Goal: Task Accomplishment & Management: Complete application form

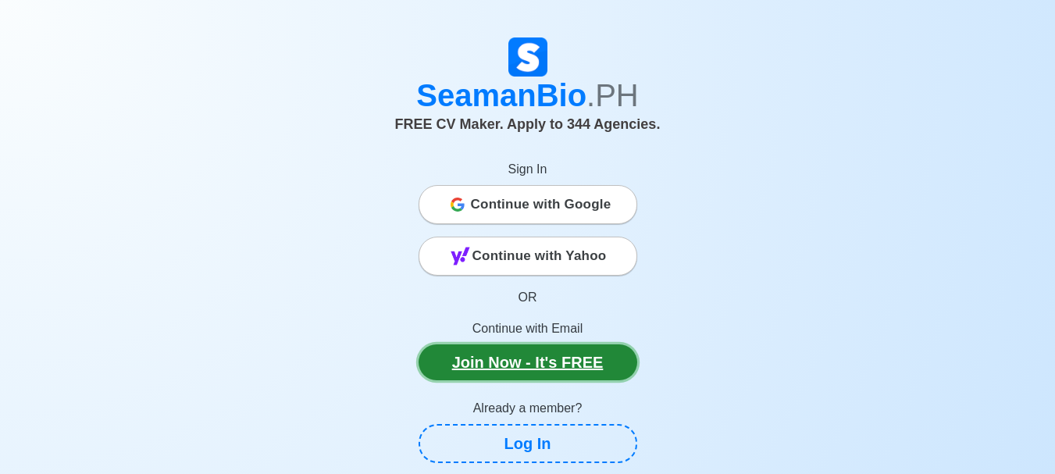
click at [592, 366] on link "Join Now - It's FREE" at bounding box center [527, 362] width 219 height 36
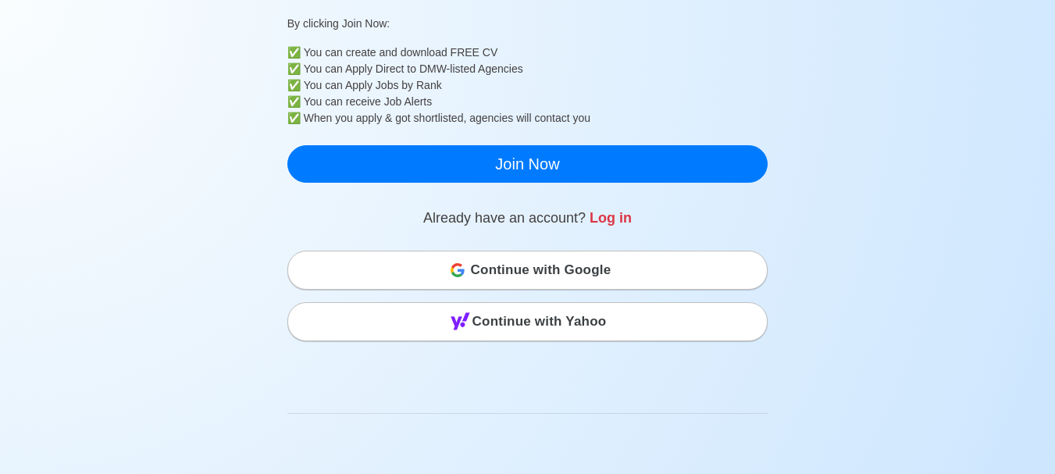
scroll to position [468, 0]
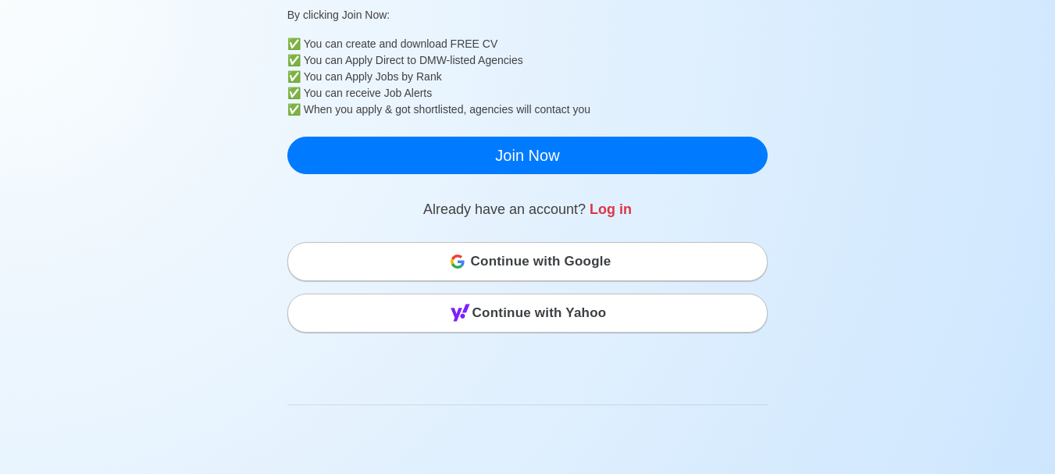
click at [525, 256] on span "Continue with Google" at bounding box center [541, 261] width 141 height 31
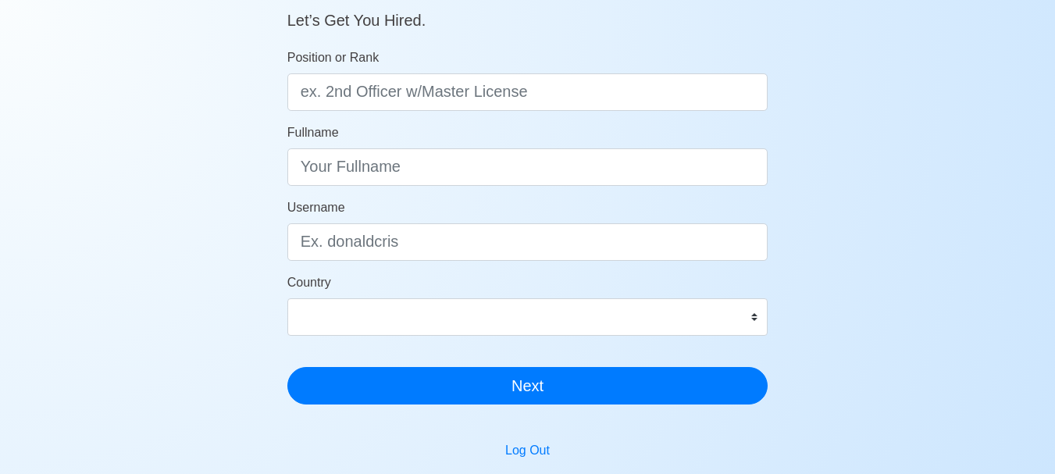
scroll to position [156, 0]
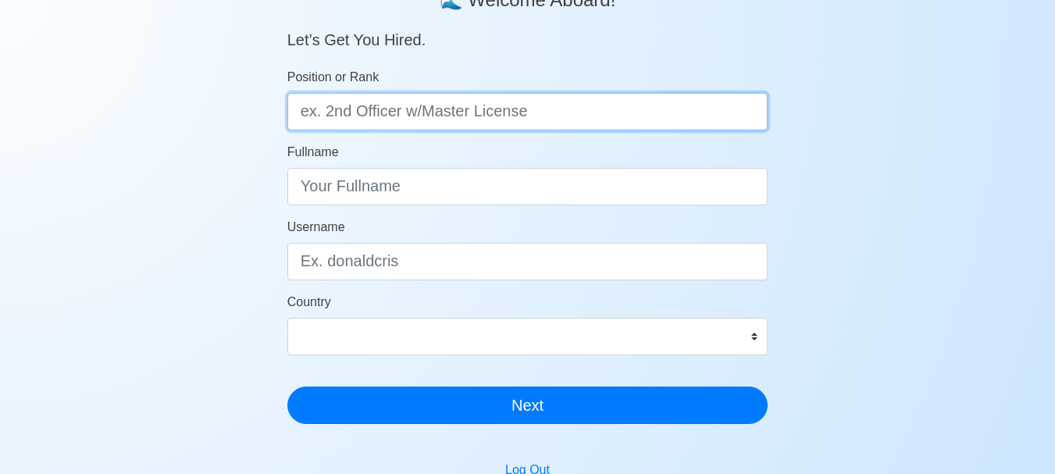
click at [441, 111] on input "Position or Rank" at bounding box center [527, 111] width 481 height 37
type input "Waiter"
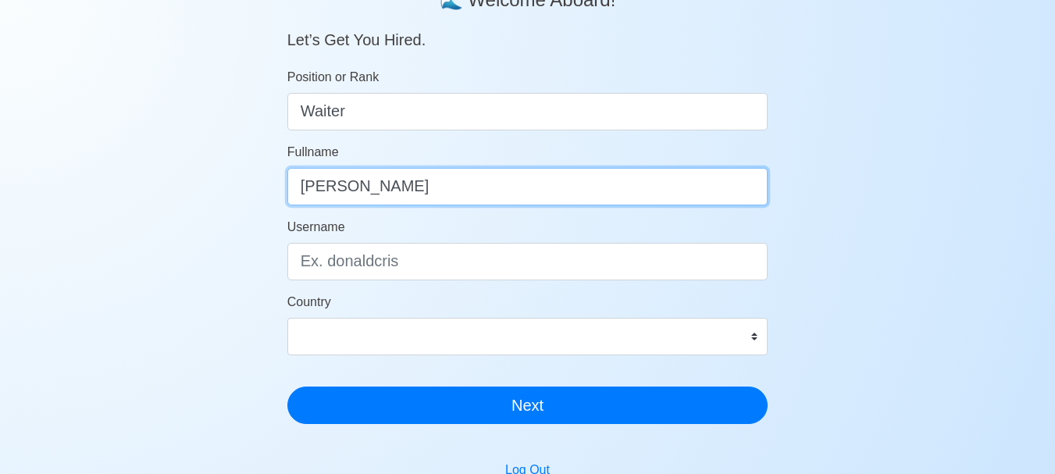
type input "[PERSON_NAME]"
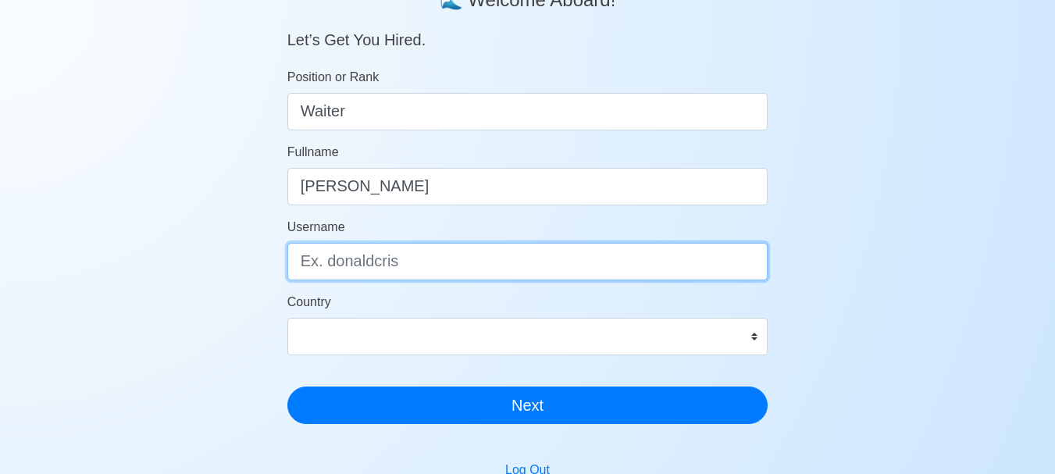
click at [338, 268] on input "Username" at bounding box center [527, 261] width 481 height 37
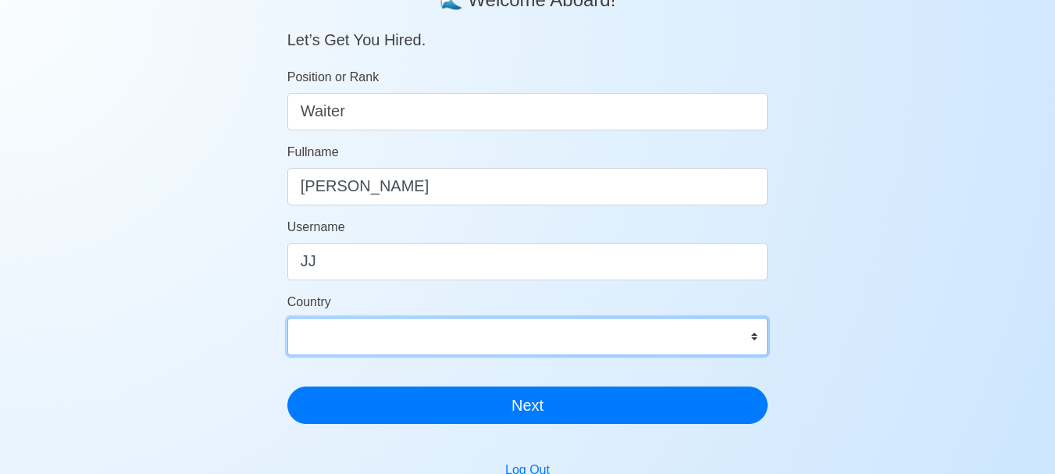
click at [405, 327] on div "Country Afghanistan Åland Islands Albania Algeria American Samoa Andorra Angola…" at bounding box center [527, 324] width 481 height 62
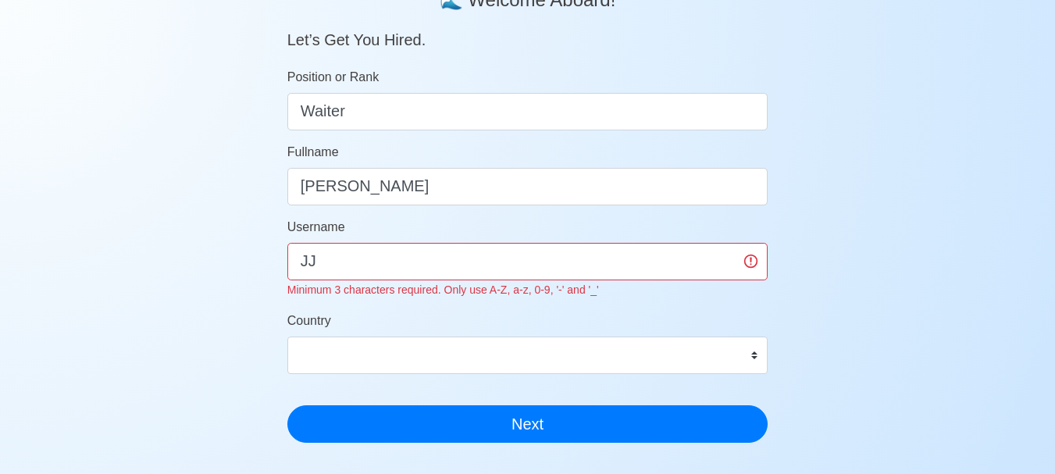
click at [206, 165] on div "SeamanBio .PH 🌊 Welcome Aboard! Let’s Get You Hired. Position or Rank Waiter Fu…" at bounding box center [527, 321] width 1055 height 842
click at [368, 255] on input "JJ" at bounding box center [527, 261] width 481 height 37
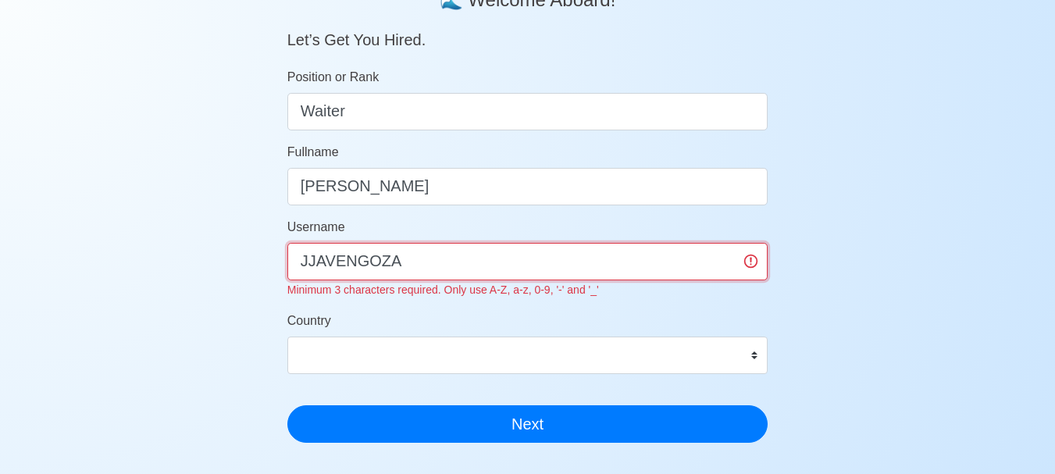
type input "JJAVENGOZA"
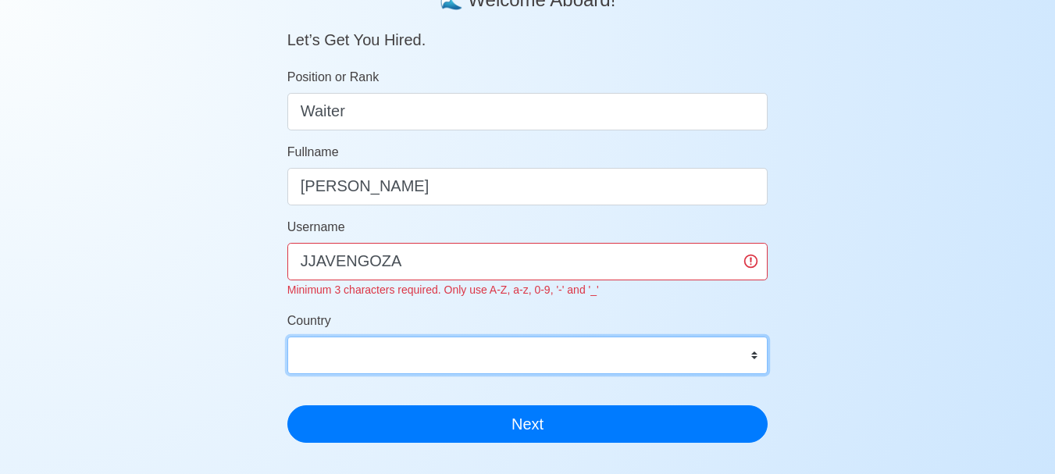
click at [385, 345] on select "[GEOGRAPHIC_DATA] [GEOGRAPHIC_DATA] [GEOGRAPHIC_DATA] [GEOGRAPHIC_DATA] [US_STA…" at bounding box center [527, 354] width 481 height 37
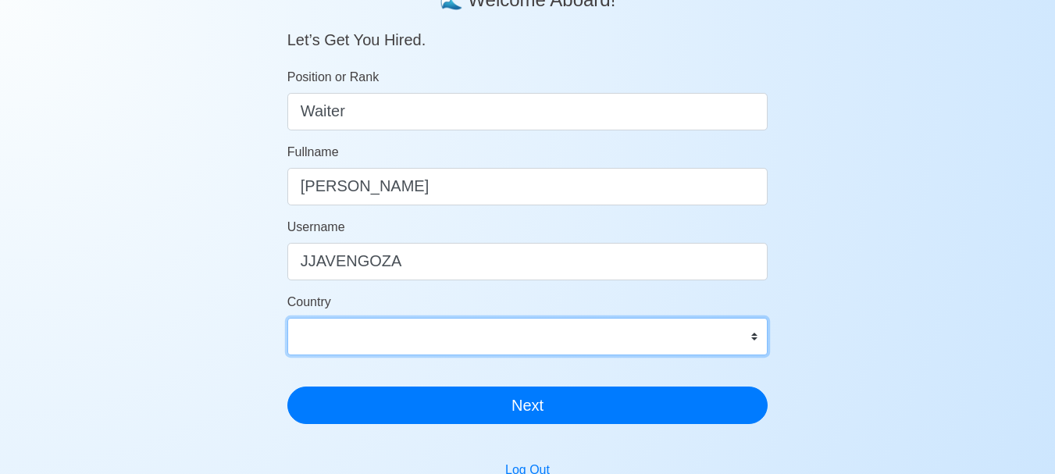
select select "PH"
click at [287, 318] on select "[GEOGRAPHIC_DATA] [GEOGRAPHIC_DATA] [GEOGRAPHIC_DATA] [GEOGRAPHIC_DATA] [US_STA…" at bounding box center [527, 336] width 481 height 37
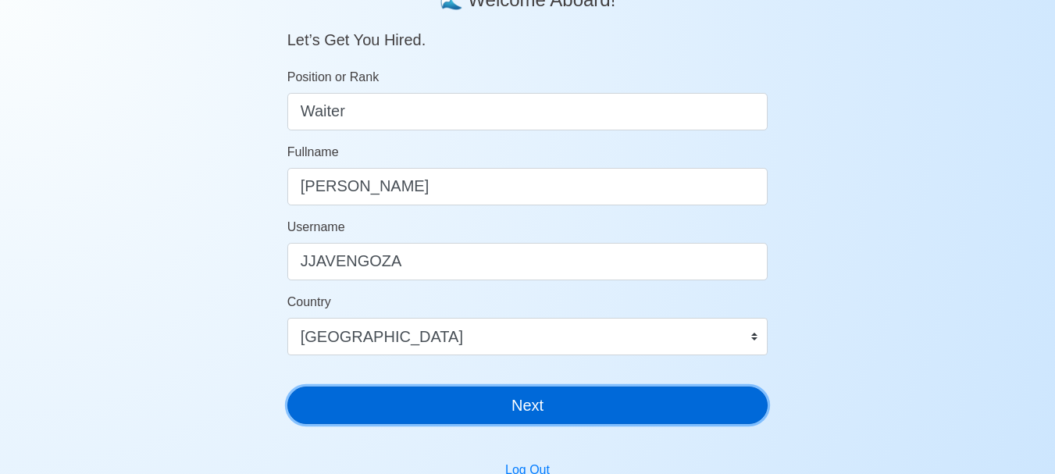
click at [451, 402] on button "Next" at bounding box center [527, 404] width 481 height 37
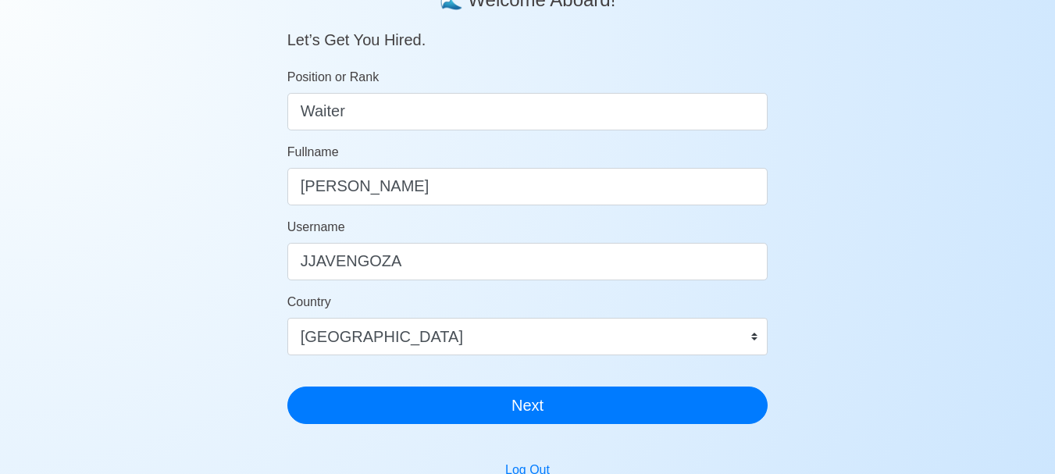
scroll to position [19, 0]
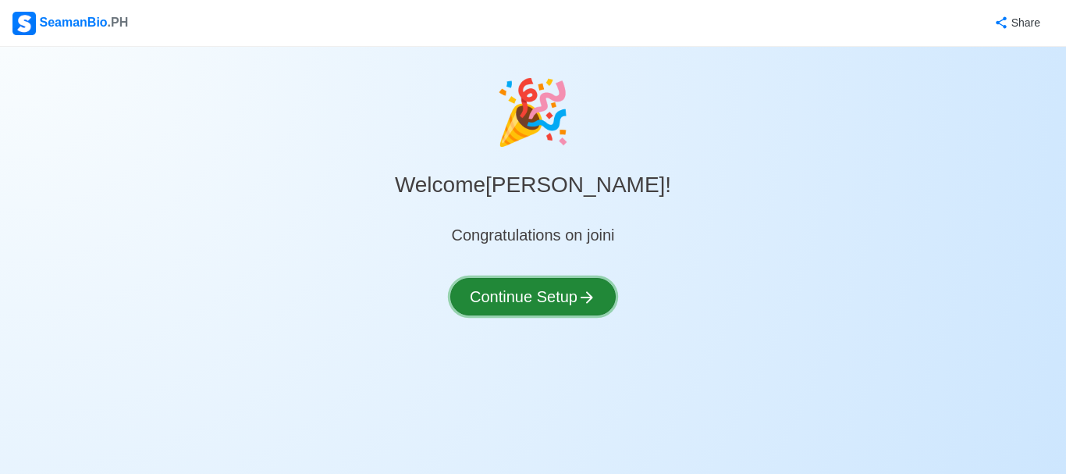
click at [532, 298] on button "Continue Setup" at bounding box center [533, 296] width 166 height 37
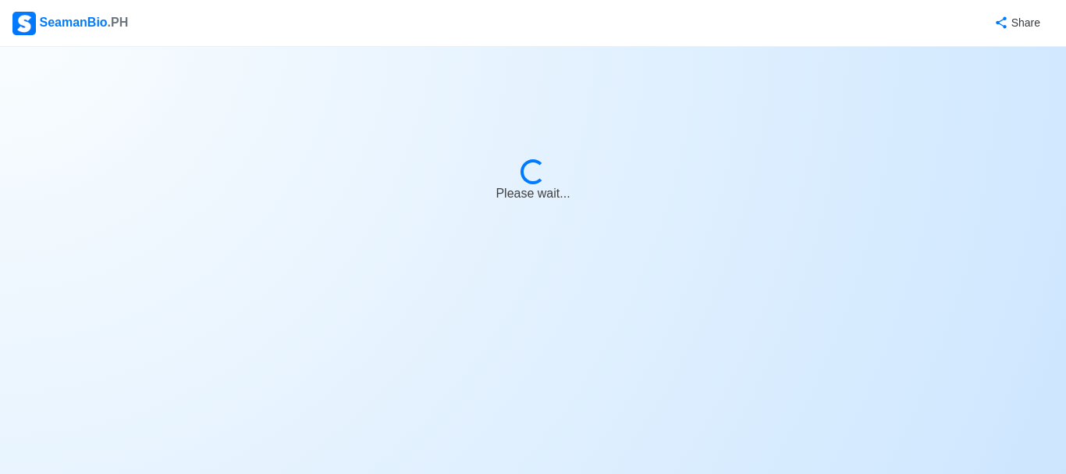
select select "Visible for Hiring"
select select "PH"
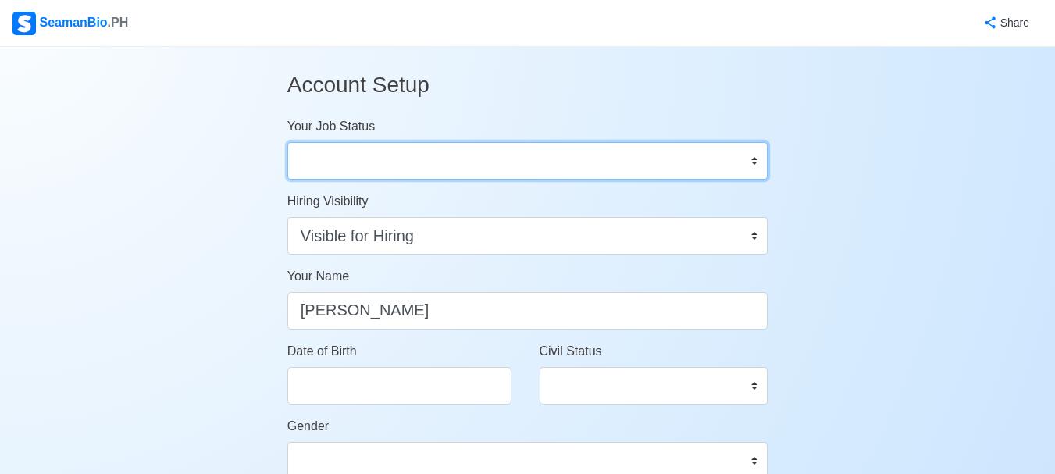
click at [472, 168] on select "Onboard Actively Looking for Job Not Looking for Job" at bounding box center [527, 160] width 481 height 37
select select "Actively Looking for Job"
click at [287, 142] on select "Onboard Actively Looking for Job Not Looking for Job" at bounding box center [527, 160] width 481 height 37
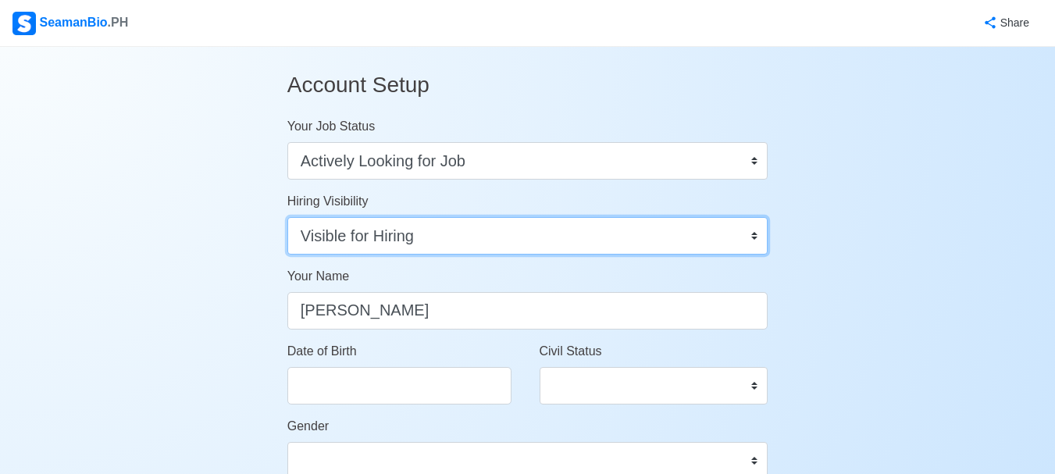
click at [396, 237] on select "Visible for Hiring Not Visible for Hiring" at bounding box center [527, 235] width 481 height 37
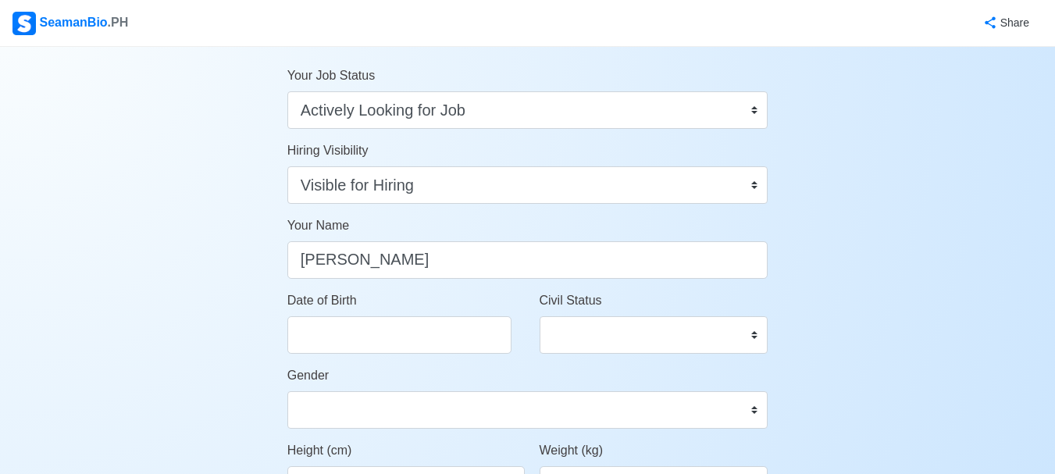
scroll to position [78, 0]
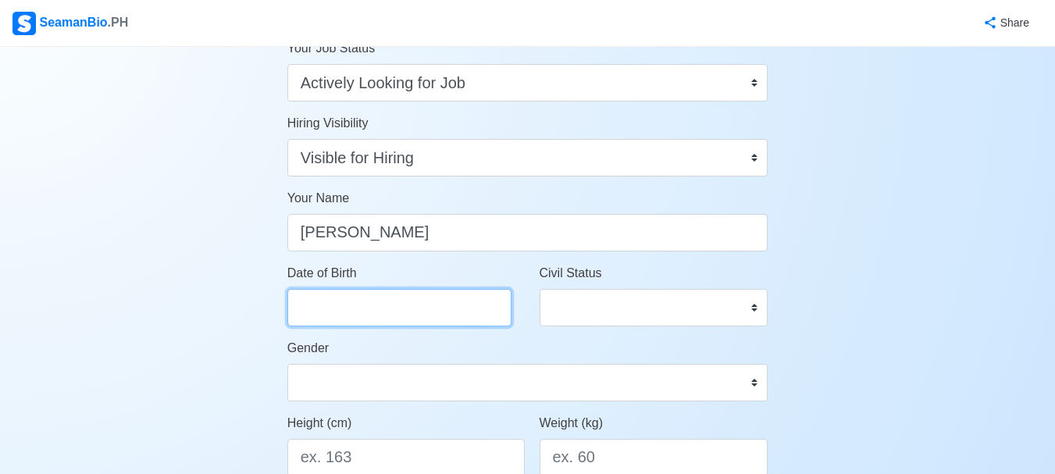
click at [425, 304] on input "Date of Birth" at bounding box center [399, 307] width 224 height 37
select select "****"
select select "*******"
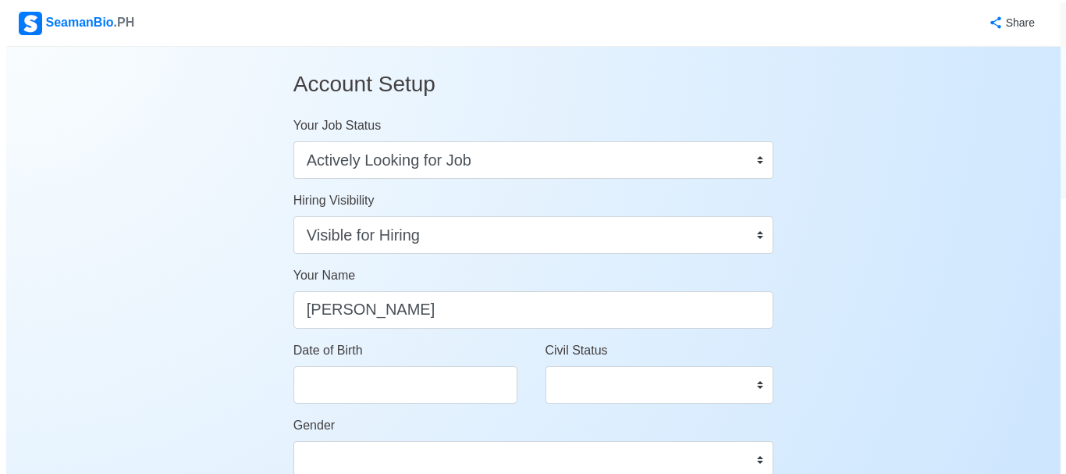
scroll to position [0, 0]
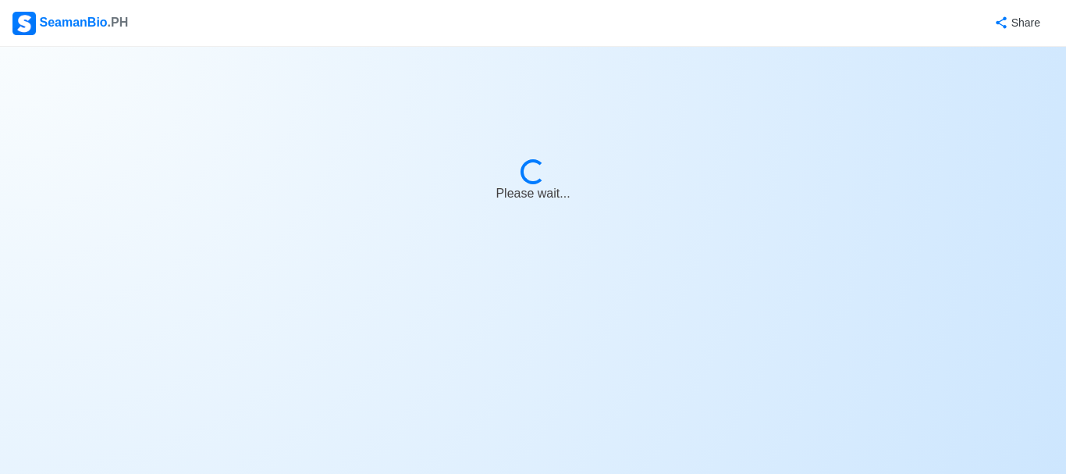
select select "Visible for Hiring"
select select "PH"
select select "Visible for Hiring"
select select "PH"
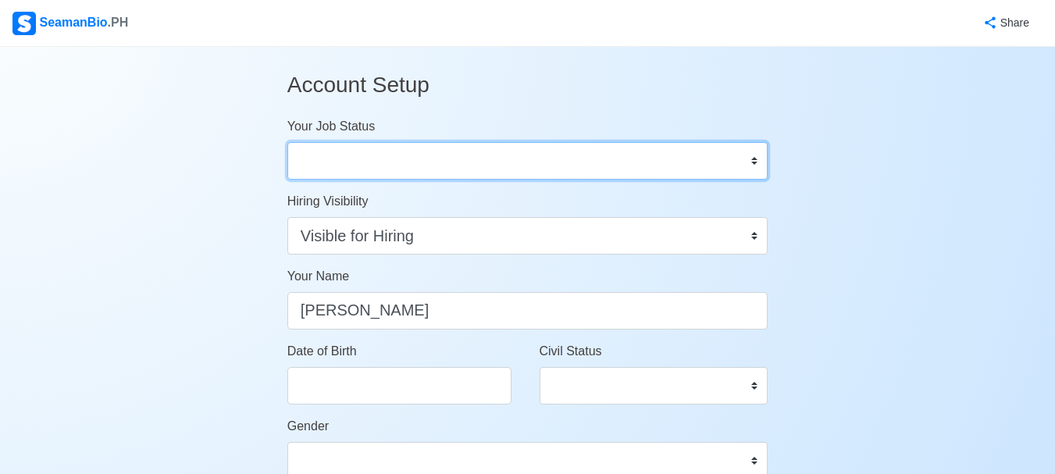
click at [465, 169] on select "Onboard Actively Looking for Job Not Looking for Job" at bounding box center [527, 160] width 481 height 37
select select "Actively Looking for Job"
click at [287, 142] on select "Onboard Actively Looking for Job Not Looking for Job" at bounding box center [527, 160] width 481 height 37
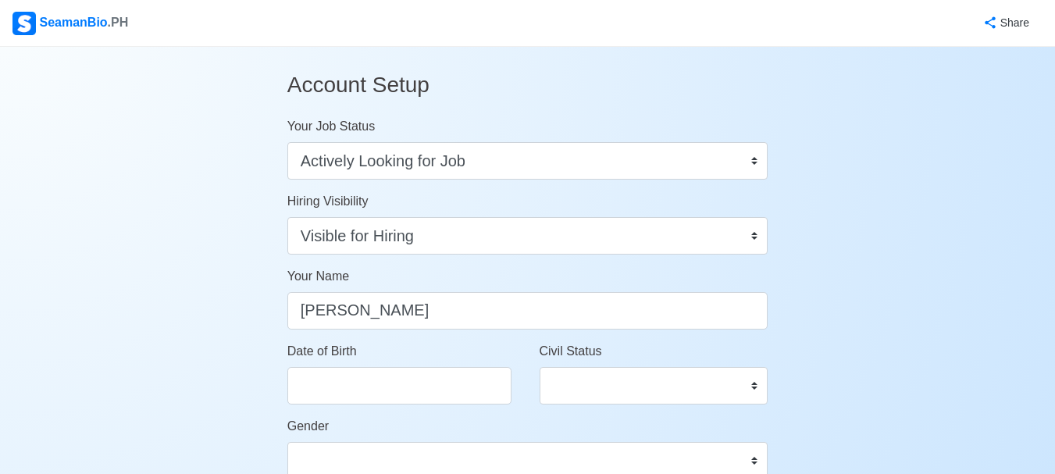
click at [109, 30] on div "SeamanBio .PH" at bounding box center [70, 23] width 116 height 23
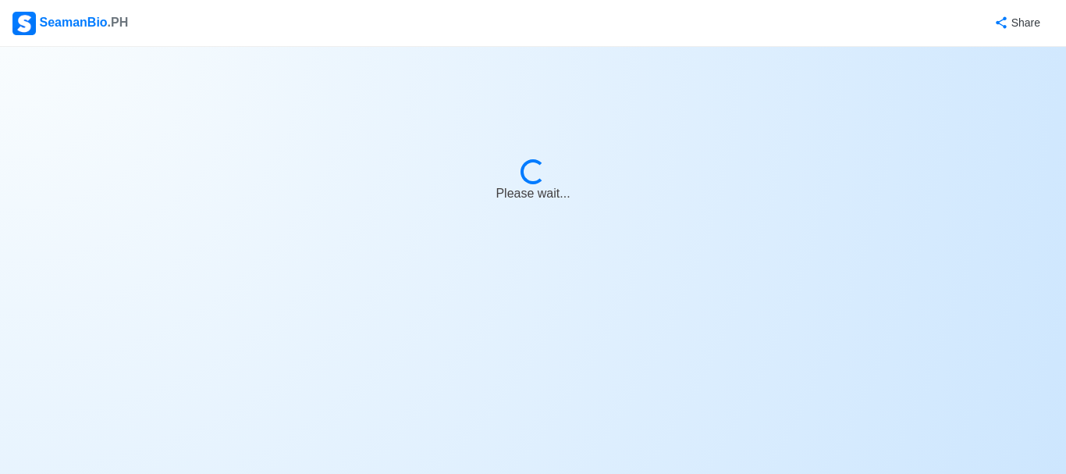
select select "Visible for Hiring"
select select "PH"
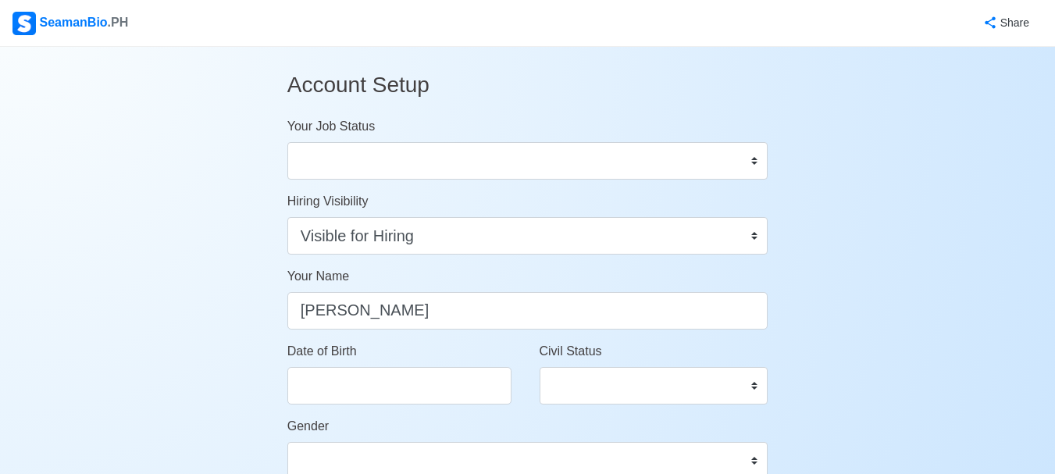
click at [386, 84] on h3 "Account Setup" at bounding box center [527, 85] width 481 height 52
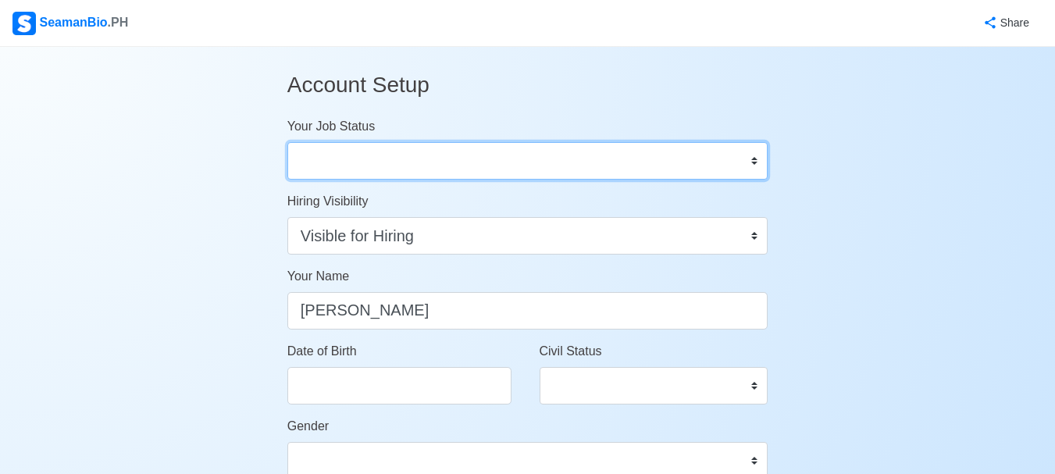
click at [370, 161] on select "Onboard Actively Looking for Job Not Looking for Job" at bounding box center [527, 160] width 481 height 37
select select "Actively Looking for Job"
click at [287, 142] on select "Onboard Actively Looking for Job Not Looking for Job" at bounding box center [527, 160] width 481 height 37
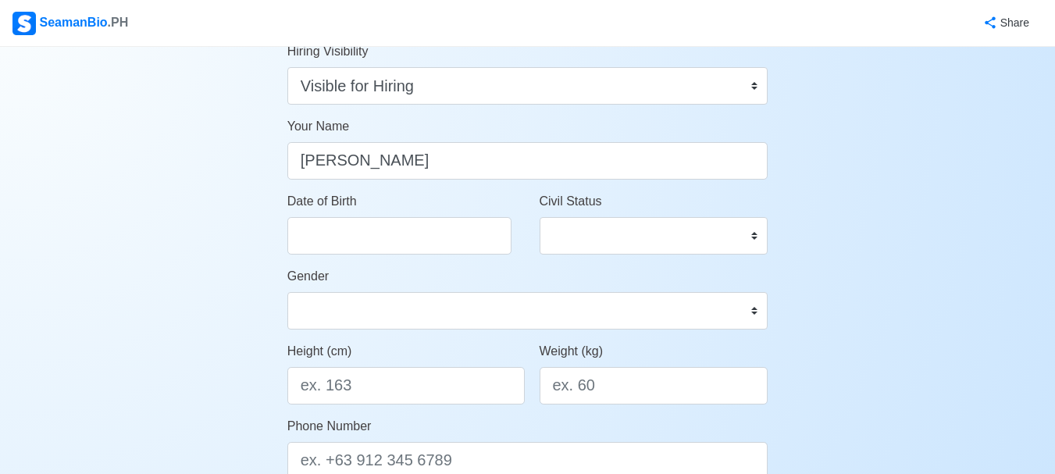
scroll to position [156, 0]
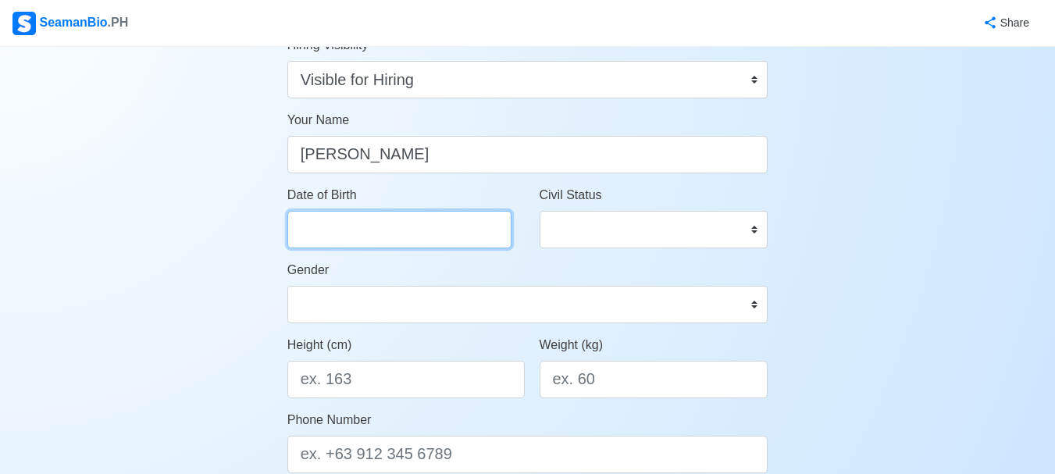
click at [386, 242] on input "Date of Birth" at bounding box center [399, 229] width 224 height 37
select select "****"
select select "*******"
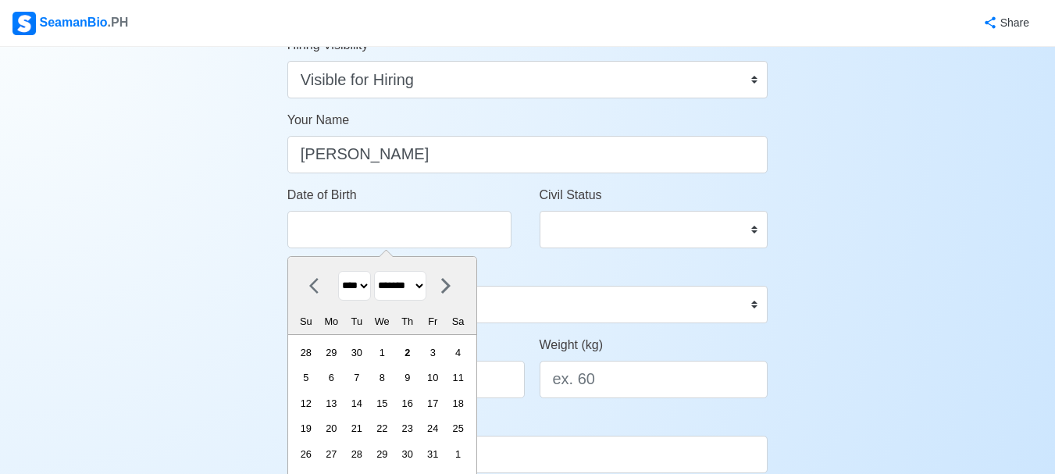
click at [370, 289] on select "**** **** **** **** **** **** **** **** **** **** **** **** **** **** **** ****…" at bounding box center [354, 286] width 33 height 30
select select "****"
click at [338, 271] on select "**** **** **** **** **** **** **** **** **** **** **** **** **** **** **** ****…" at bounding box center [354, 286] width 33 height 30
click at [418, 289] on select "******* ******** ***** ***** *** **** **** ****** ********* ******* ******** **…" at bounding box center [400, 286] width 52 height 30
click at [380, 271] on select "******* ******** ***** ***** *** **** **** ****** ********* ******* ******** **…" at bounding box center [400, 286] width 52 height 30
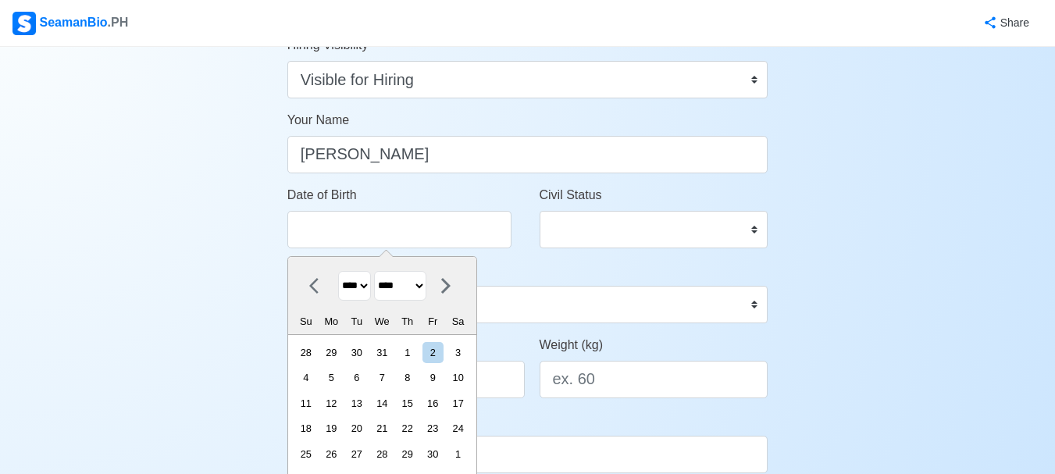
click at [418, 282] on select "******* ******** ***** ***** *** **** **** ****** ********* ******* ******** **…" at bounding box center [400, 286] width 52 height 30
select select "***"
click at [380, 271] on select "******* ******** ***** ***** *** **** **** ****** ********* ******* ******** **…" at bounding box center [400, 286] width 52 height 30
click at [466, 351] on div "6" at bounding box center [457, 352] width 21 height 21
type input "[DATE]"
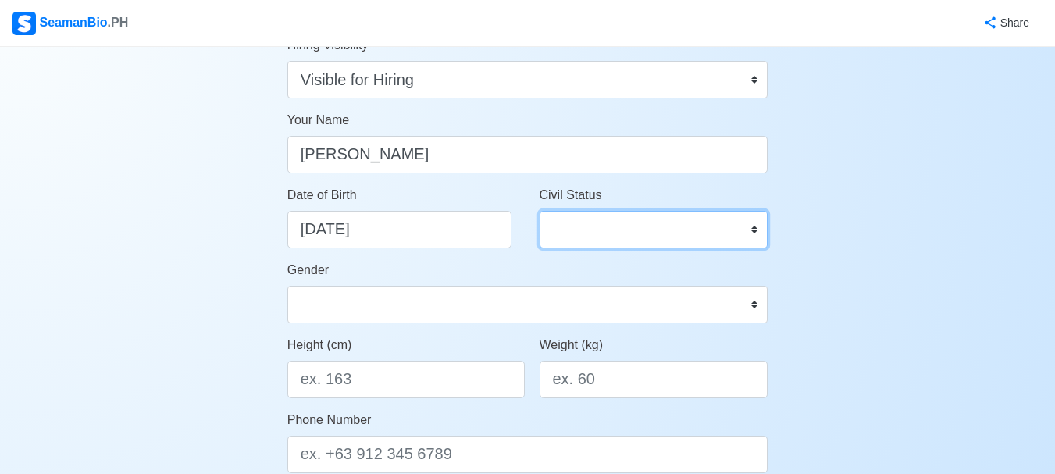
click at [573, 222] on select "Single Married Widowed Separated" at bounding box center [653, 229] width 229 height 37
select select "Single"
click at [539, 211] on select "Single Married Widowed Separated" at bounding box center [653, 229] width 229 height 37
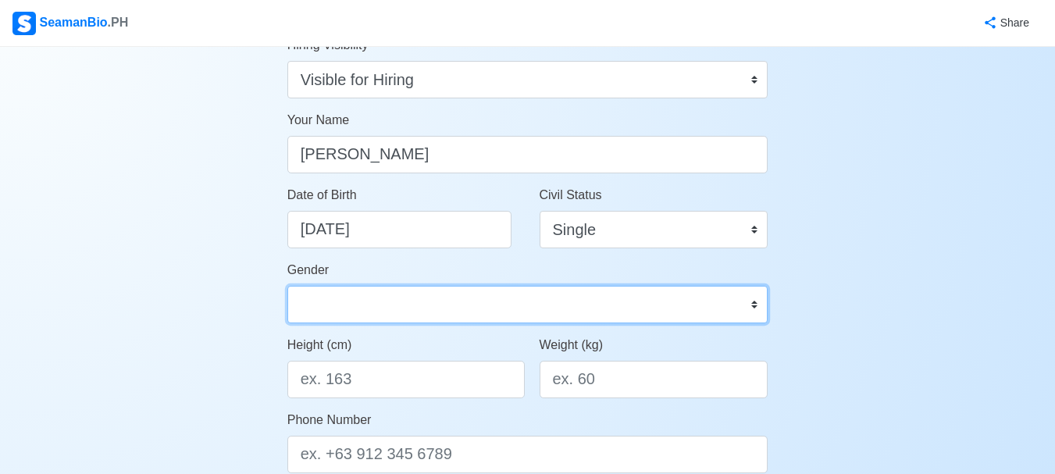
click at [459, 298] on select "Male Female" at bounding box center [527, 304] width 481 height 37
select select "[DEMOGRAPHIC_DATA]"
click at [287, 286] on select "Male Female" at bounding box center [527, 304] width 481 height 37
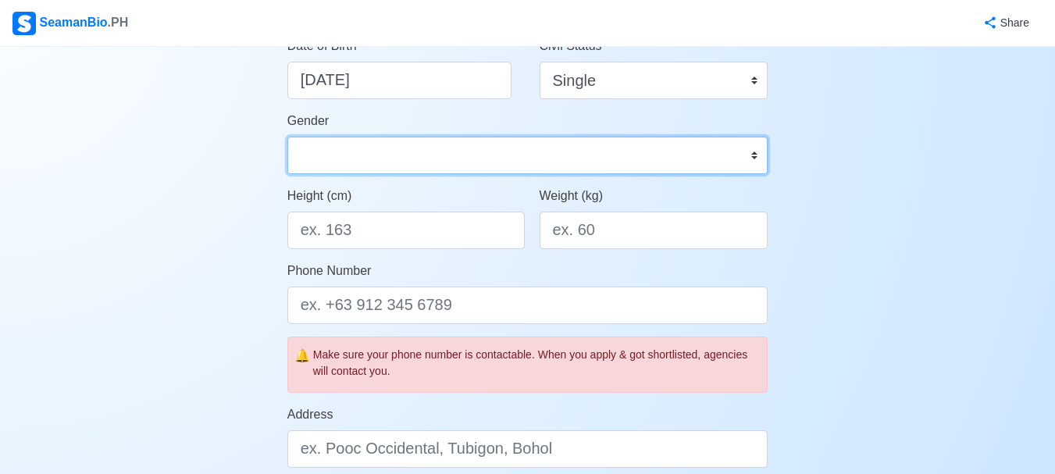
scroll to position [312, 0]
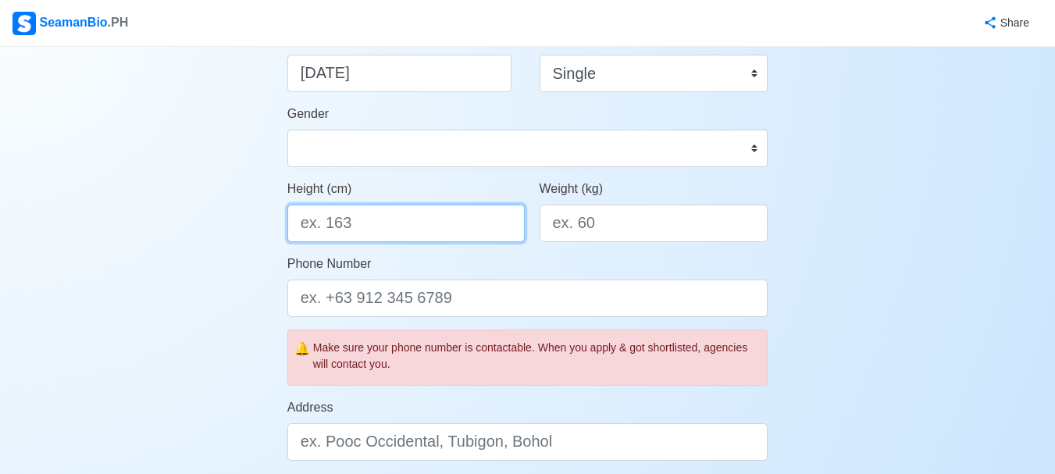
click at [367, 230] on input "Height (cm)" at bounding box center [405, 223] width 237 height 37
type input "160.02"
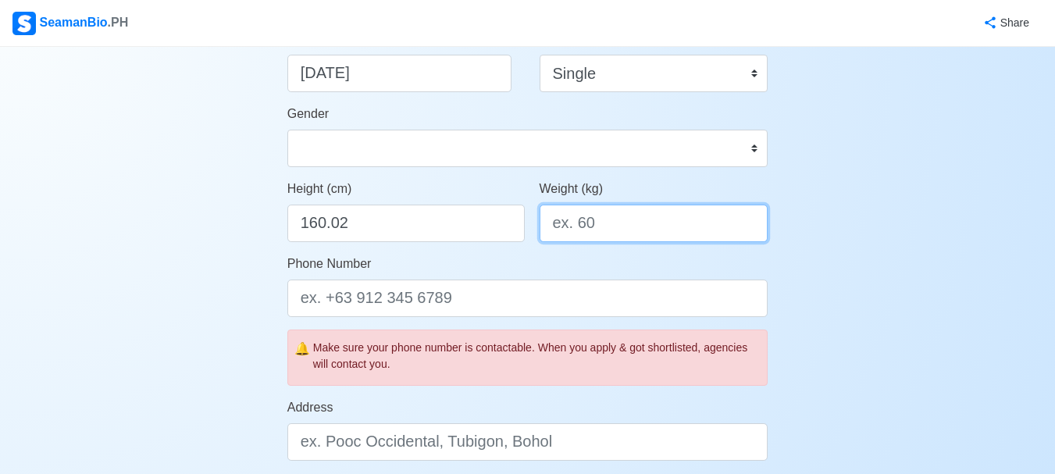
click at [576, 233] on input "Weight (kg)" at bounding box center [653, 223] width 229 height 37
type input "68"
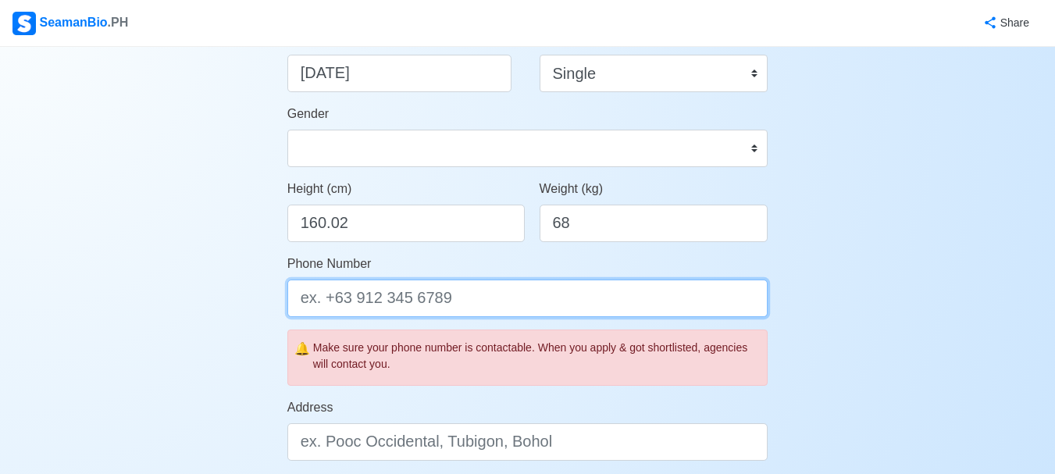
click at [379, 286] on input "Phone Number" at bounding box center [527, 297] width 481 height 37
type input "="
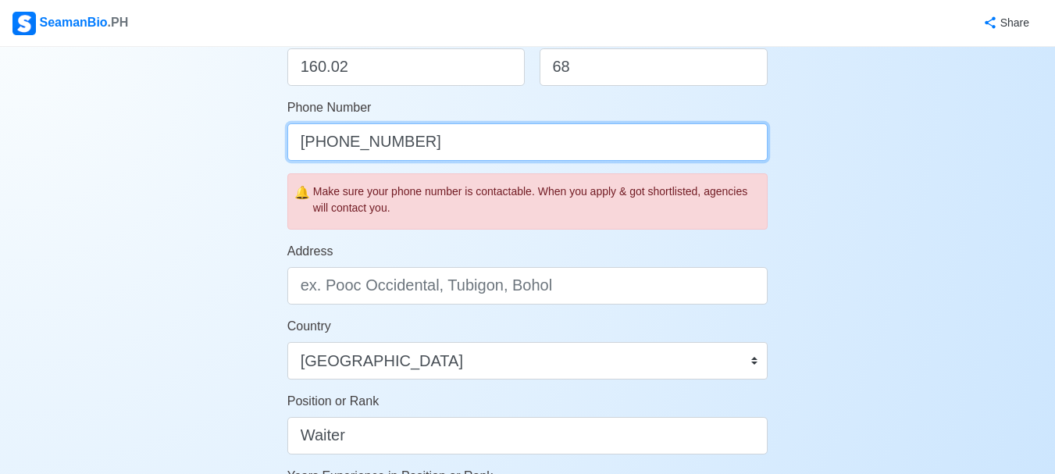
scroll to position [546, 0]
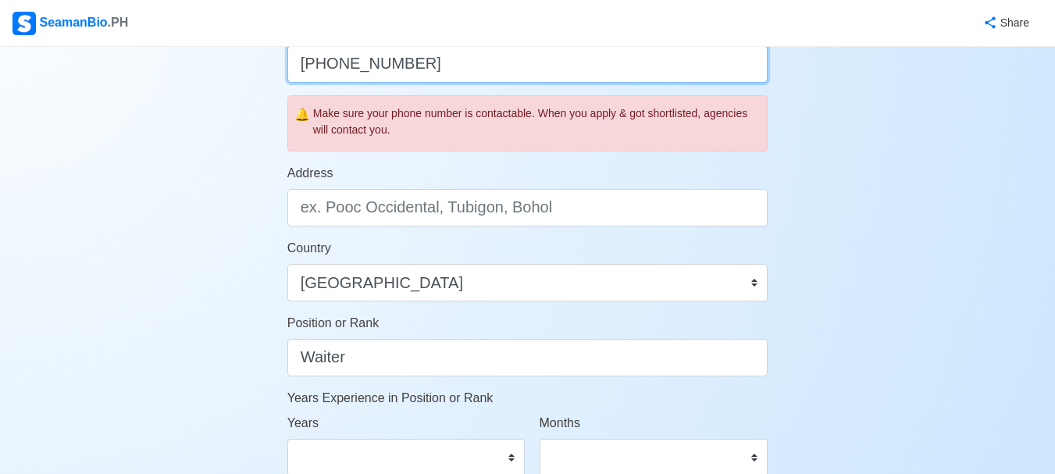
type input "[PHONE_NUMBER]"
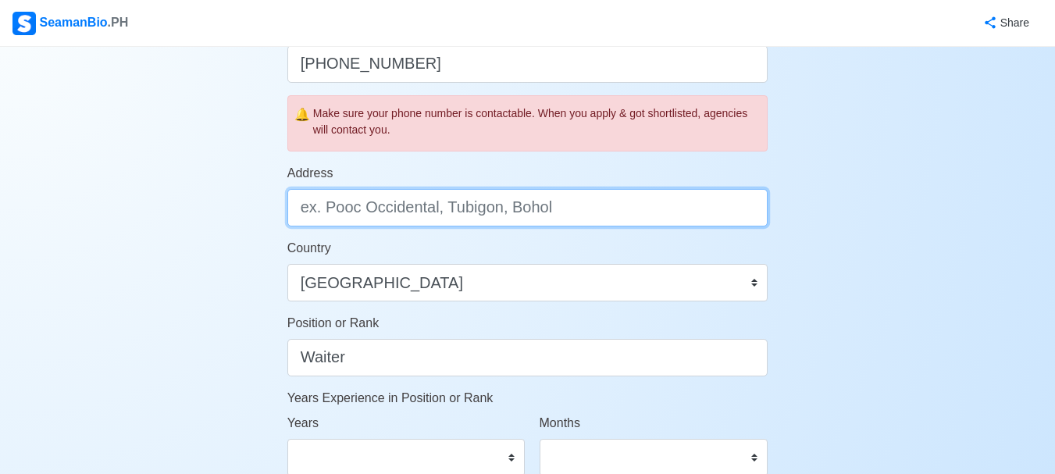
click at [429, 217] on input "Address" at bounding box center [527, 207] width 481 height 37
type input "Brgy Tara Sipocot Camarines Sur"
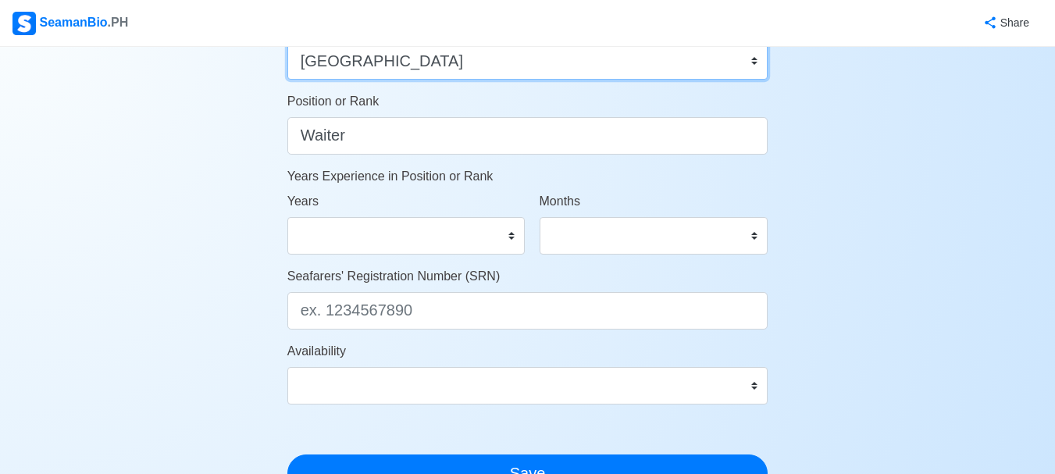
scroll to position [781, 0]
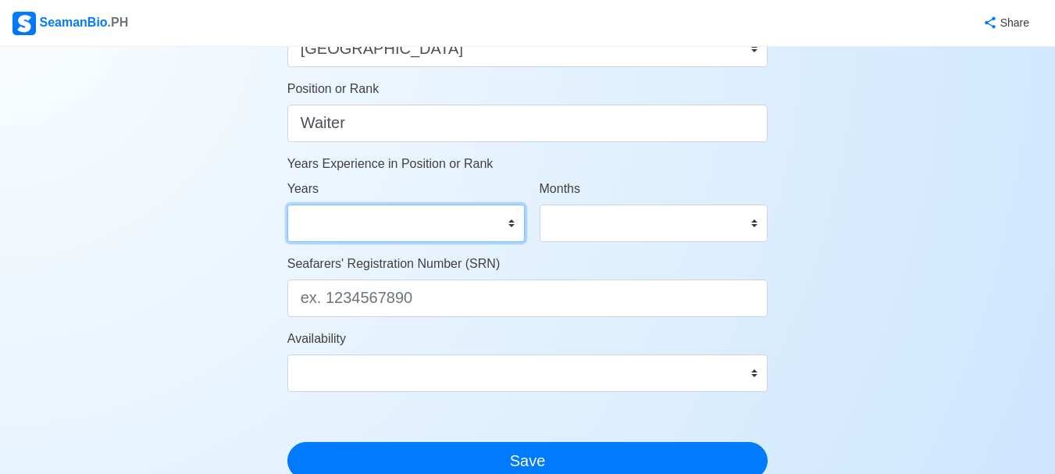
click at [376, 226] on select "0 1 2 3 4 5 6 7 8 9 10 11 12 13 14 15 16 17 18 19 20 21 22 23 24 25 26 27 28 29…" at bounding box center [405, 223] width 237 height 37
click at [351, 219] on select "0 1 2 3 4 5 6 7 8 9 10 11 12 13 14 15 16 17 18 19 20 21 22 23 24 25 26 27 28 29…" at bounding box center [405, 223] width 237 height 37
click at [287, 205] on select "0 1 2 3 4 5 6 7 8 9 10 11 12 13 14 15 16 17 18 19 20 21 22 23 24 25 26 27 28 29…" at bounding box center [405, 223] width 237 height 37
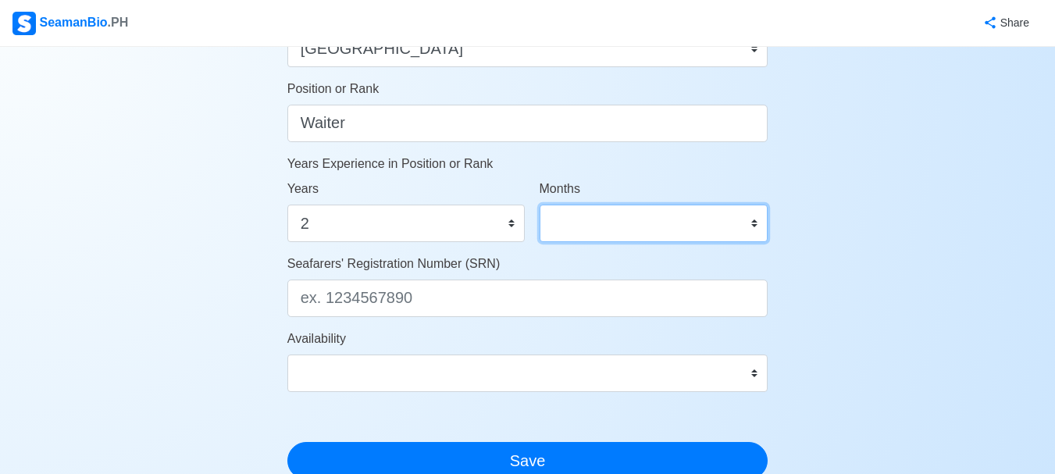
click at [669, 212] on select "0 1 2 3 4 5 6 7 8 9 10 11" at bounding box center [653, 223] width 229 height 37
click at [398, 192] on div "Years 0 1 2 3 4 5 6 7 8 9 10 11 12 13 14 15 16 17 18 19 20 21 22 23 24 25 26 27…" at bounding box center [405, 211] width 237 height 62
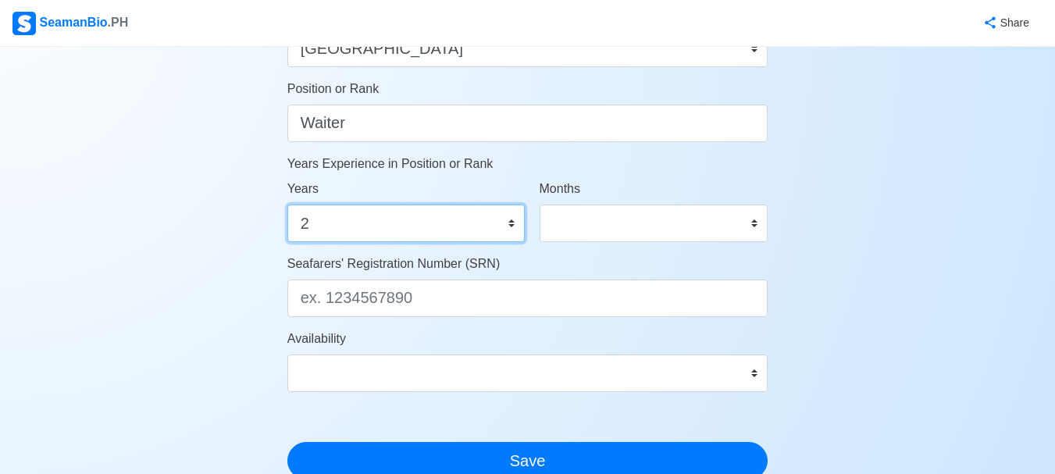
click at [393, 222] on select "0 1 2 3 4 5 6 7 8 9 10 11 12 13 14 15 16 17 18 19 20 21 22 23 24 25 26 27 28 29…" at bounding box center [405, 223] width 237 height 37
select select "1"
click at [287, 205] on select "0 1 2 3 4 5 6 7 8 9 10 11 12 13 14 15 16 17 18 19 20 21 22 23 24 25 26 27 28 29…" at bounding box center [405, 223] width 237 height 37
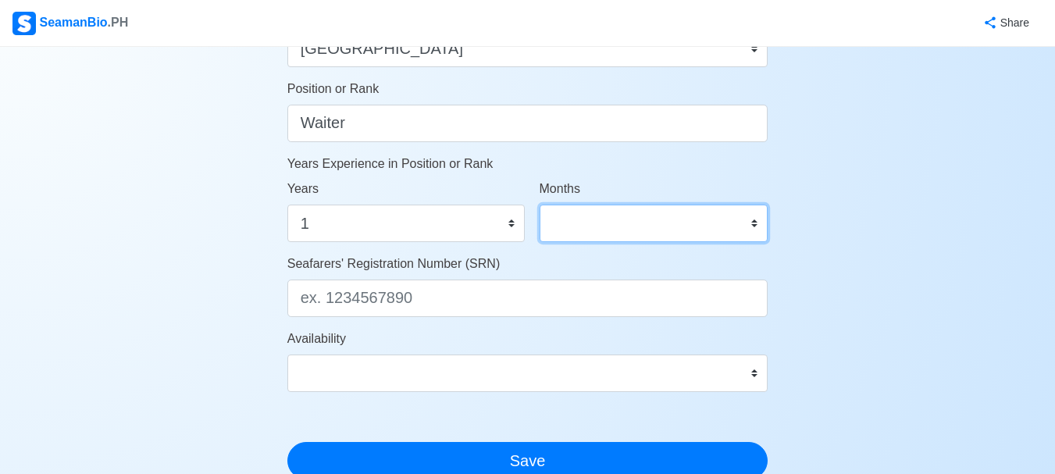
click at [589, 223] on select "0 1 2 3 4 5 6 7 8 9 10 11" at bounding box center [653, 223] width 229 height 37
select select "8"
click at [539, 205] on select "0 1 2 3 4 5 6 7 8 9 10 11" at bounding box center [653, 223] width 229 height 37
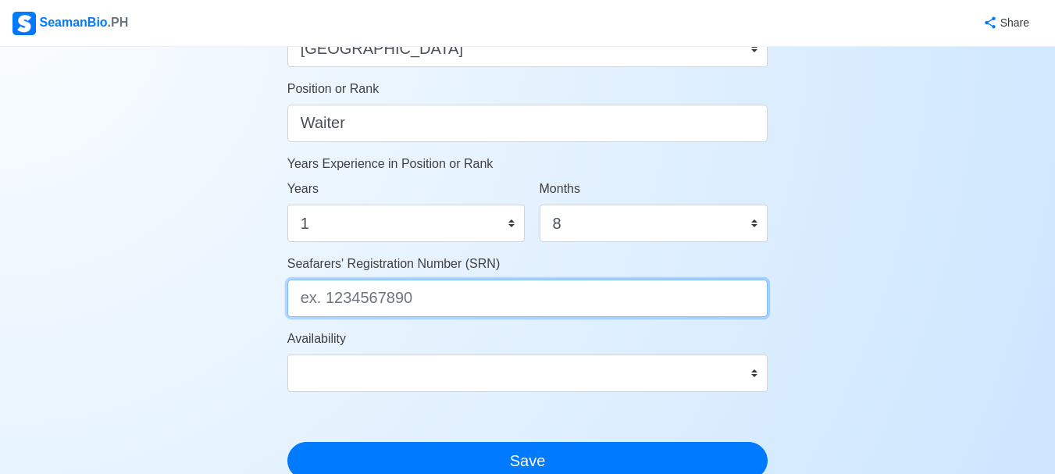
click at [416, 291] on input "Seafarers' Registration Number (SRN)" at bounding box center [527, 297] width 481 height 37
click at [425, 296] on input "Seafarers' Registration Number (SRN)" at bounding box center [527, 297] width 481 height 37
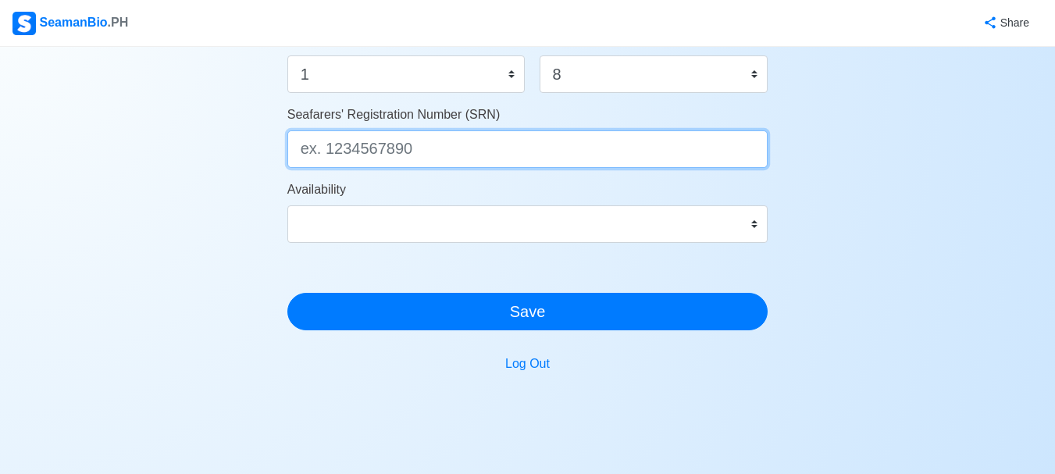
scroll to position [937, 0]
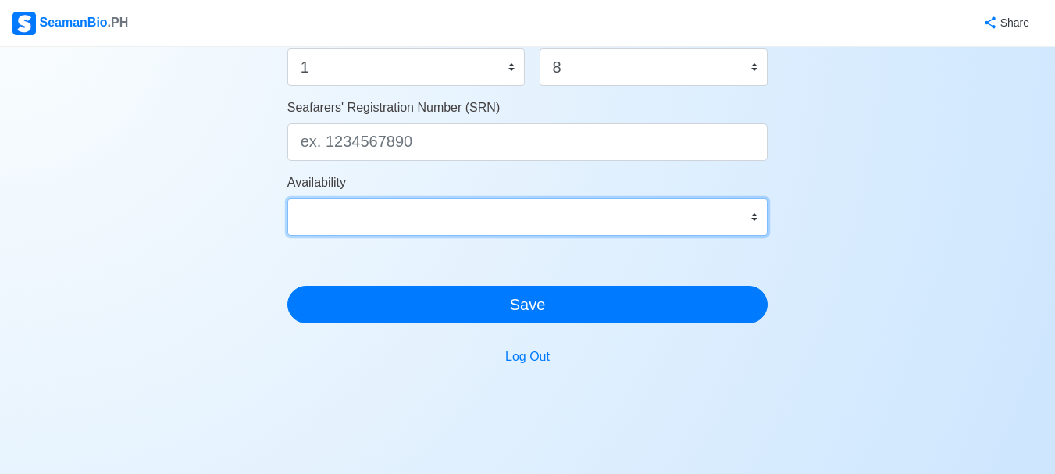
click at [450, 229] on select "Immediate Nov 2025 Dec 2025 Jan 2026 Feb 2026 Mar 2026 Apr 2026 May 2026 Jun 20…" at bounding box center [527, 216] width 481 height 37
select select "4102416000000"
click at [287, 198] on select "Immediate Nov 2025 Dec 2025 Jan 2026 Feb 2026 Mar 2026 Apr 2026 May 2026 Jun 20…" at bounding box center [527, 216] width 481 height 37
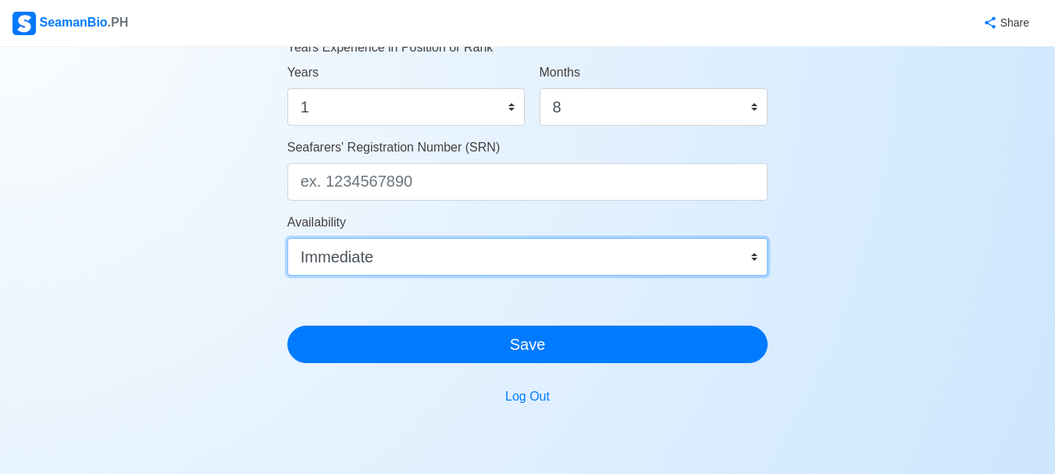
scroll to position [859, 0]
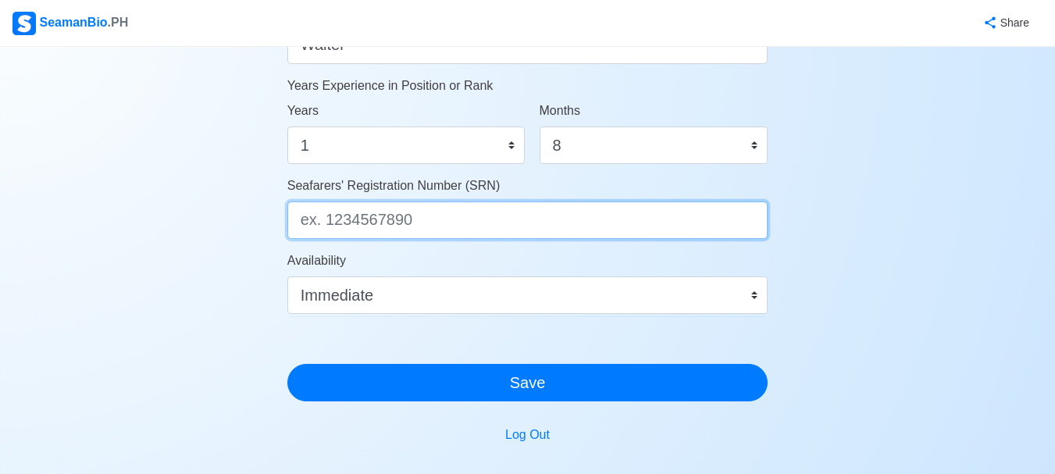
click at [398, 217] on input "Seafarers' Registration Number (SRN)" at bounding box center [527, 219] width 481 height 37
type input "0005060145"
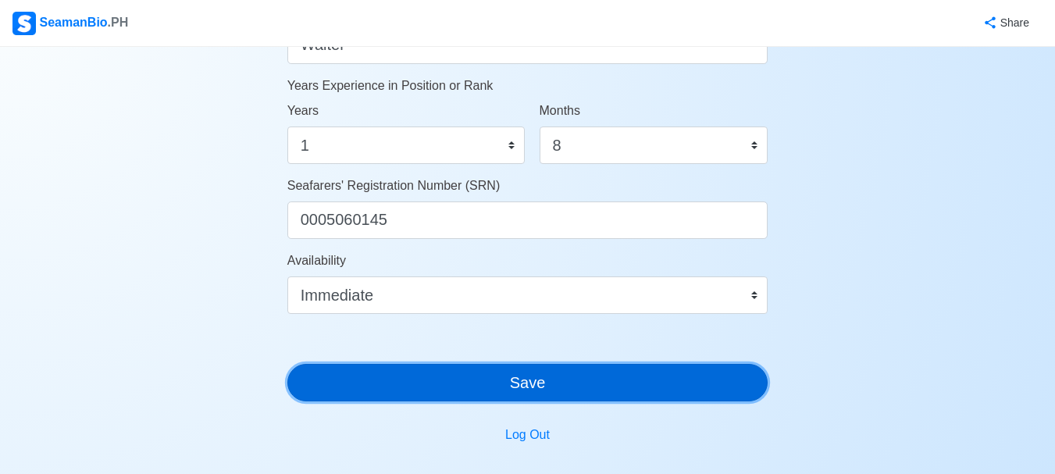
click at [575, 370] on button "Save" at bounding box center [527, 382] width 481 height 37
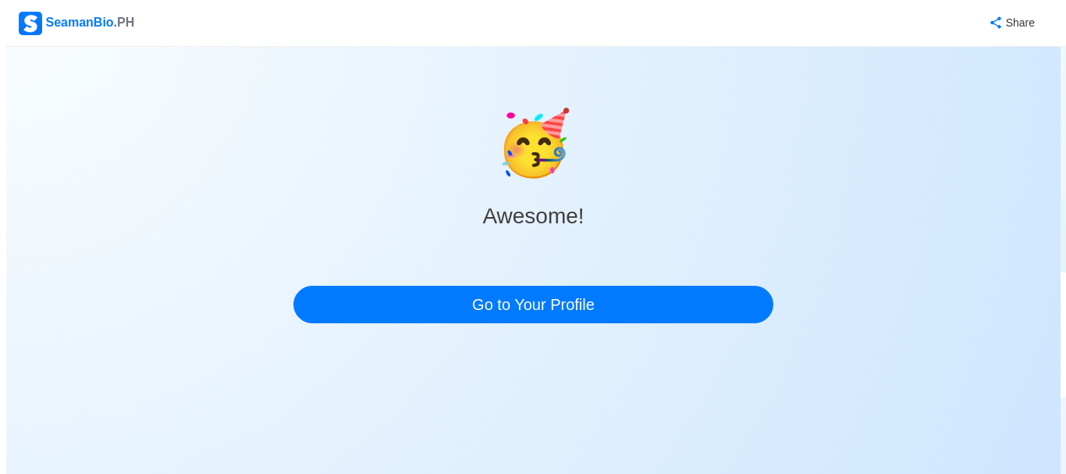
scroll to position [0, 0]
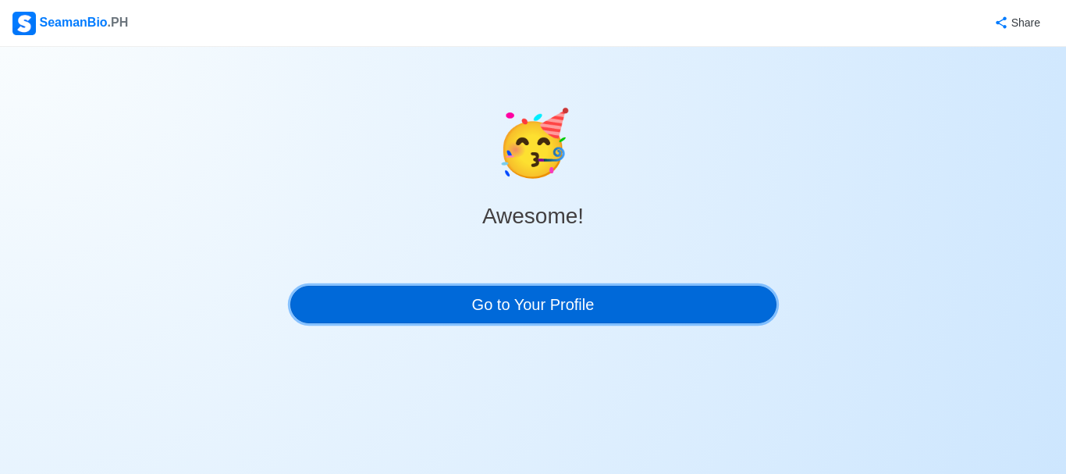
click at [575, 309] on link "Go to Your Profile" at bounding box center [533, 304] width 486 height 37
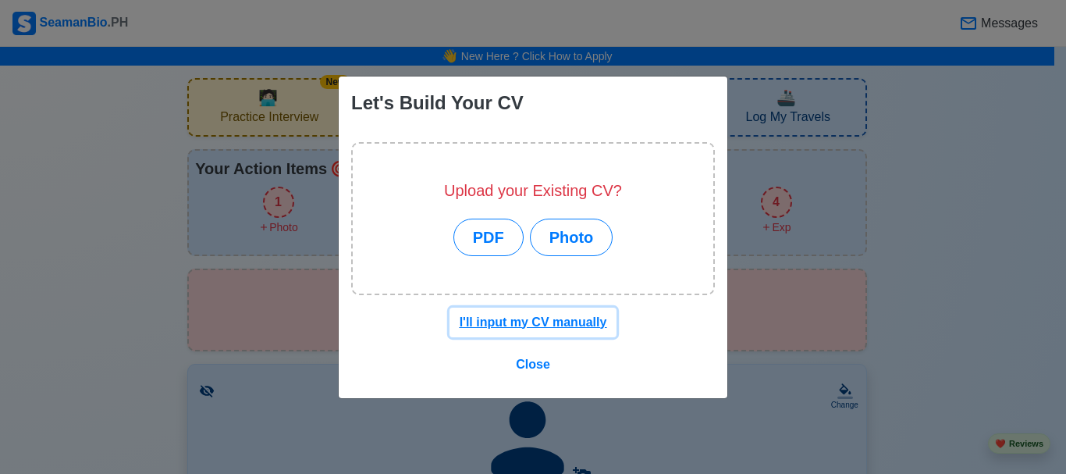
click at [542, 325] on u "I'll input my CV manually" at bounding box center [534, 321] width 148 height 13
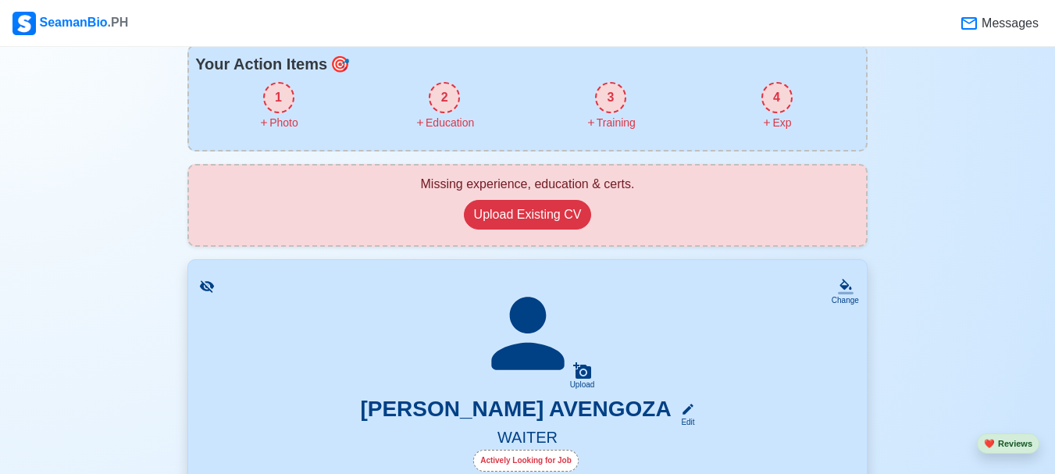
scroll to position [234, 0]
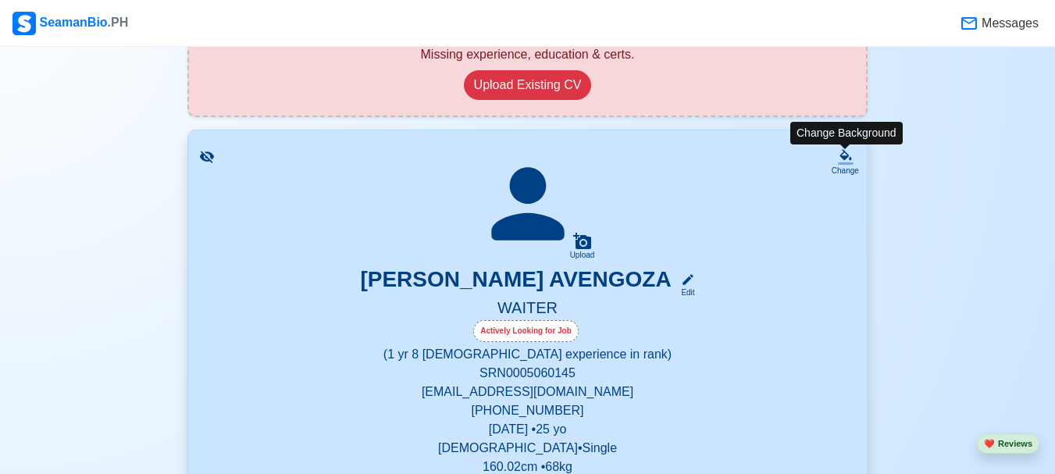
click at [846, 158] on icon at bounding box center [845, 154] width 12 height 11
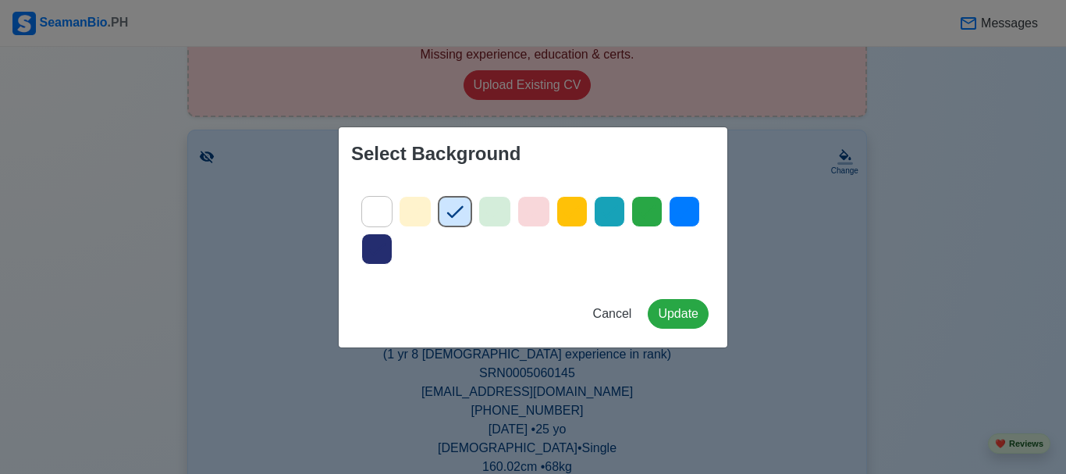
click at [852, 208] on div "Select Background Cancel Update" at bounding box center [533, 237] width 1066 height 474
click at [625, 313] on span "Cancel" at bounding box center [612, 313] width 39 height 13
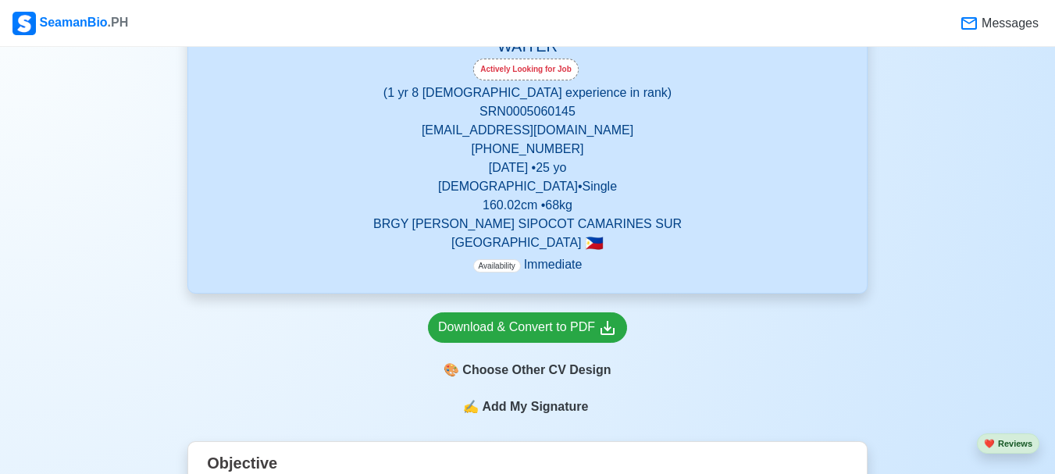
scroll to position [468, 0]
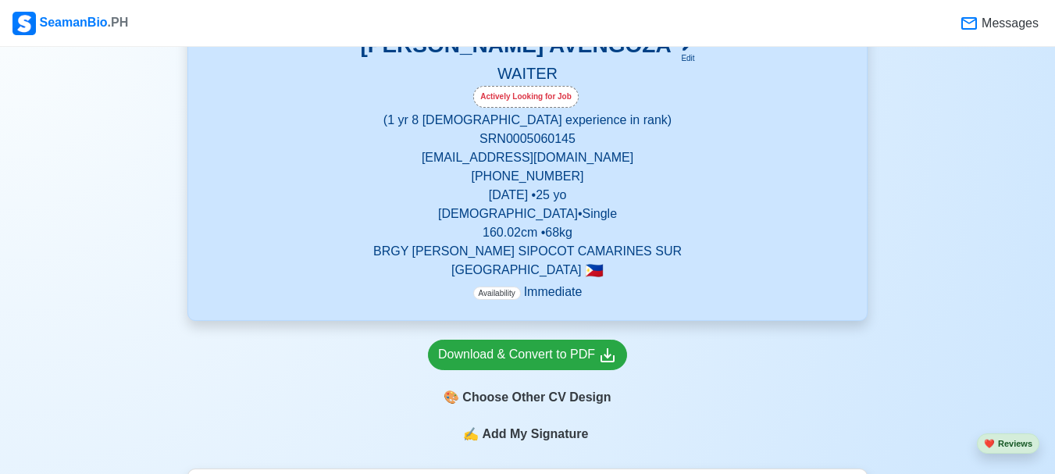
click at [534, 161] on p "mjvg101200@gmail.com" at bounding box center [527, 157] width 641 height 19
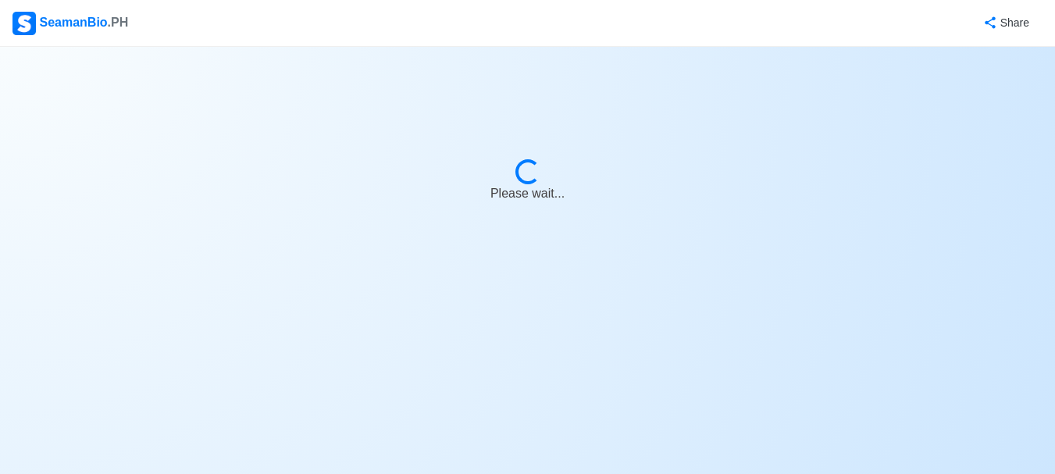
select select "Actively Looking for Job"
select select "Visible for Hiring"
select select "Single"
select select "[DEMOGRAPHIC_DATA]"
select select "PH"
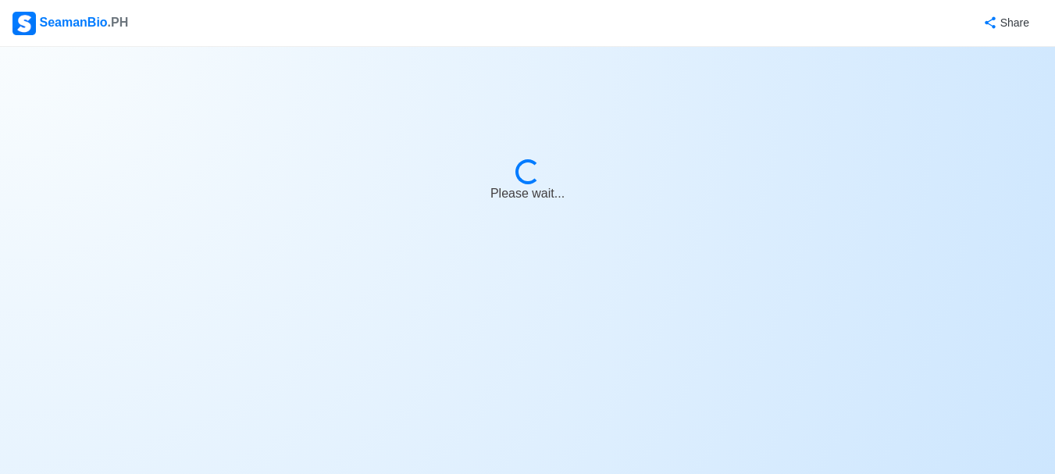
select select "1"
select select "8"
select select "4102416000000"
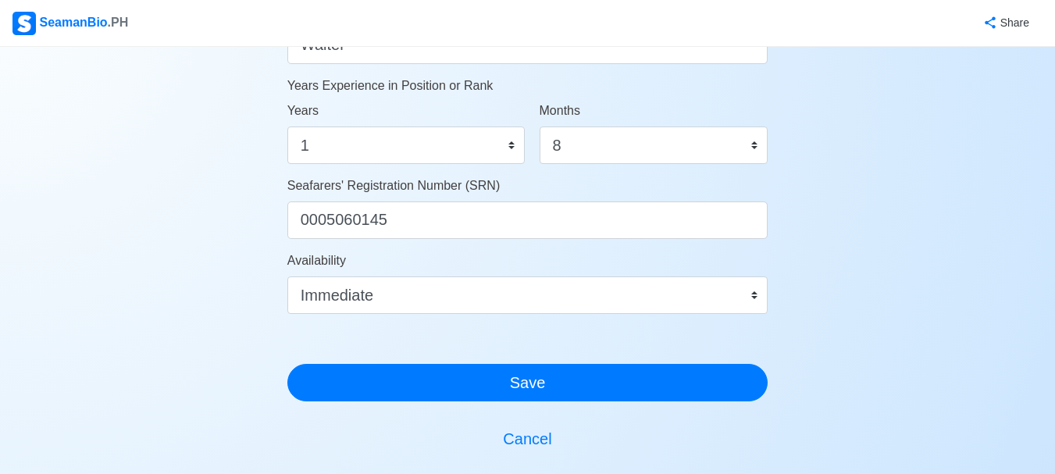
scroll to position [1034, 0]
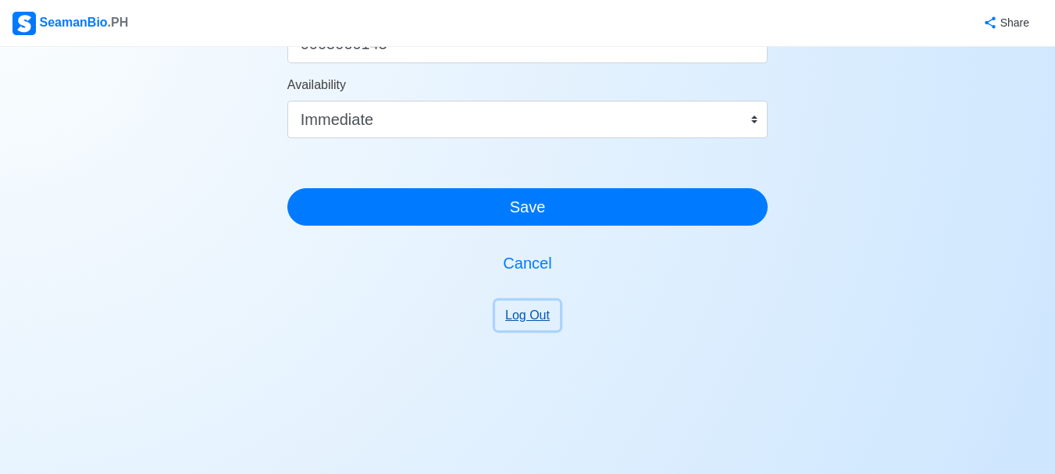
click at [534, 309] on button "Log Out" at bounding box center [527, 316] width 65 height 30
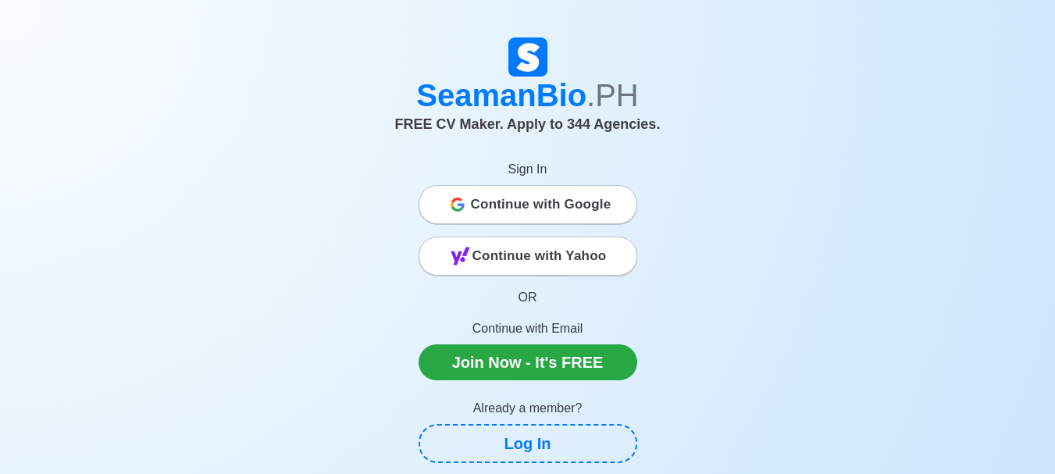
click at [548, 207] on span "Continue with Google" at bounding box center [541, 204] width 141 height 31
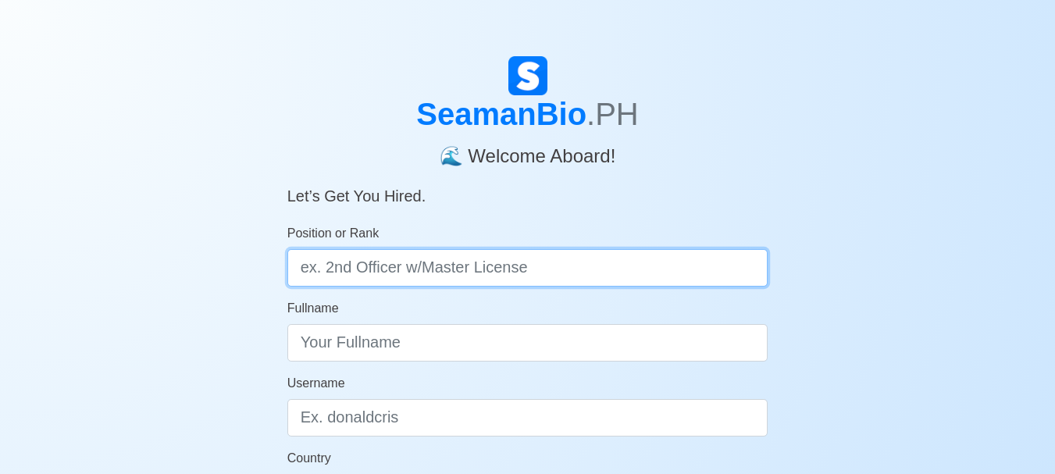
click at [478, 269] on input "Position or Rank" at bounding box center [527, 267] width 481 height 37
click at [461, 269] on input "Position or Rank" at bounding box center [527, 267] width 481 height 37
type input "Waiter"
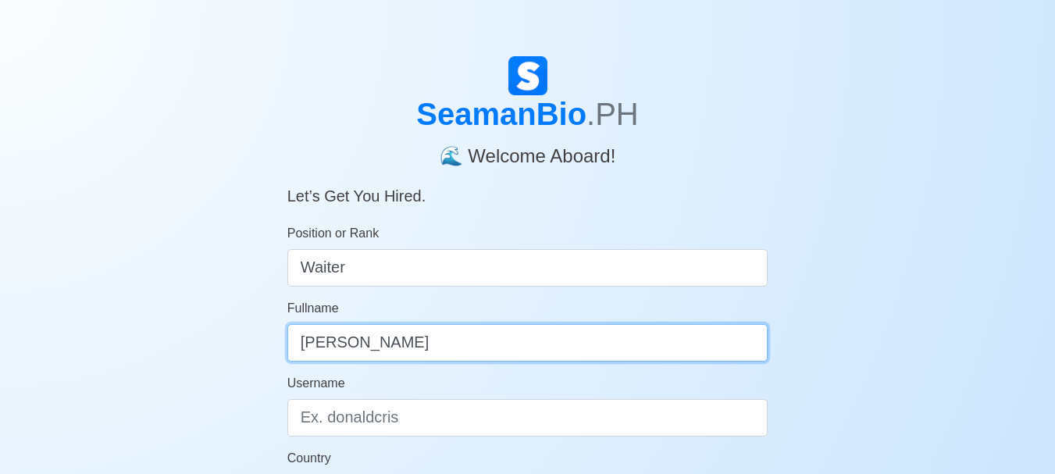
type input "Jan Jeffrey Avengoza"
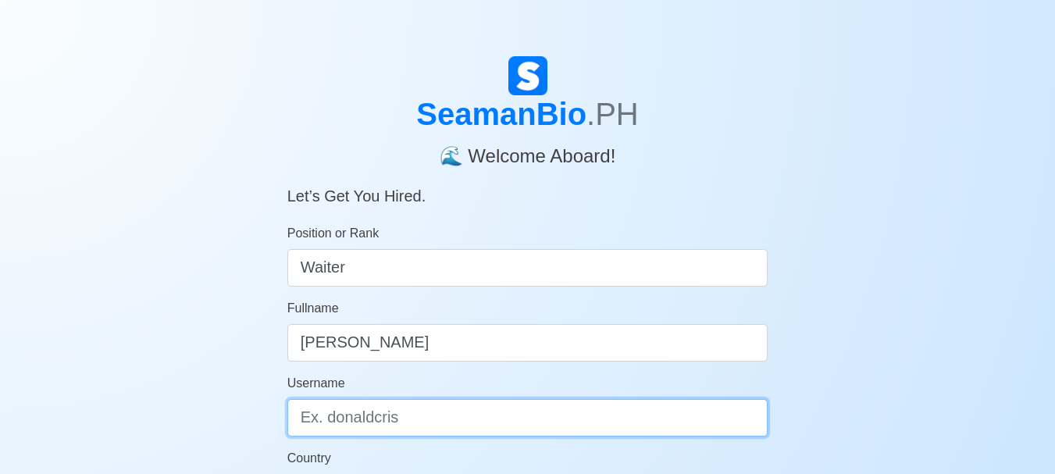
type input "A"
type input "a"
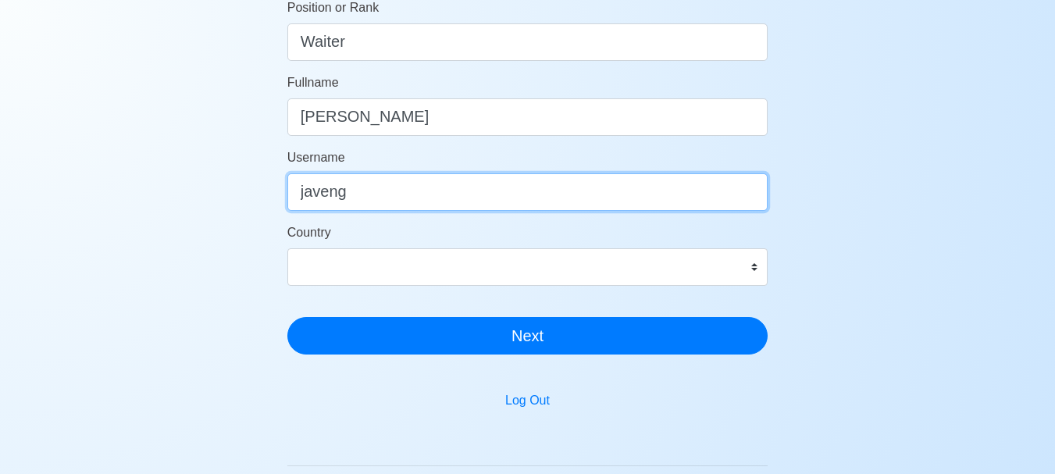
scroll to position [208, 0]
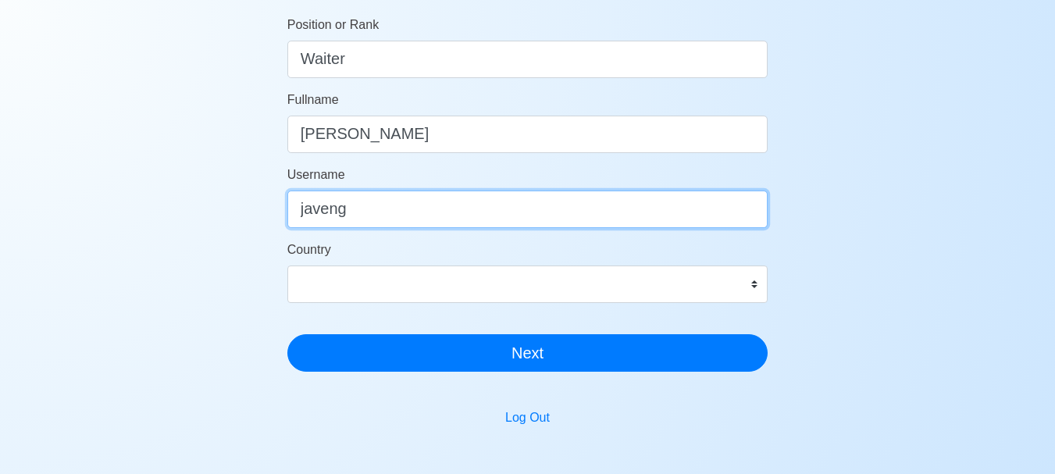
type input "javeng"
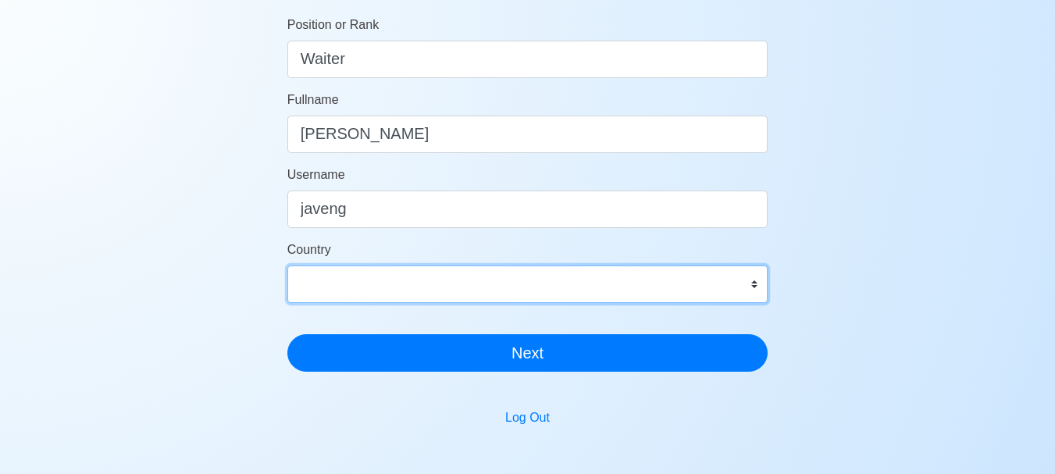
click at [370, 272] on select "Afghanistan Åland Islands Albania Algeria American Samoa Andorra Angola Anguill…" at bounding box center [527, 283] width 481 height 37
select select "PH"
click at [287, 265] on select "Afghanistan Åland Islands Albania Algeria American Samoa Andorra Angola Anguill…" at bounding box center [527, 283] width 481 height 37
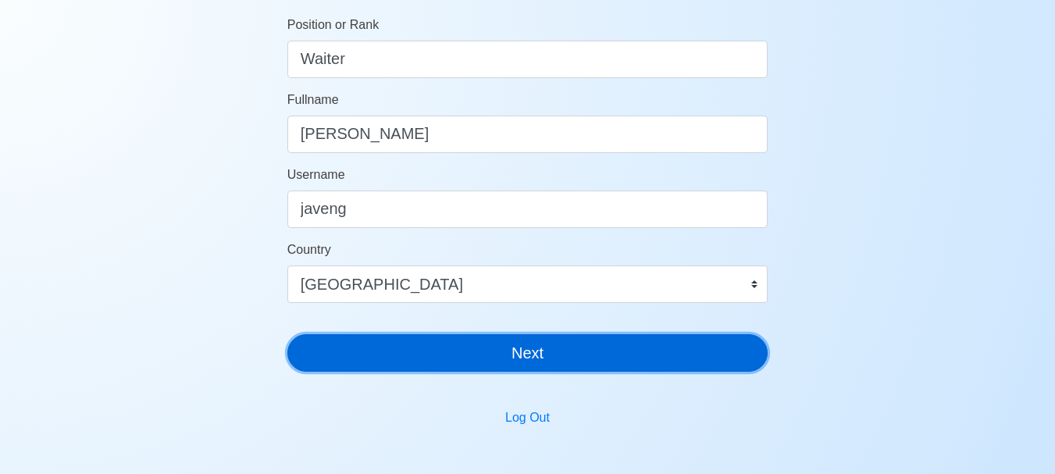
click at [493, 343] on button "Next" at bounding box center [527, 352] width 481 height 37
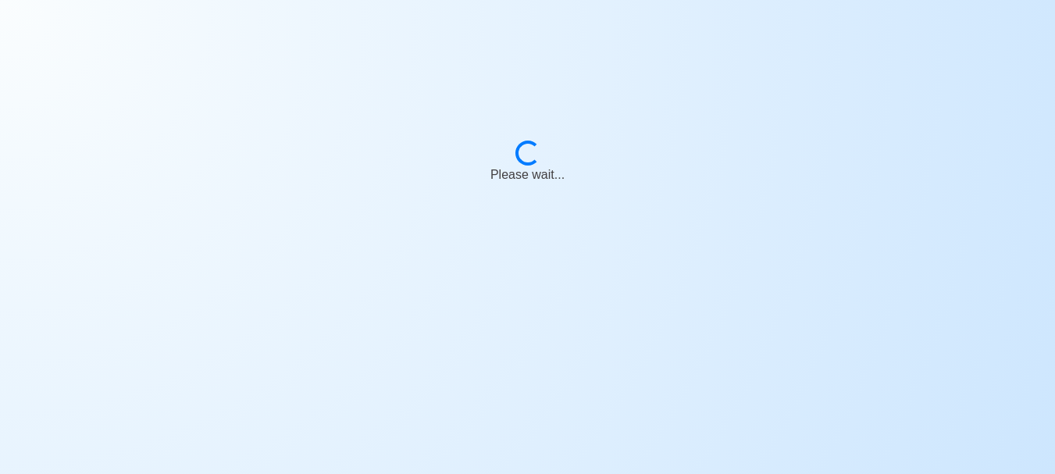
scroll to position [19, 0]
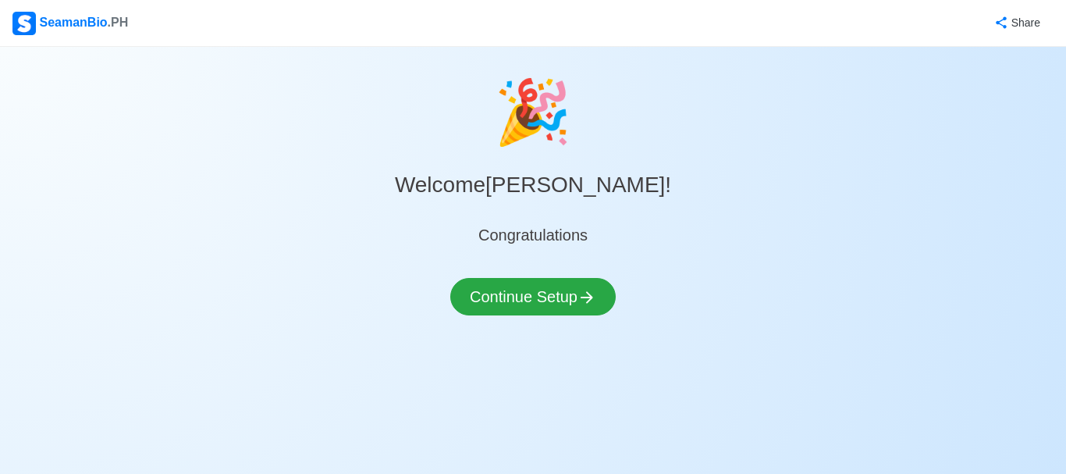
click at [546, 315] on div "Continue Setup" at bounding box center [533, 306] width 166 height 56
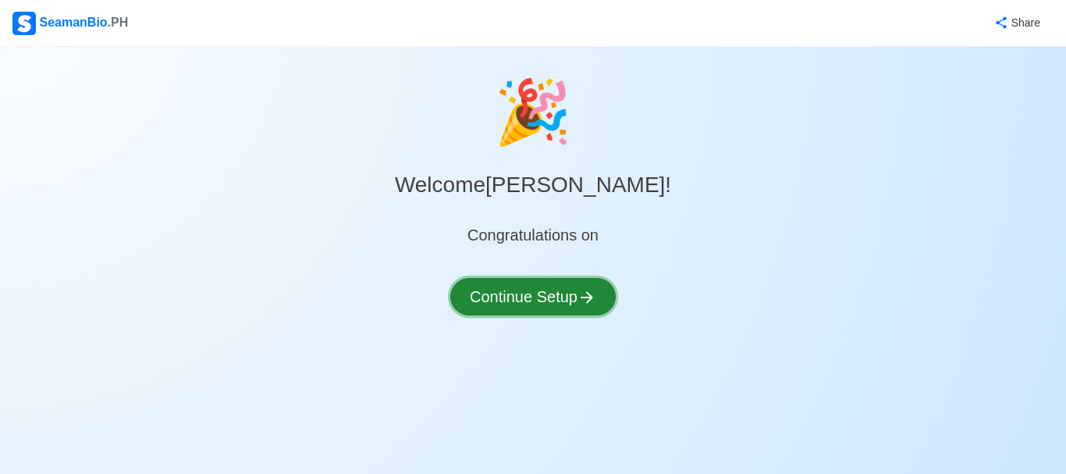
click at [553, 303] on button "Continue Setup" at bounding box center [533, 296] width 166 height 37
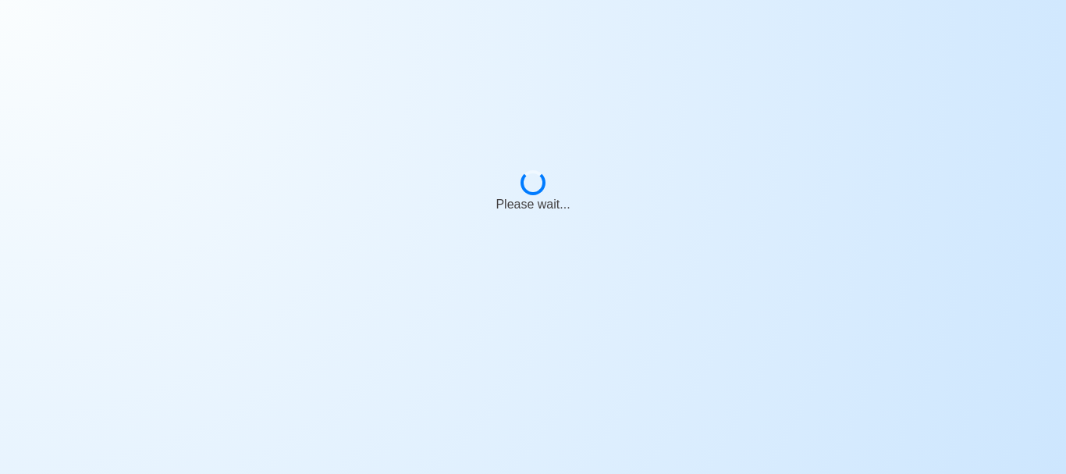
select select "Visible for Hiring"
select select "PH"
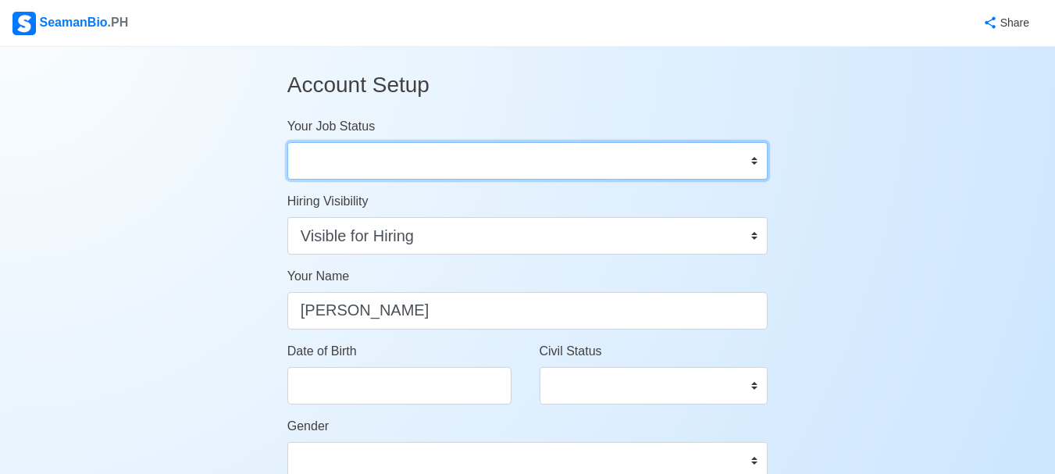
click at [411, 158] on select "Onboard Actively Looking for Job Not Looking for Job" at bounding box center [527, 160] width 481 height 37
select select "Actively Looking for Job"
click at [287, 142] on select "Onboard Actively Looking for Job Not Looking for Job" at bounding box center [527, 160] width 481 height 37
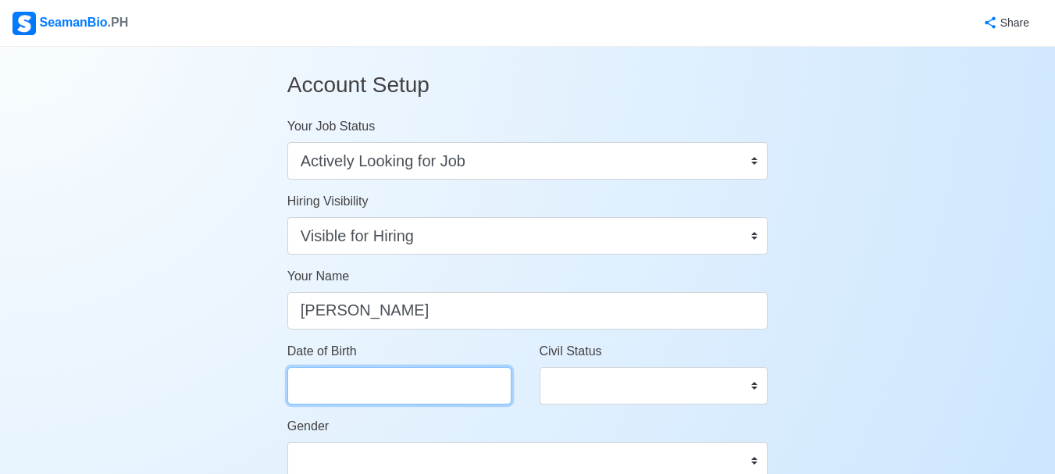
click at [412, 386] on input "Date of Birth" at bounding box center [399, 385] width 224 height 37
select select "****"
select select "*******"
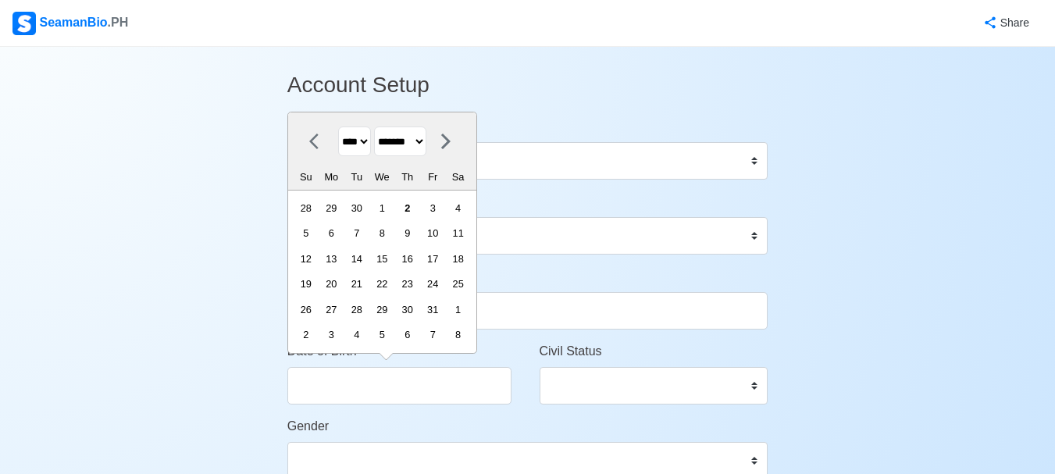
click at [365, 146] on select "**** **** **** **** **** **** **** **** **** **** **** **** **** **** **** ****…" at bounding box center [354, 141] width 33 height 30
select select "****"
click at [338, 126] on select "**** **** **** **** **** **** **** **** **** **** **** **** **** **** **** ****…" at bounding box center [354, 141] width 33 height 30
click at [426, 142] on select "******* ******** ***** ***** *** **** **** ****** ********* ******* ******** **…" at bounding box center [400, 141] width 52 height 30
select select "***"
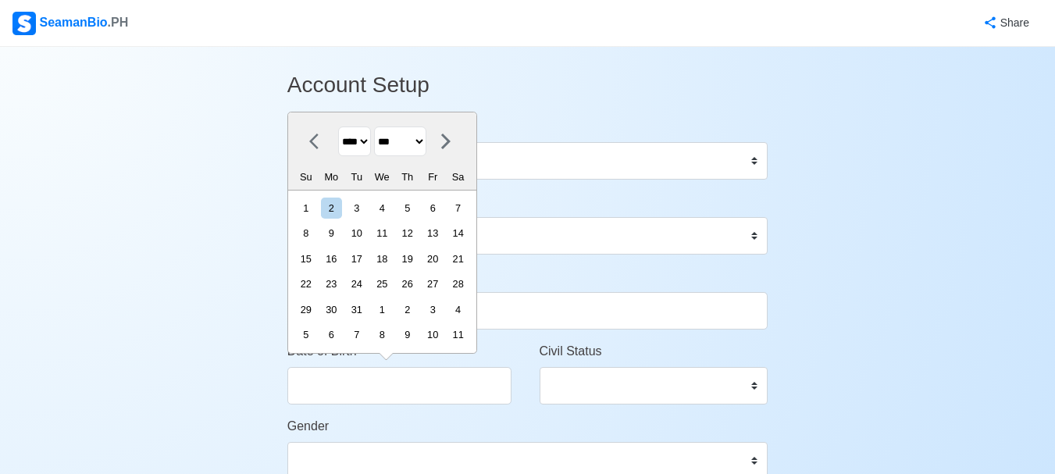
click at [380, 126] on select "******* ******** ***** ***** *** **** **** ****** ********* ******* ******** **…" at bounding box center [400, 141] width 52 height 30
click at [466, 210] on div "6" at bounding box center [457, 208] width 21 height 21
type input "05/06/2000"
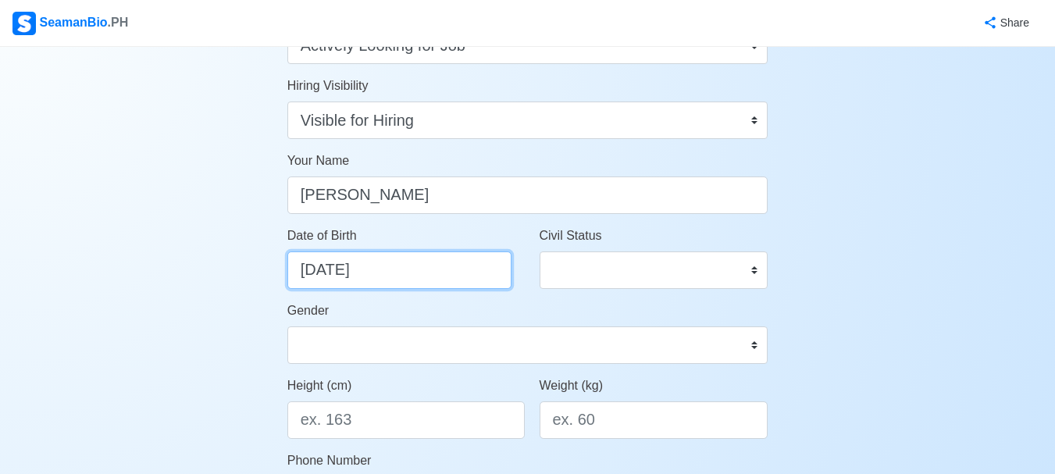
scroll to position [156, 0]
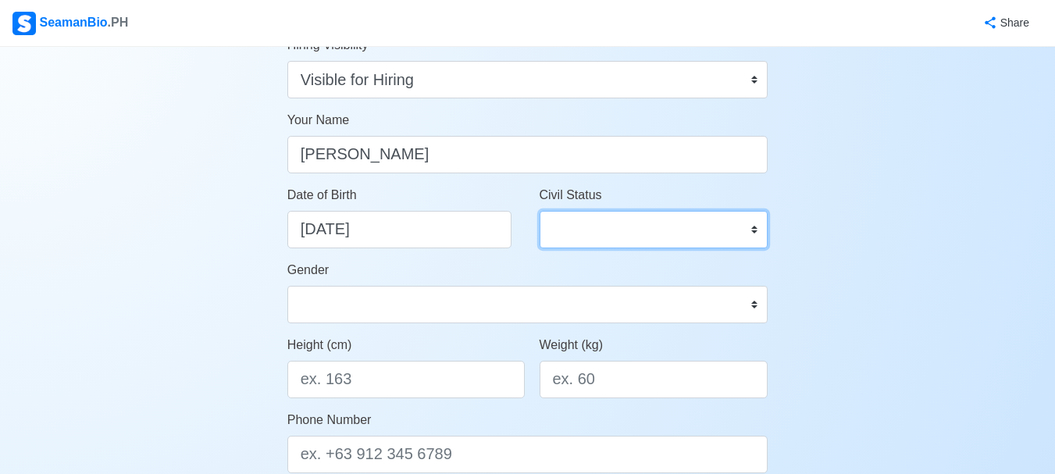
click at [600, 235] on select "Single Married Widowed Separated" at bounding box center [653, 229] width 229 height 37
select select "Single"
click at [539, 211] on select "Single Married Widowed Separated" at bounding box center [653, 229] width 229 height 37
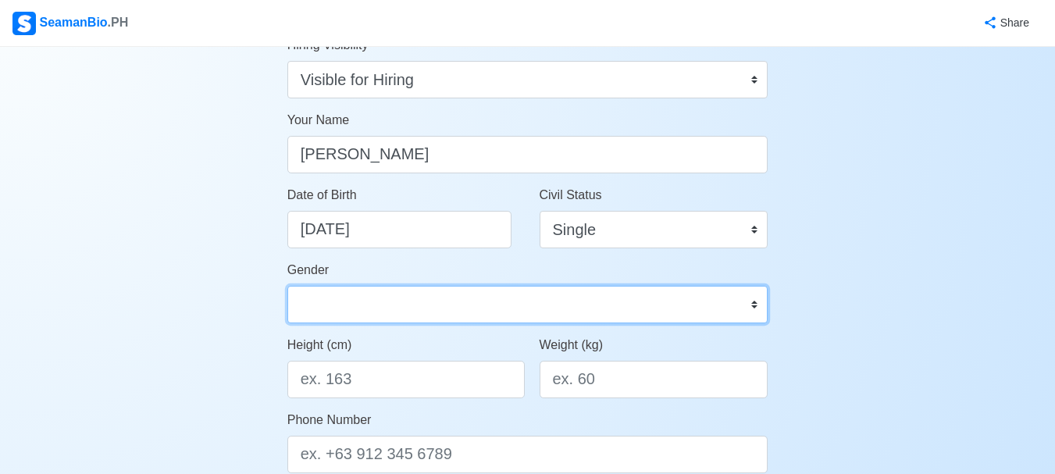
click at [504, 297] on select "Male Female" at bounding box center [527, 304] width 481 height 37
select select "[DEMOGRAPHIC_DATA]"
click at [287, 286] on select "Male Female" at bounding box center [527, 304] width 481 height 37
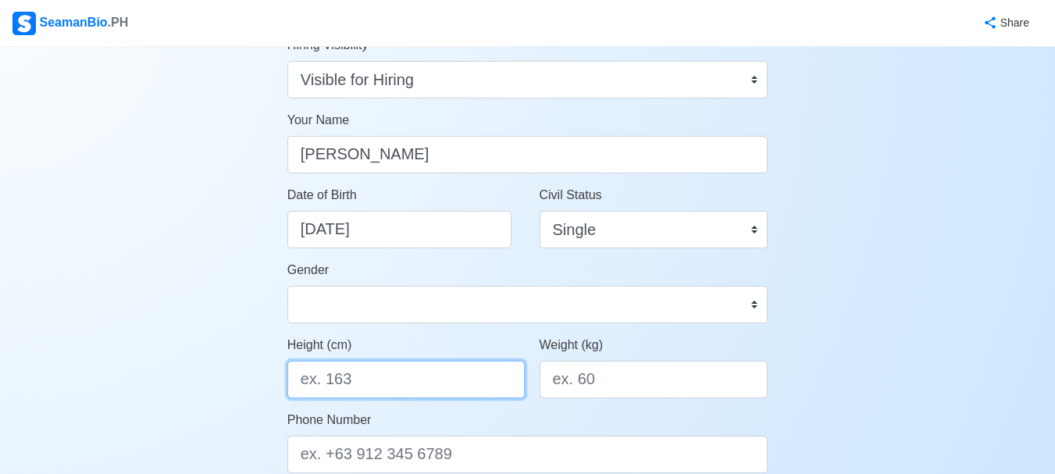
click at [376, 395] on input "Height (cm)" at bounding box center [405, 379] width 237 height 37
type input "160.02"
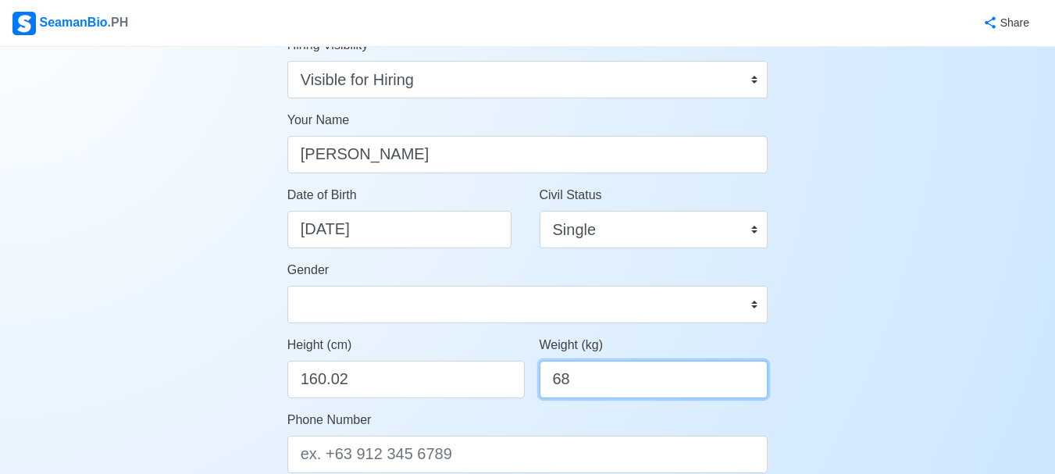
scroll to position [312, 0]
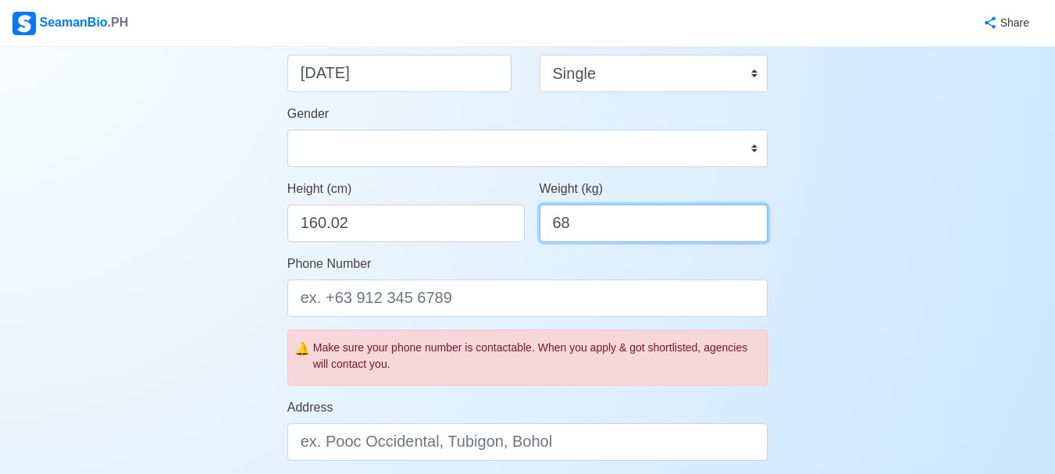
type input "68"
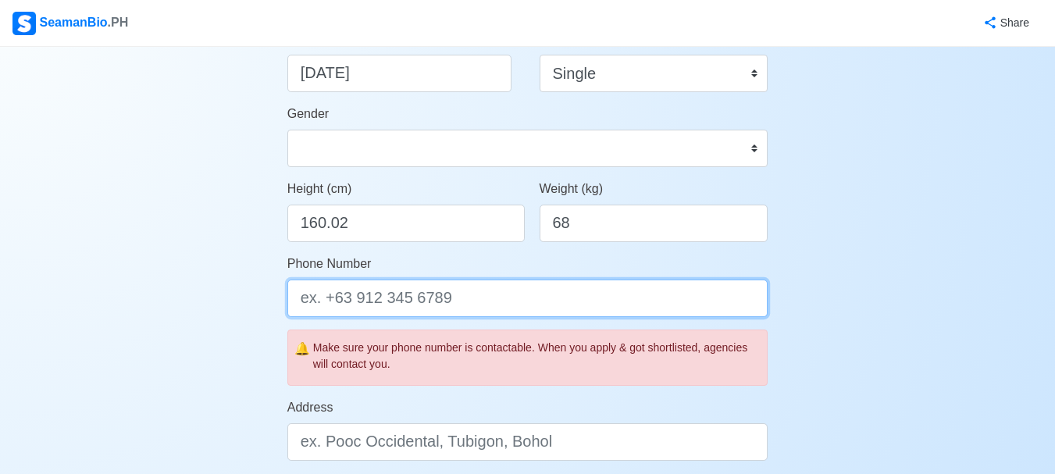
click at [432, 304] on input "Phone Number" at bounding box center [527, 297] width 481 height 37
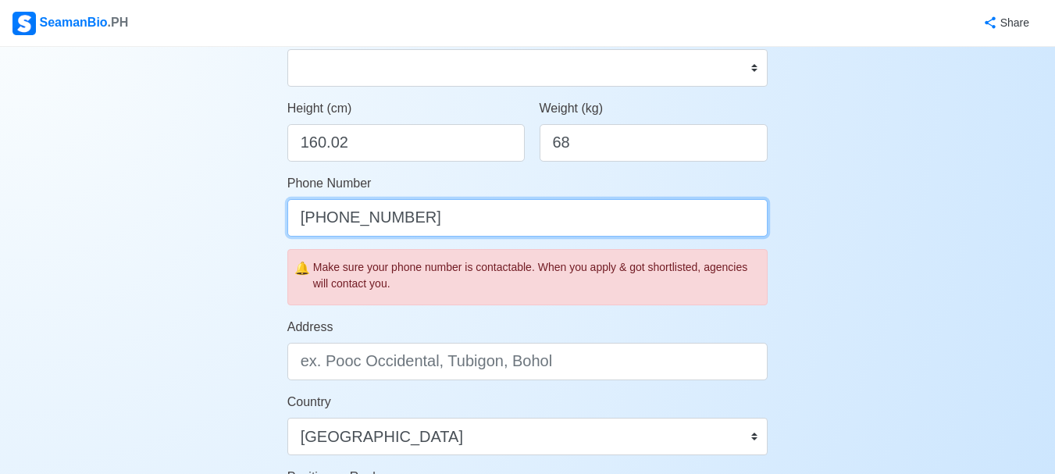
scroll to position [468, 0]
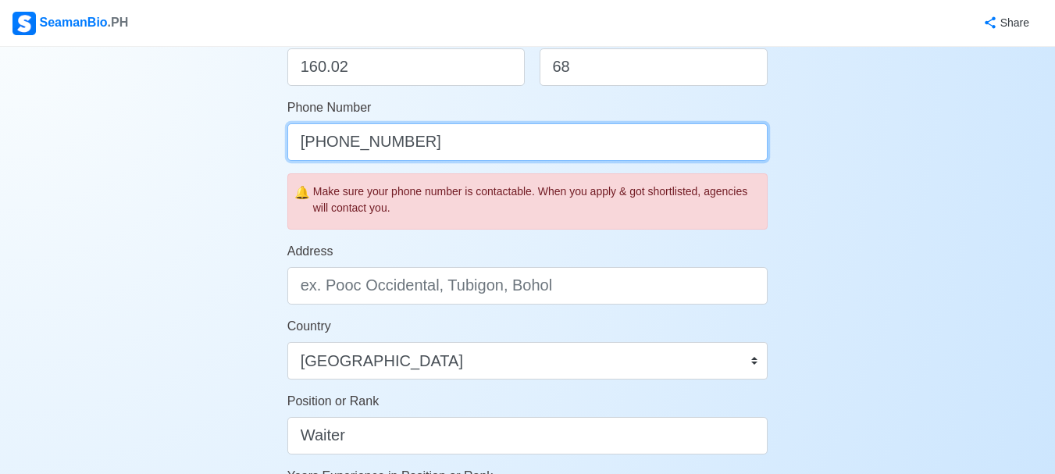
type input "[PHONE_NUMBER]"
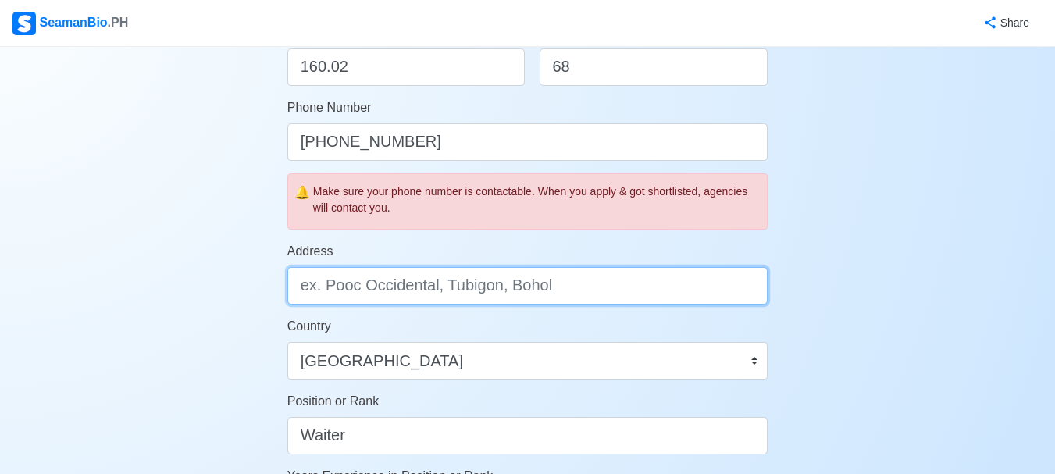
click at [472, 276] on input "Address" at bounding box center [527, 285] width 481 height 37
type input "Tara Sipocot Camarines Sur"
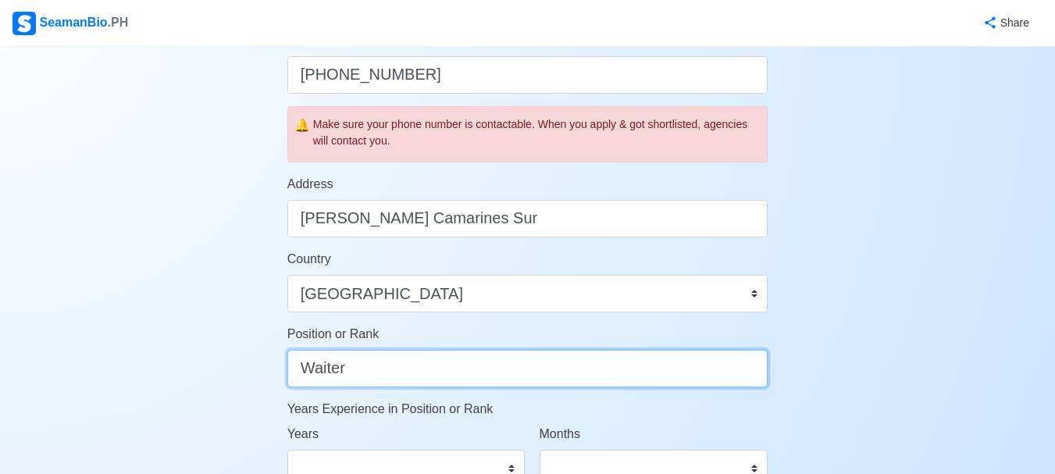
scroll to position [703, 0]
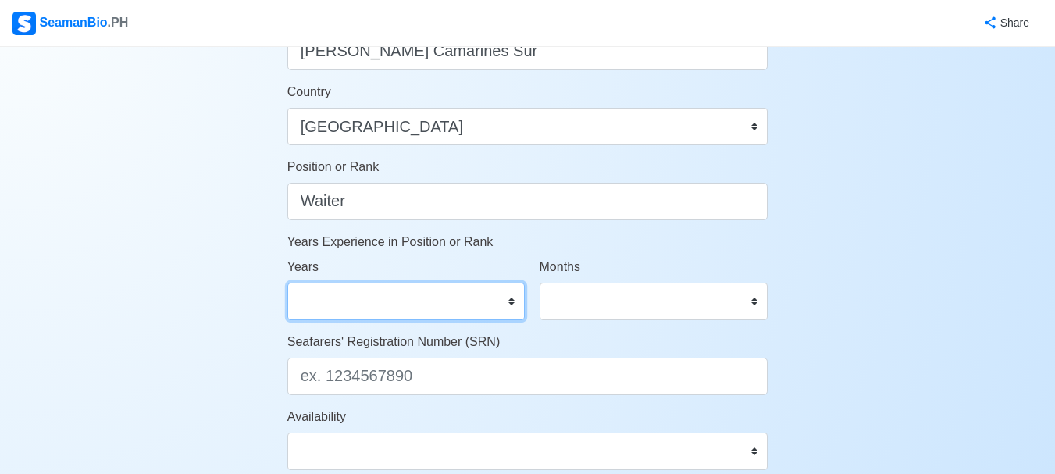
click at [410, 304] on select "0 1 2 3 4 5 6 7 8 9 10 11 12 13 14 15 16 17 18 19 20 21 22 23 24 25 26 27 28 29…" at bounding box center [405, 301] width 237 height 37
select select "1"
click at [287, 283] on select "0 1 2 3 4 5 6 7 8 9 10 11 12 13 14 15 16 17 18 19 20 21 22 23 24 25 26 27 28 29…" at bounding box center [405, 301] width 237 height 37
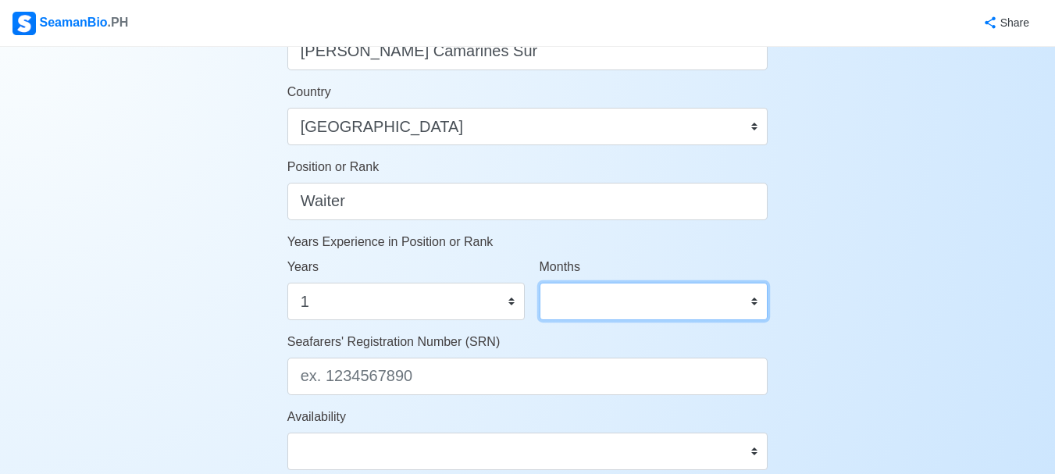
click at [582, 300] on select "0 1 2 3 4 5 6 7 8 9 10 11" at bounding box center [653, 301] width 229 height 37
select select "8"
click at [539, 283] on select "0 1 2 3 4 5 6 7 8 9 10 11" at bounding box center [653, 301] width 229 height 37
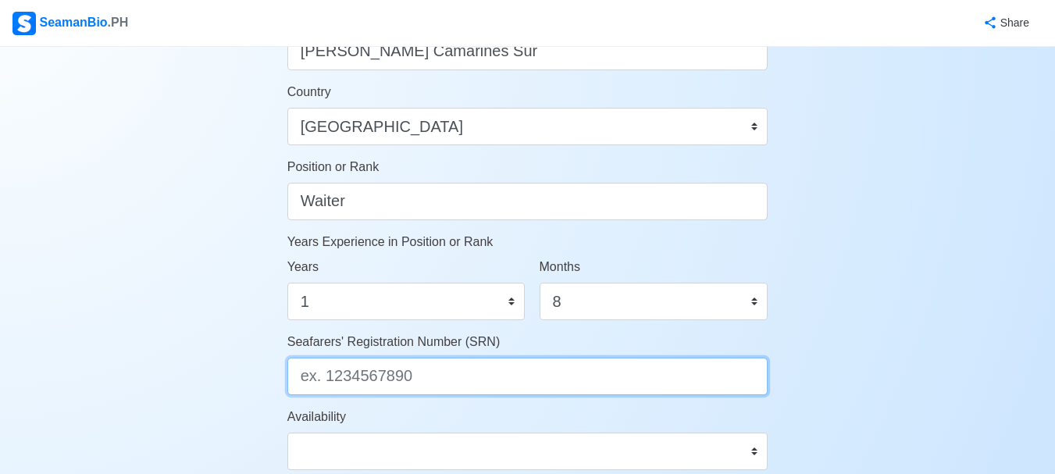
click at [429, 375] on input "Seafarers' Registration Number (SRN)" at bounding box center [527, 376] width 481 height 37
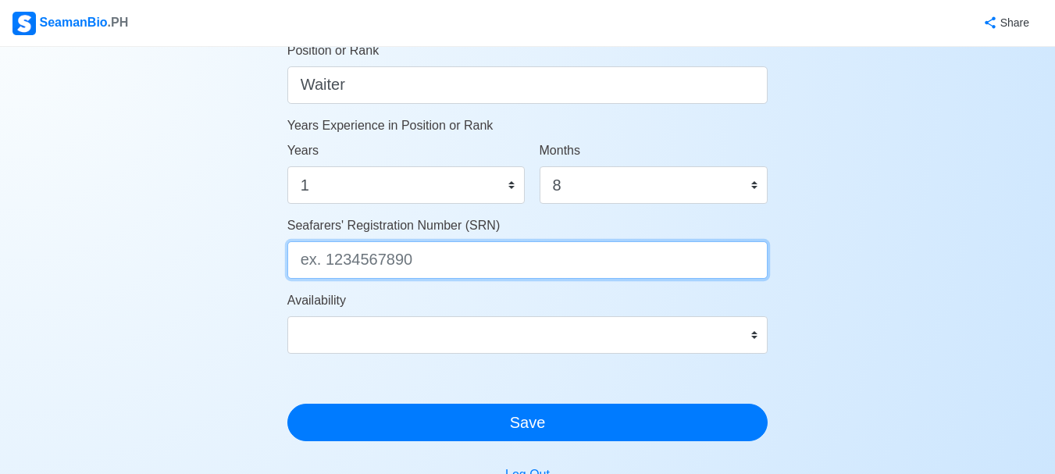
scroll to position [781, 0]
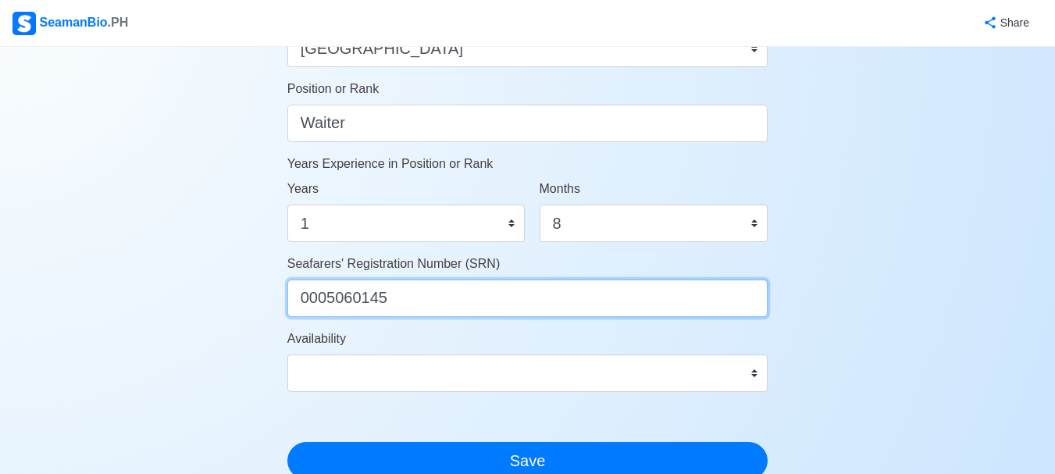
type input "0005060145"
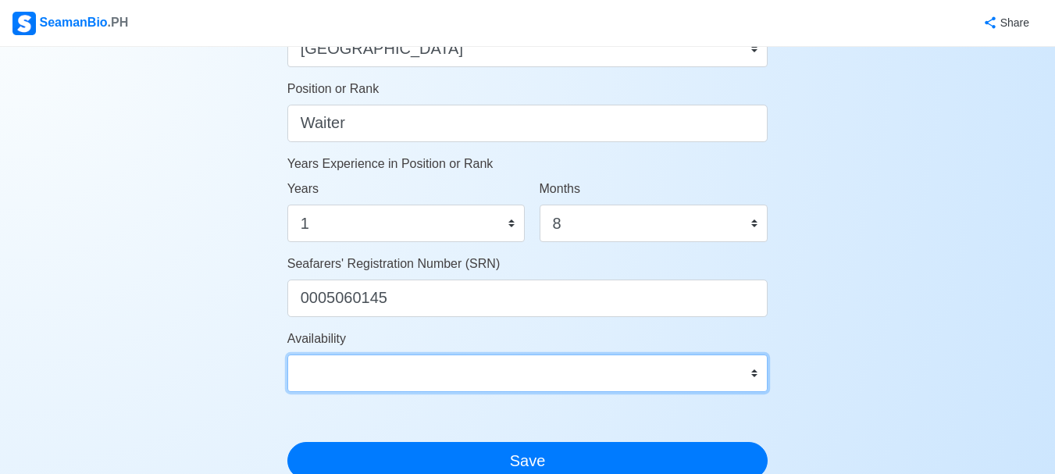
click at [454, 372] on select "Immediate Nov 2025 Dec 2025 Jan 2026 Feb 2026 Mar 2026 Apr 2026 May 2026 Jun 20…" at bounding box center [527, 372] width 481 height 37
select select "4102416000000"
click at [287, 354] on select "Immediate Nov 2025 Dec 2025 Jan 2026 Feb 2026 Mar 2026 Apr 2026 May 2026 Jun 20…" at bounding box center [527, 372] width 481 height 37
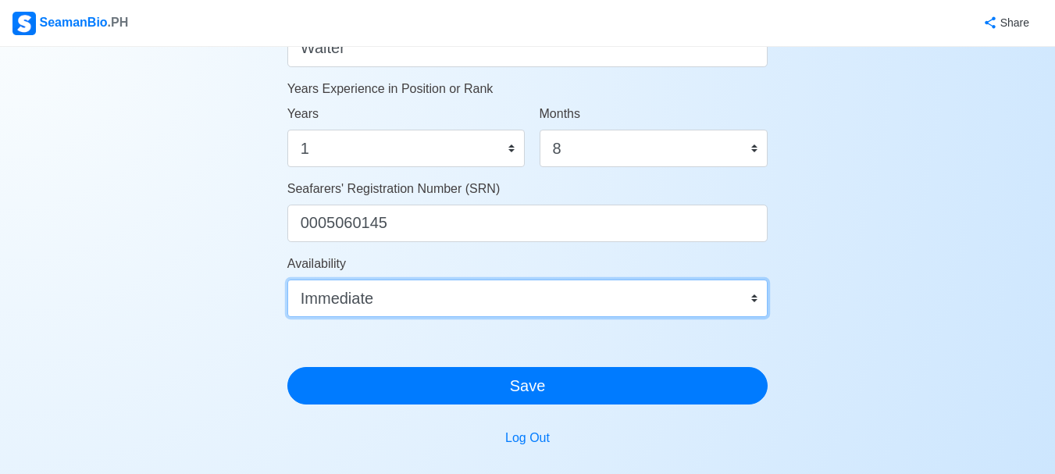
scroll to position [937, 0]
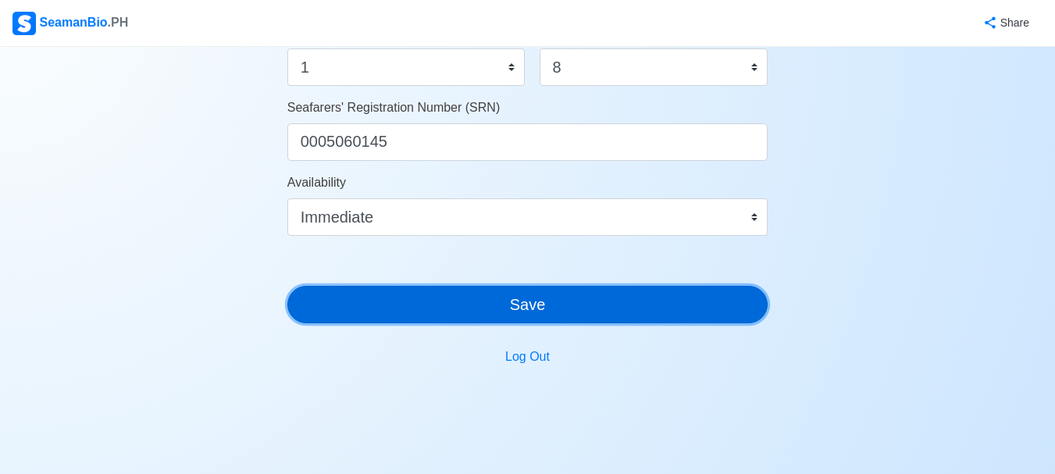
click at [510, 308] on button "Save" at bounding box center [527, 304] width 481 height 37
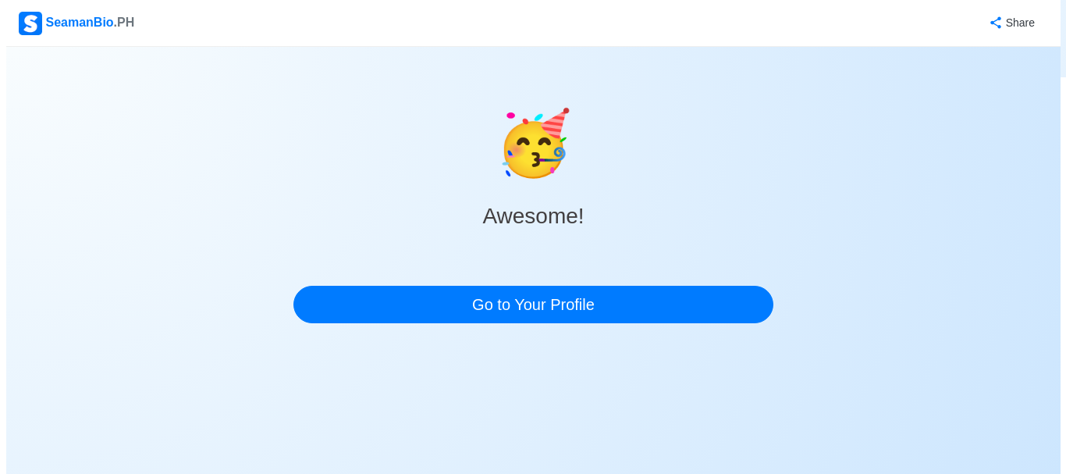
scroll to position [0, 0]
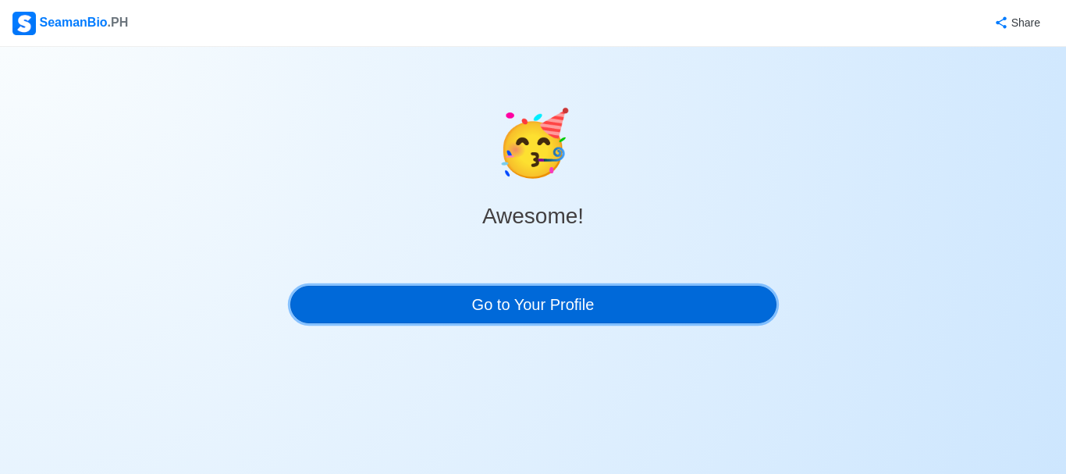
click at [570, 305] on link "Go to Your Profile" at bounding box center [533, 304] width 486 height 37
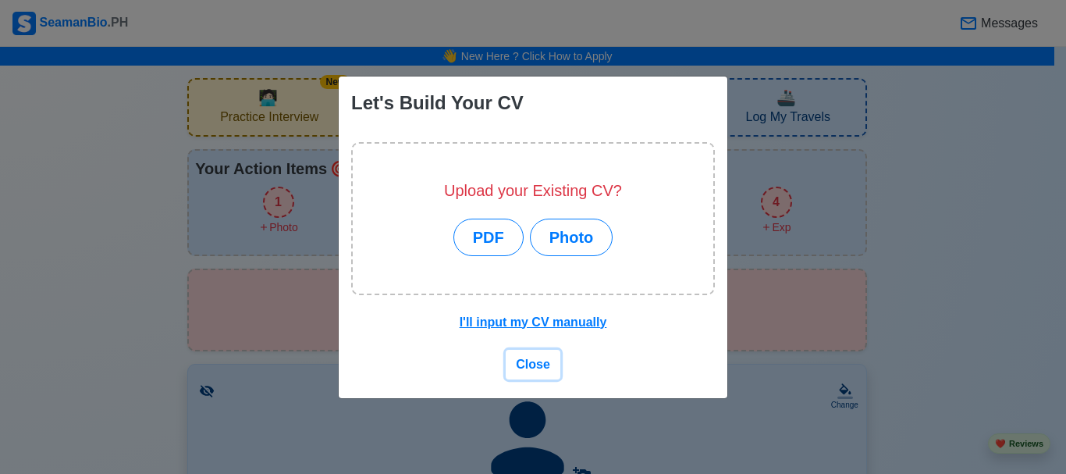
click at [536, 364] on span "Close" at bounding box center [533, 364] width 34 height 13
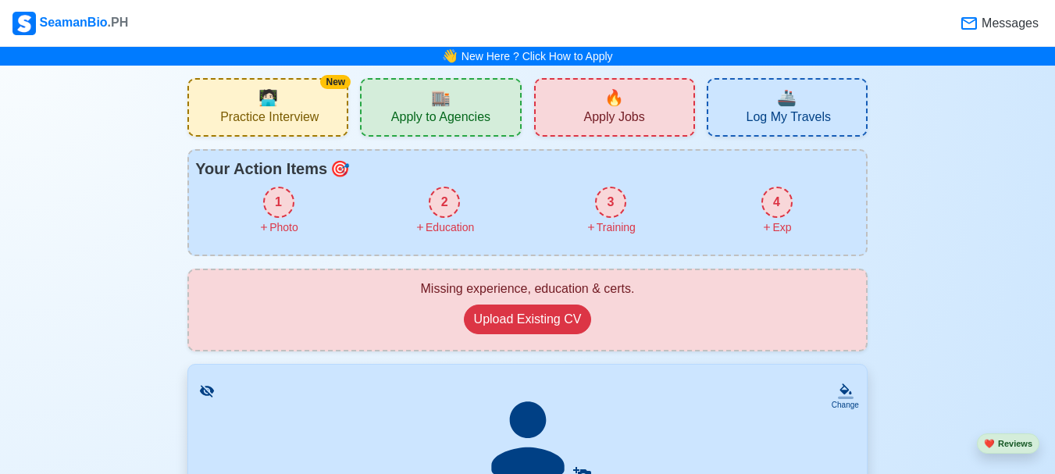
click at [283, 209] on div "1" at bounding box center [278, 202] width 31 height 31
click at [281, 202] on div "1" at bounding box center [278, 202] width 31 height 31
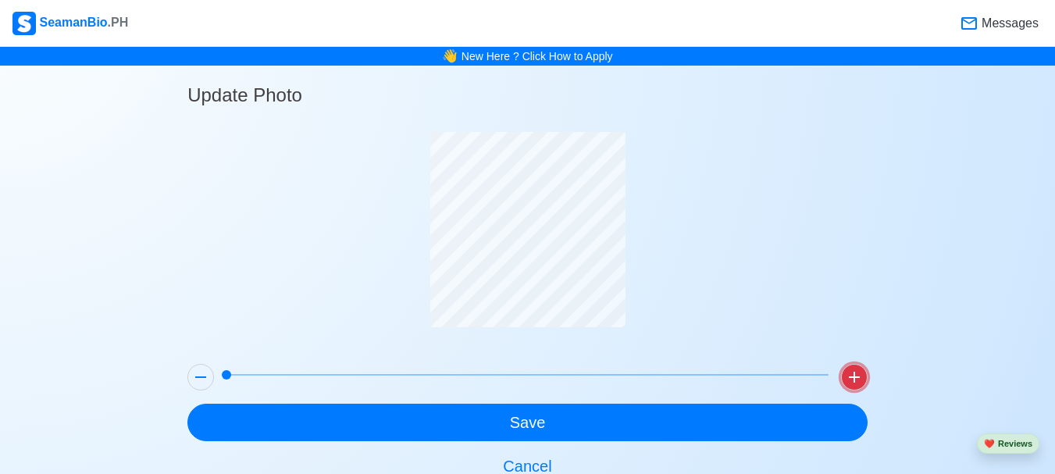
click at [860, 383] on icon at bounding box center [854, 377] width 19 height 19
drag, startPoint x: 284, startPoint y: 369, endPoint x: 213, endPoint y: 376, distance: 71.4
click at [222, 376] on span at bounding box center [226, 374] width 9 height 9
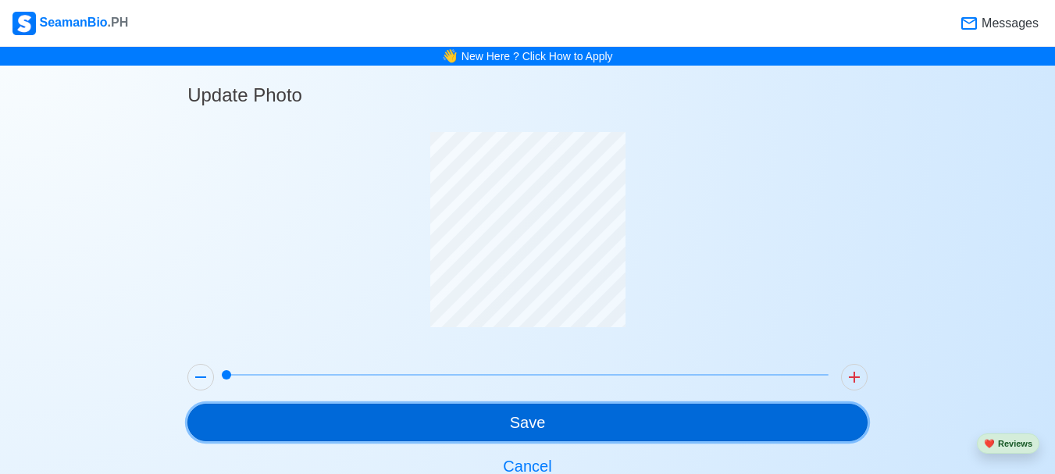
click at [386, 419] on button "Save" at bounding box center [527, 422] width 680 height 37
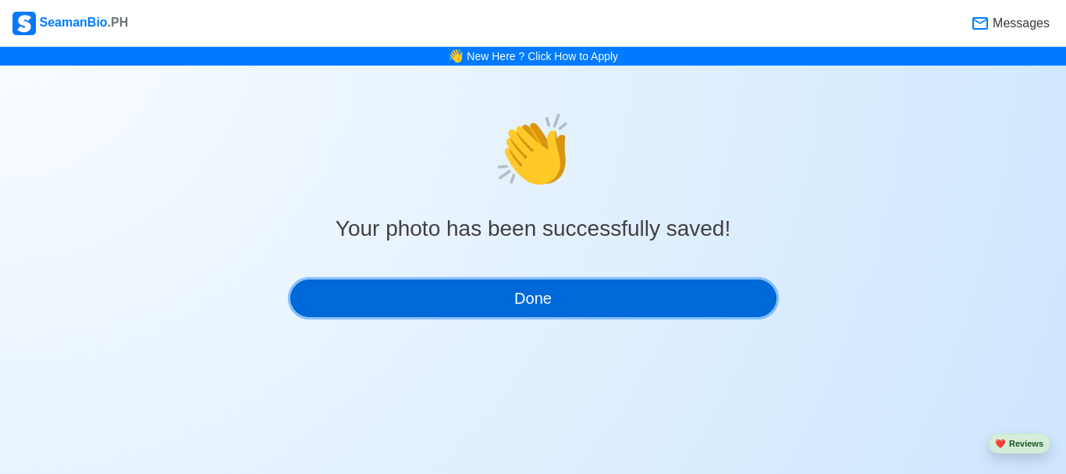
click at [552, 303] on button "Done" at bounding box center [533, 297] width 486 height 37
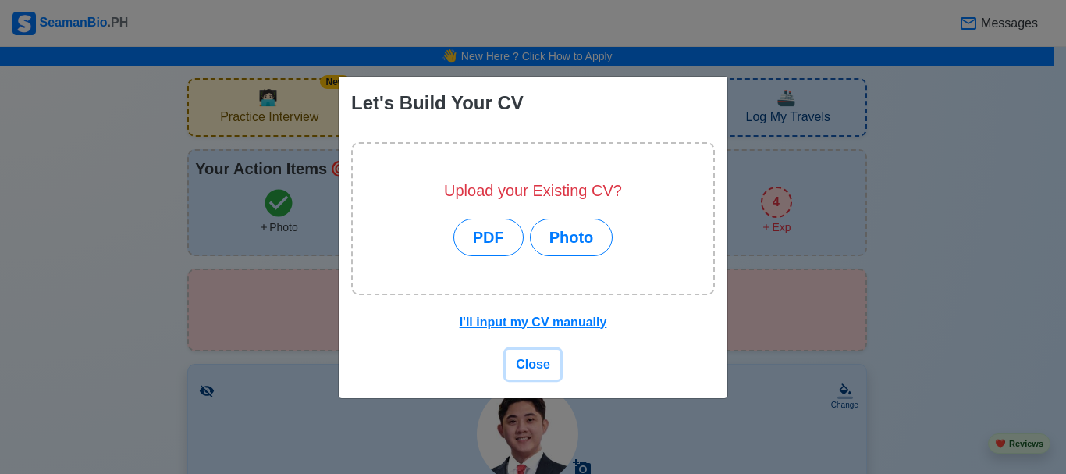
click at [540, 365] on span "Close" at bounding box center [533, 364] width 34 height 13
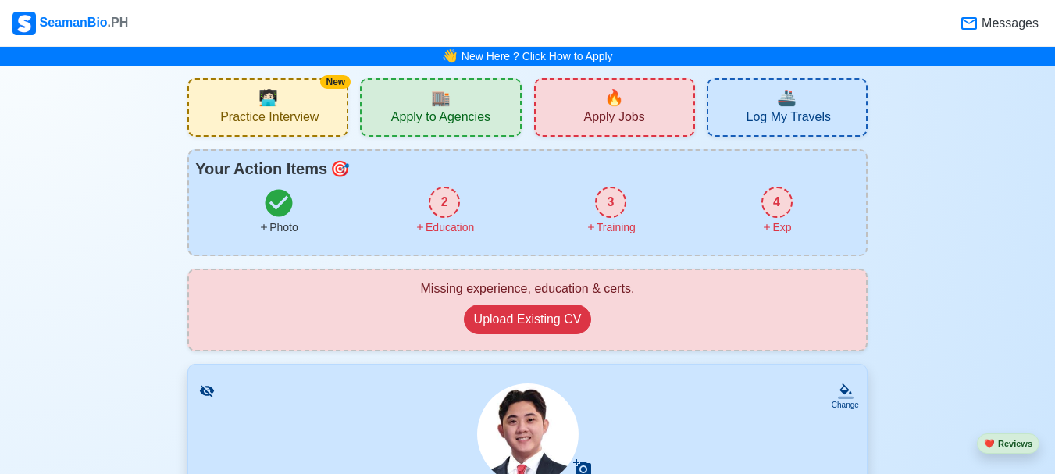
click at [440, 208] on div "2" at bounding box center [444, 202] width 31 height 31
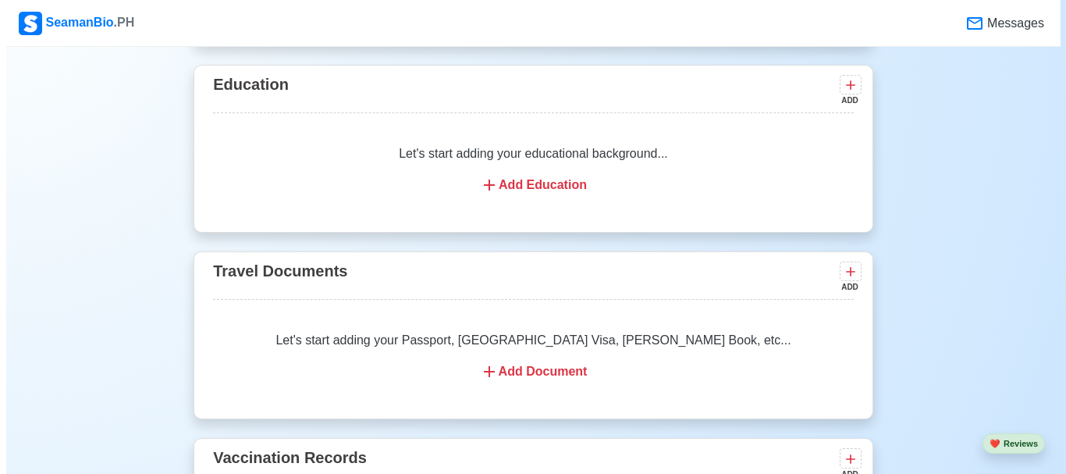
scroll to position [1174, 0]
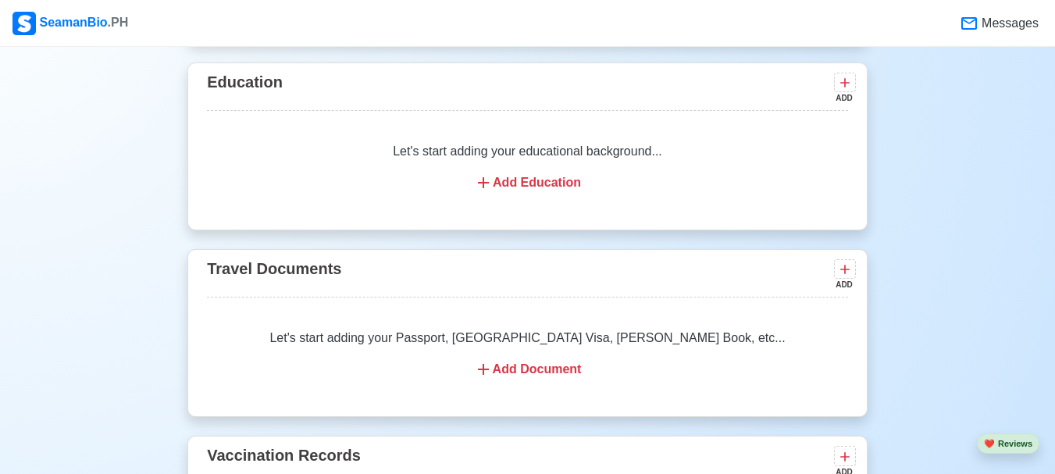
click at [531, 192] on div "Add Education" at bounding box center [527, 182] width 603 height 19
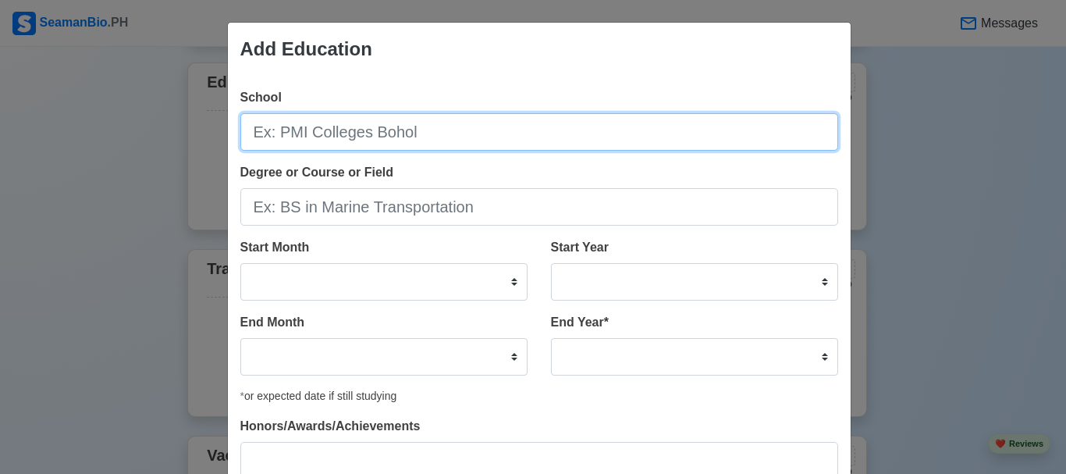
click at [375, 140] on input "School" at bounding box center [539, 131] width 598 height 37
type input "[GEOGRAPHIC_DATA]"
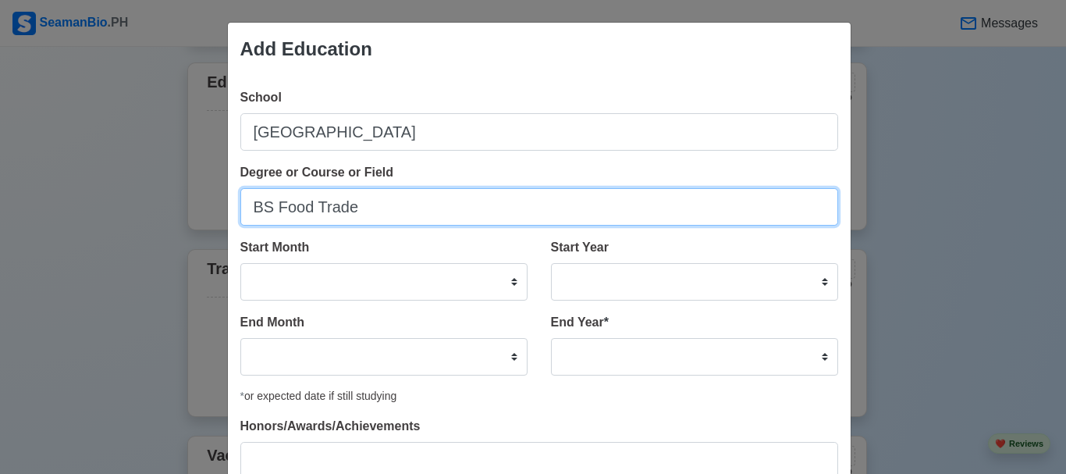
type input "BS Food Trade"
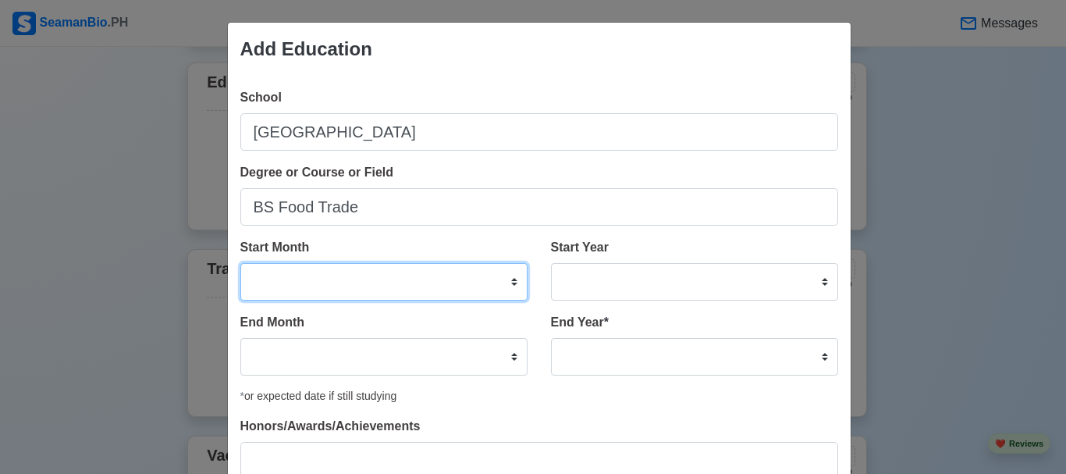
click at [455, 273] on select "January February March April May June July August September October November De…" at bounding box center [383, 281] width 287 height 37
click at [372, 282] on select "January February March April May June July August September October November De…" at bounding box center [383, 281] width 287 height 37
select select "June"
click at [240, 263] on select "January February March April May June July August September October November De…" at bounding box center [383, 281] width 287 height 37
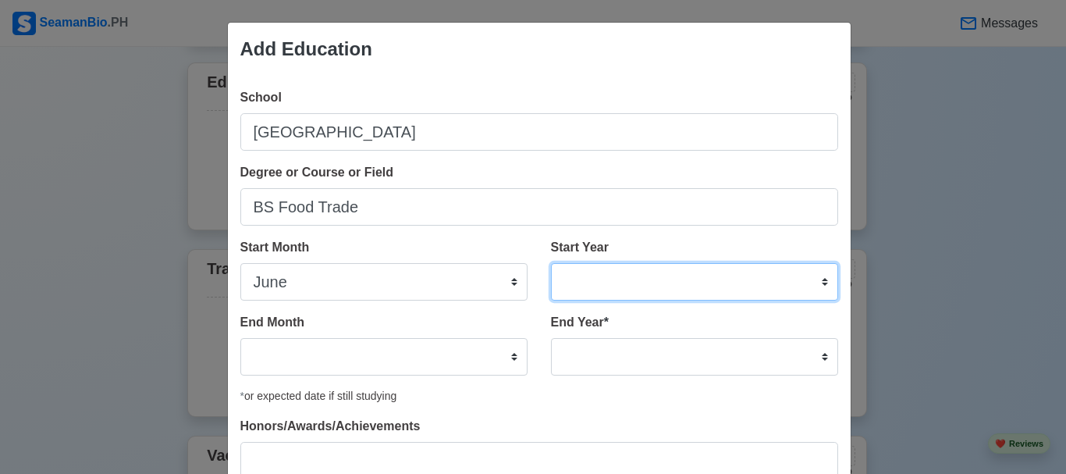
click at [560, 283] on select "2025 2024 2023 2022 2021 2020 2019 2018 2017 2016 2015 2014 2013 2012 2011 2010…" at bounding box center [694, 281] width 287 height 37
click at [551, 263] on select "2025 2024 2023 2022 2021 2020 2019 2018 2017 2016 2015 2014 2013 2012 2011 2010…" at bounding box center [694, 281] width 287 height 37
drag, startPoint x: 629, startPoint y: 281, endPoint x: 627, endPoint y: 263, distance: 18.1
click at [628, 281] on select "2025 2024 2023 2022 2021 2020 2019 2018 2017 2016 2015 2014 2013 2012 2011 2010…" at bounding box center [694, 281] width 287 height 37
select select "2019"
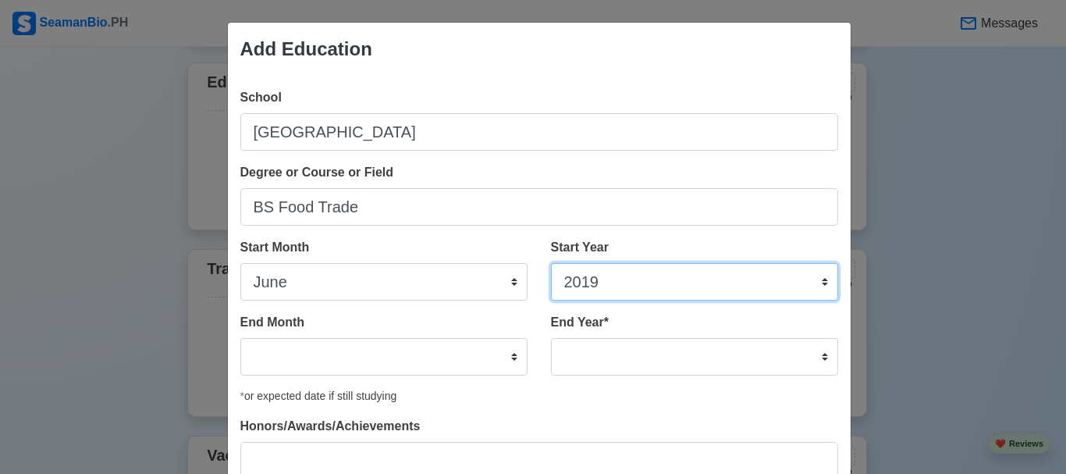
click at [551, 263] on select "2025 2024 2023 2022 2021 2020 2019 2018 2017 2016 2015 2014 2013 2012 2011 2010…" at bounding box center [694, 281] width 287 height 37
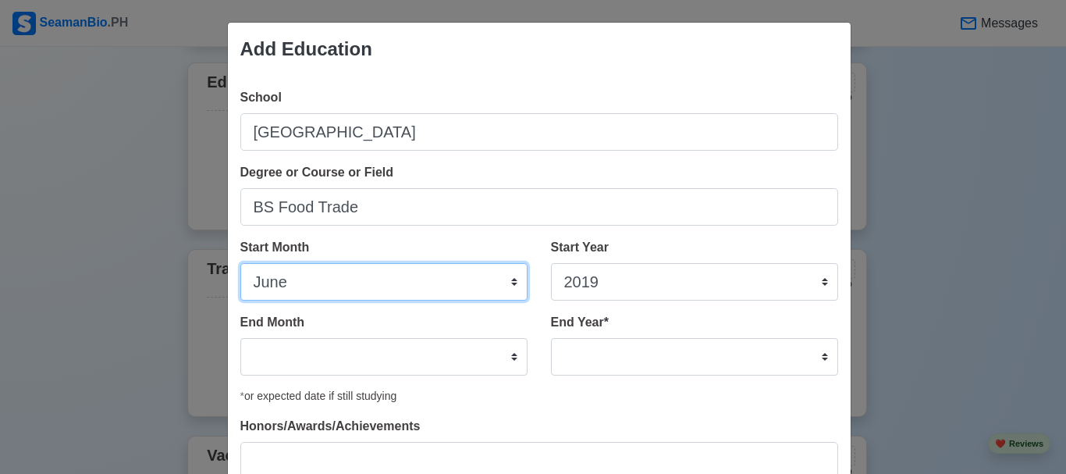
click at [385, 279] on select "January February March April May June July August September October November De…" at bounding box center [383, 281] width 287 height 37
click at [240, 263] on select "January February March April May June July August September October November De…" at bounding box center [383, 281] width 287 height 37
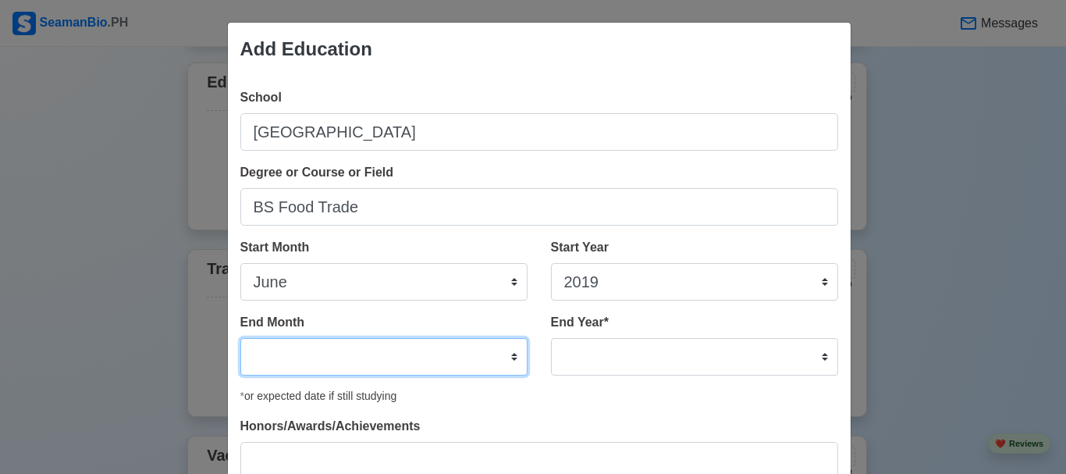
click at [367, 348] on select "January February March April May June July August September October November De…" at bounding box center [383, 356] width 287 height 37
select select "June"
click at [240, 338] on select "January February March April May June July August September October November De…" at bounding box center [383, 356] width 287 height 37
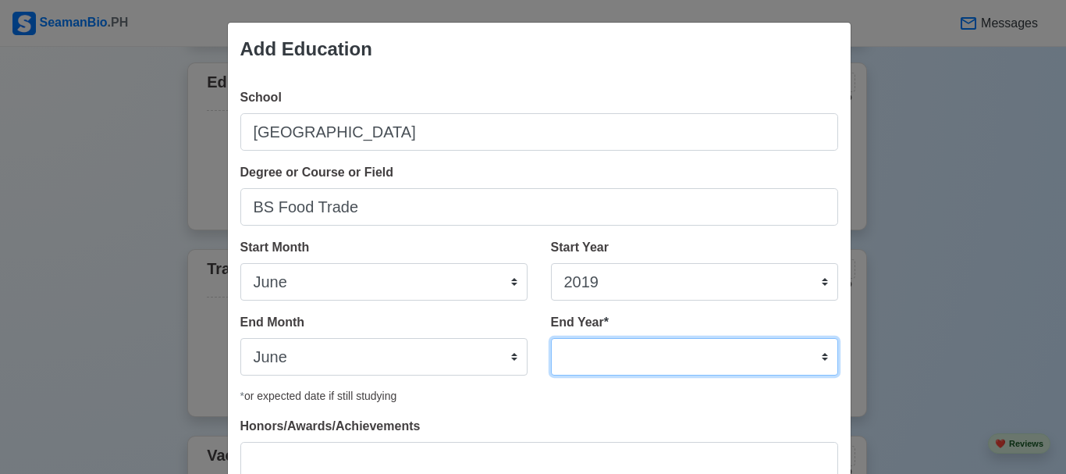
click at [657, 362] on select "2035 2034 2033 2032 2031 2030 2029 2028 2027 2026 2025 2024 2023 2022 2021 2020…" at bounding box center [694, 356] width 287 height 37
select select "2023"
click at [551, 338] on select "2035 2034 2033 2032 2031 2030 2029 2028 2027 2026 2025 2024 2023 2022 2021 2020…" at bounding box center [694, 356] width 287 height 37
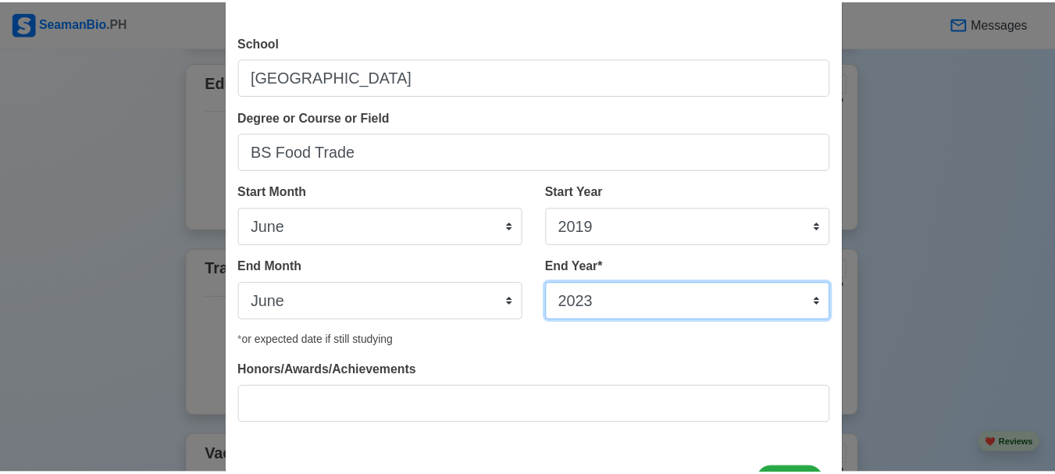
scroll to position [120, 0]
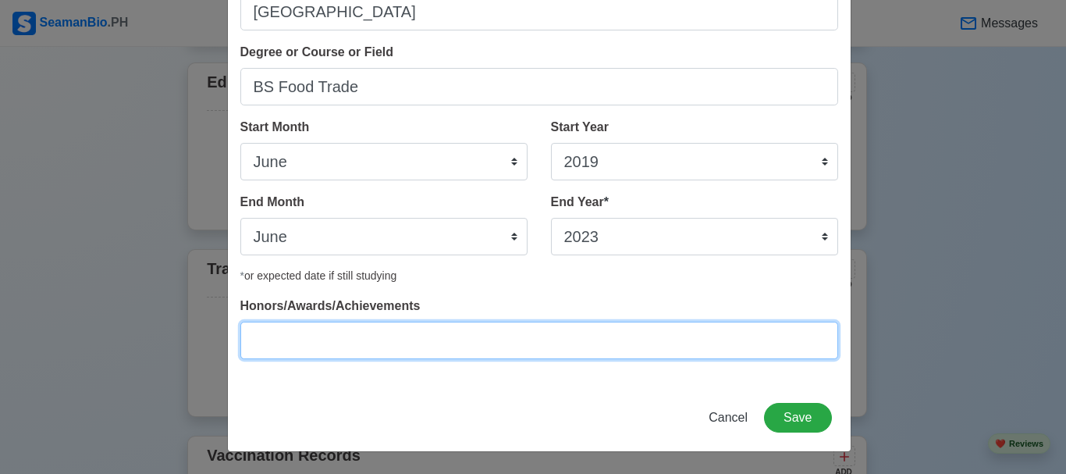
click at [360, 326] on input "Honors/Awards/Achievements" at bounding box center [539, 340] width 598 height 37
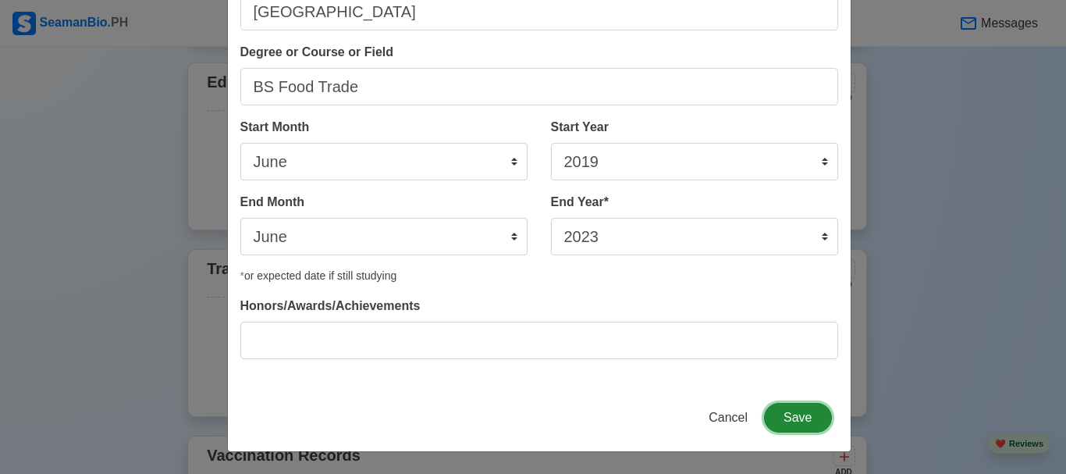
click at [774, 417] on button "Save" at bounding box center [797, 418] width 67 height 30
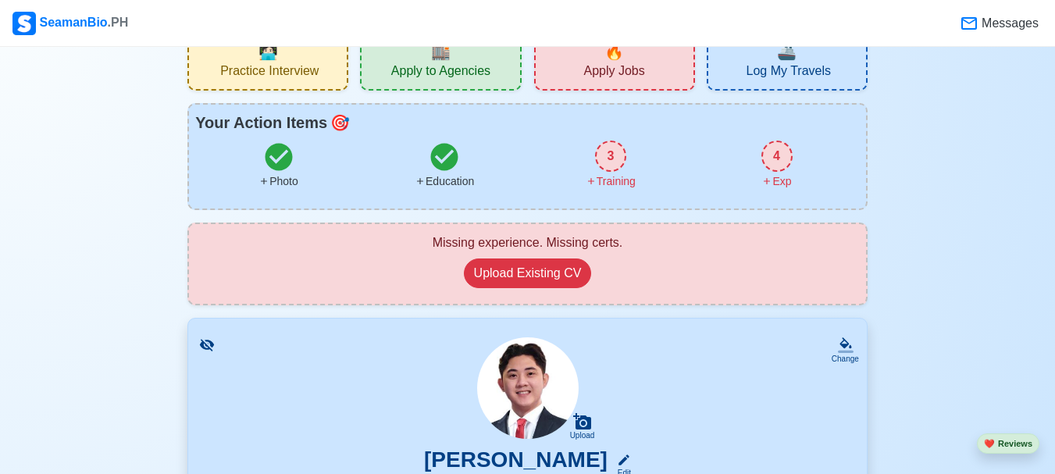
scroll to position [0, 0]
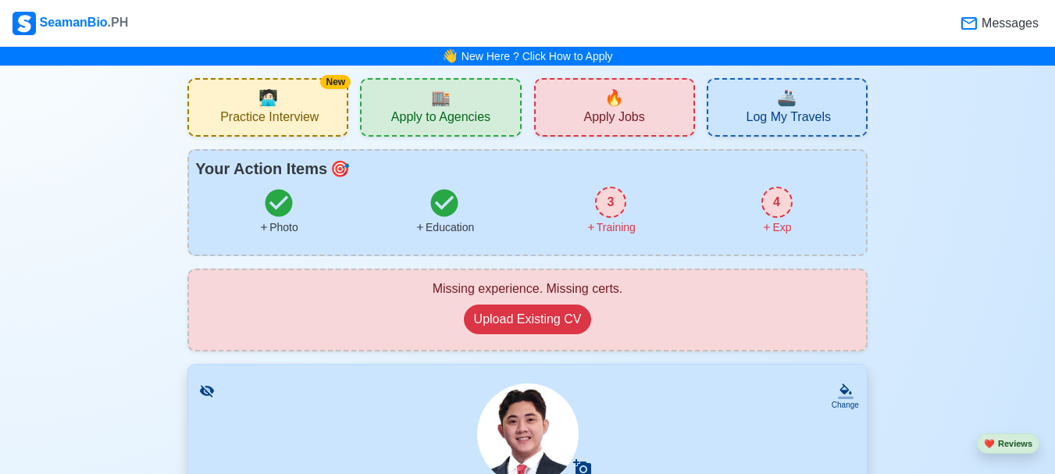
click at [594, 201] on div "3 Training" at bounding box center [611, 211] width 166 height 49
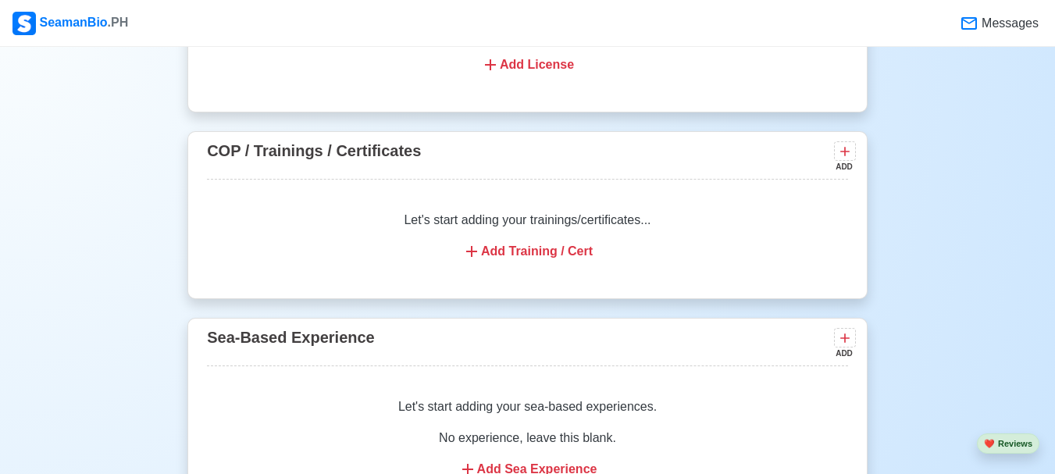
scroll to position [1928, 0]
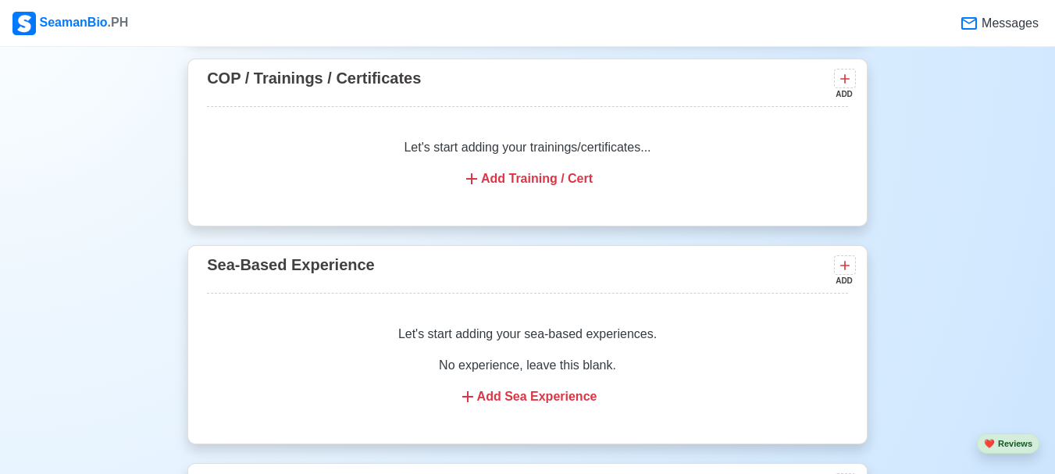
click at [561, 177] on div "Add Training / Cert" at bounding box center [527, 178] width 603 height 19
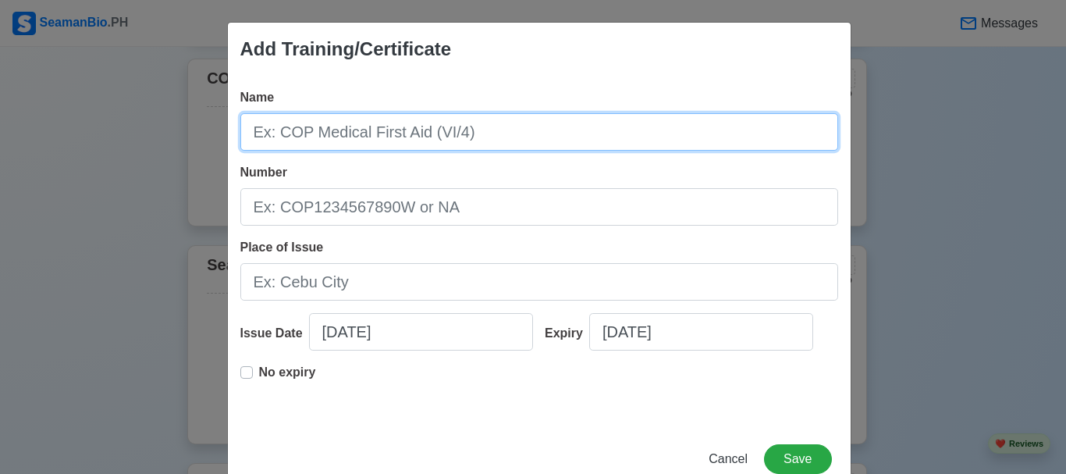
click at [359, 134] on input "Name" at bounding box center [539, 131] width 598 height 37
type input "b"
type input "a"
type input "Basic Training"
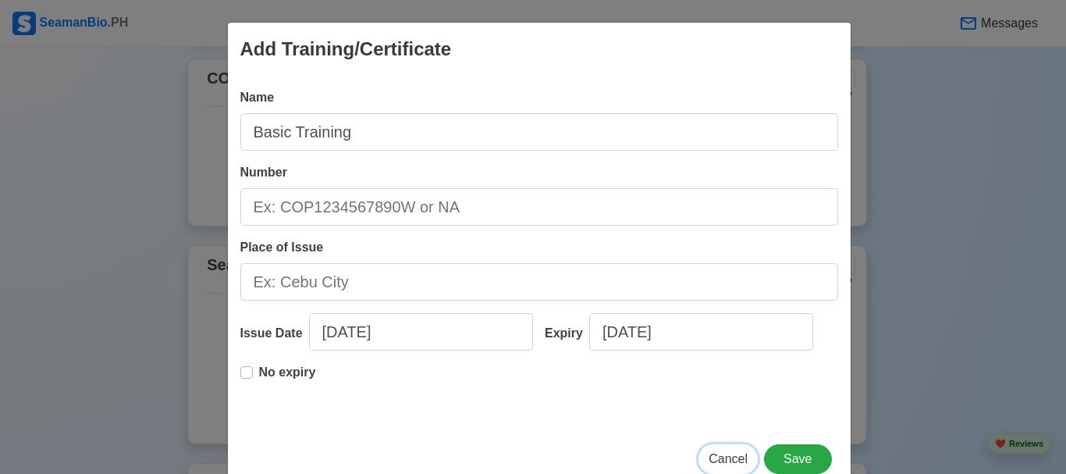
click at [717, 457] on span "Cancel" at bounding box center [728, 458] width 39 height 13
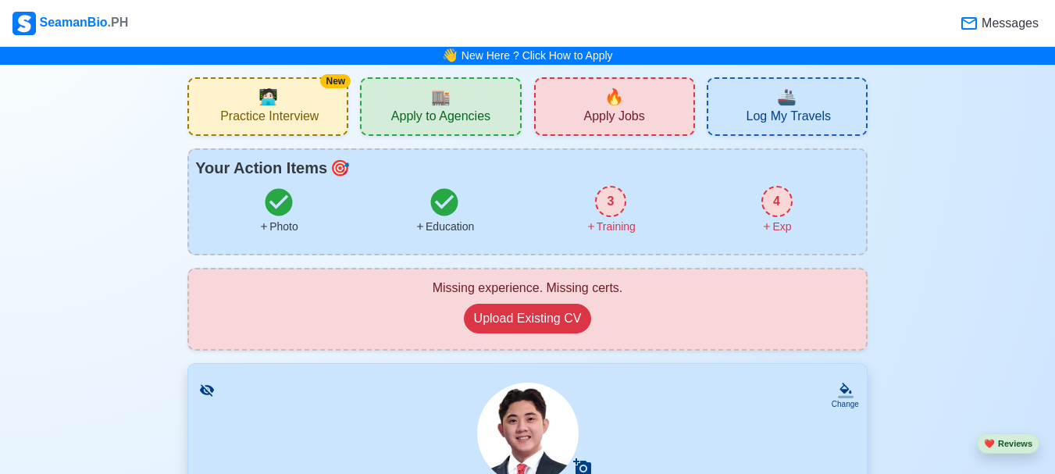
scroll to position [0, 0]
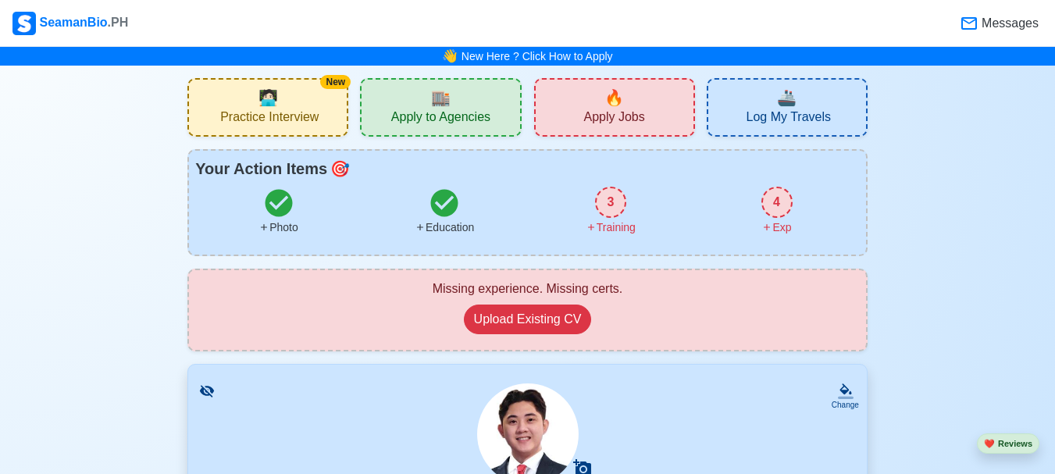
click at [791, 193] on div "4 Exp" at bounding box center [776, 211] width 166 height 49
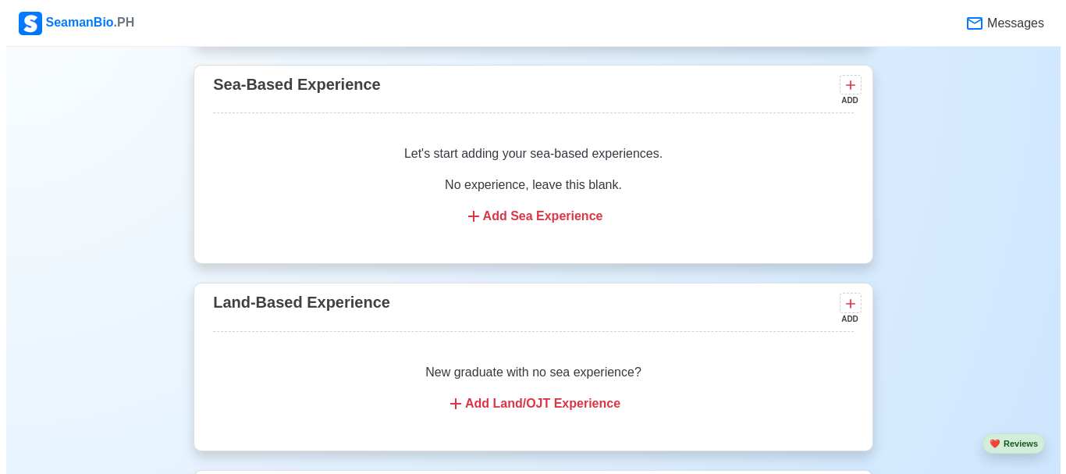
scroll to position [2116, 0]
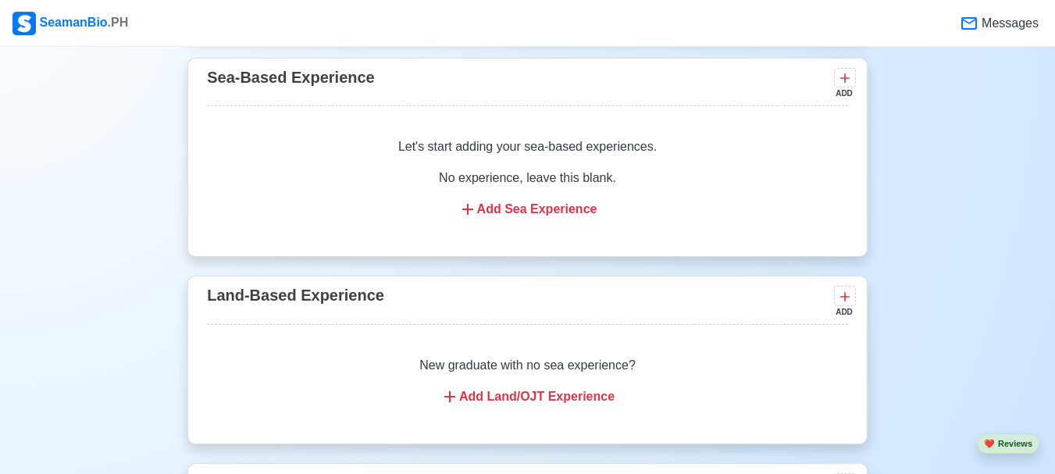
click at [548, 406] on div "Add Land/OJT Experience" at bounding box center [527, 396] width 603 height 19
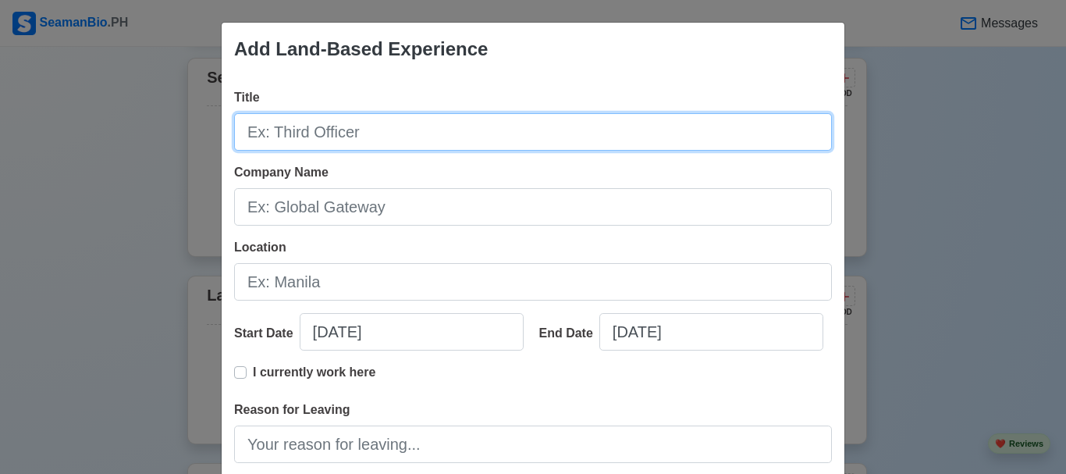
click at [354, 130] on input "Title" at bounding box center [533, 131] width 598 height 37
type input "Waiter"
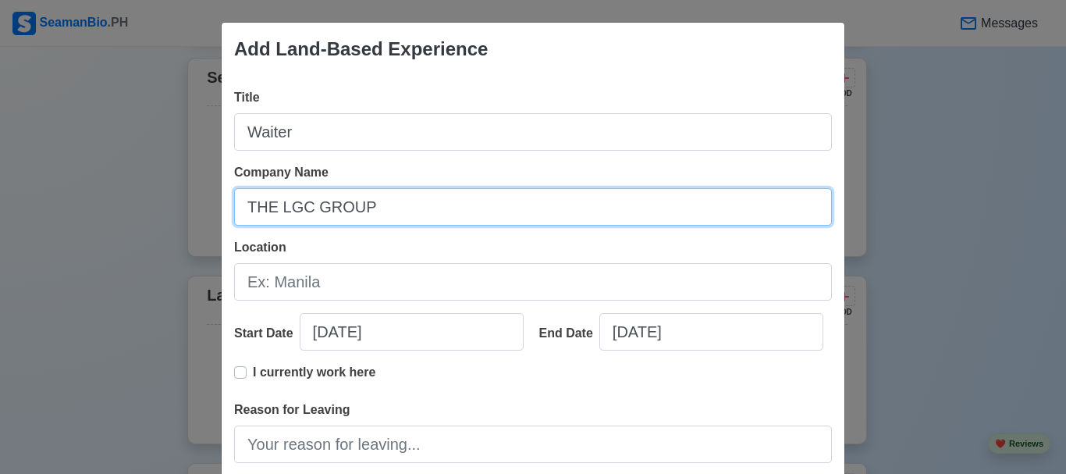
type input "THE LGC GROUP"
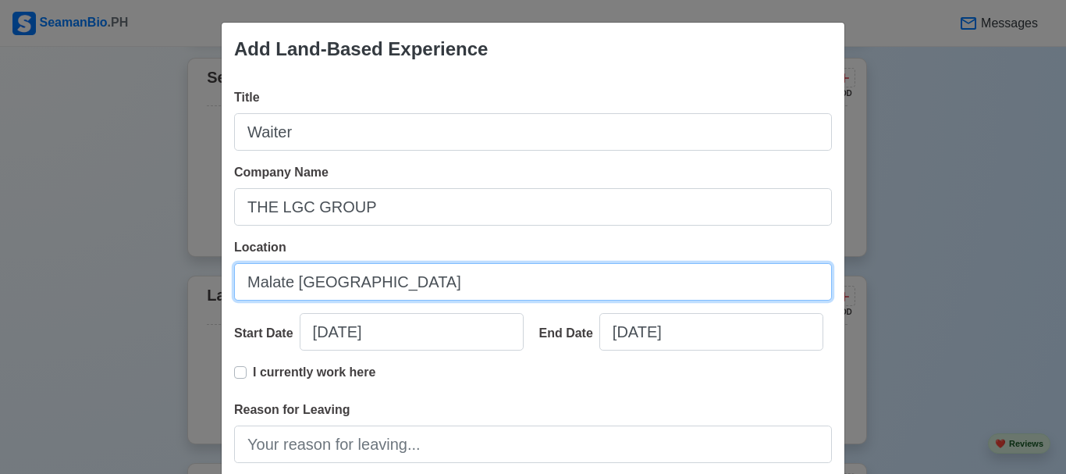
type input "Malate [GEOGRAPHIC_DATA]"
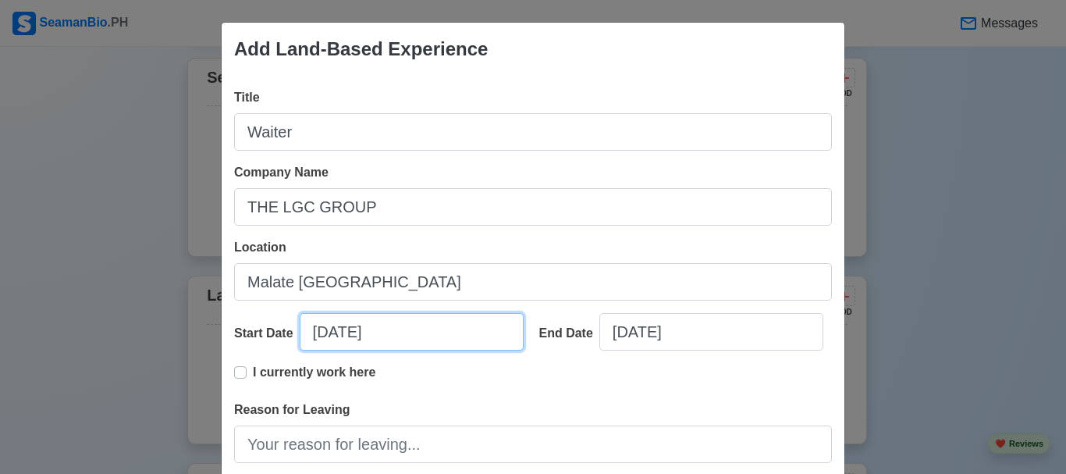
select select "****"
select select "*******"
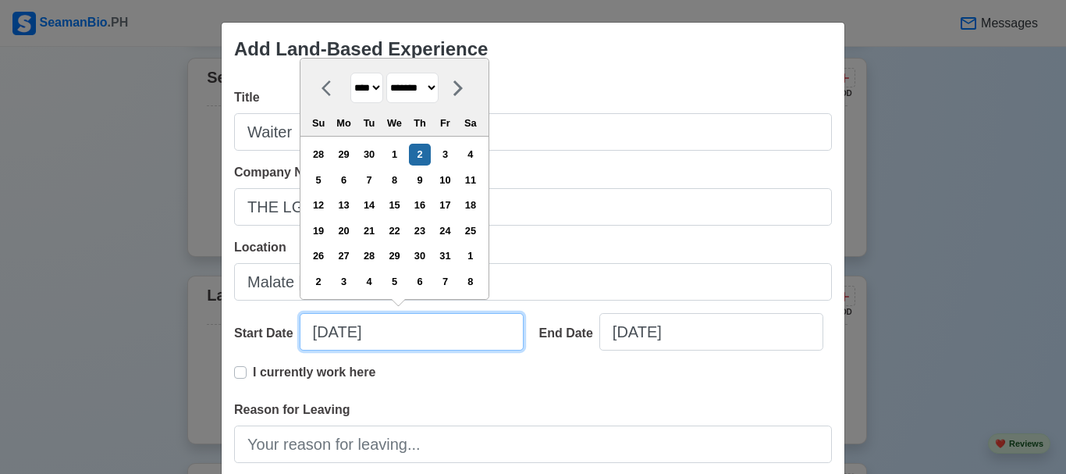
click at [300, 329] on input "[DATE]" at bounding box center [412, 331] width 224 height 37
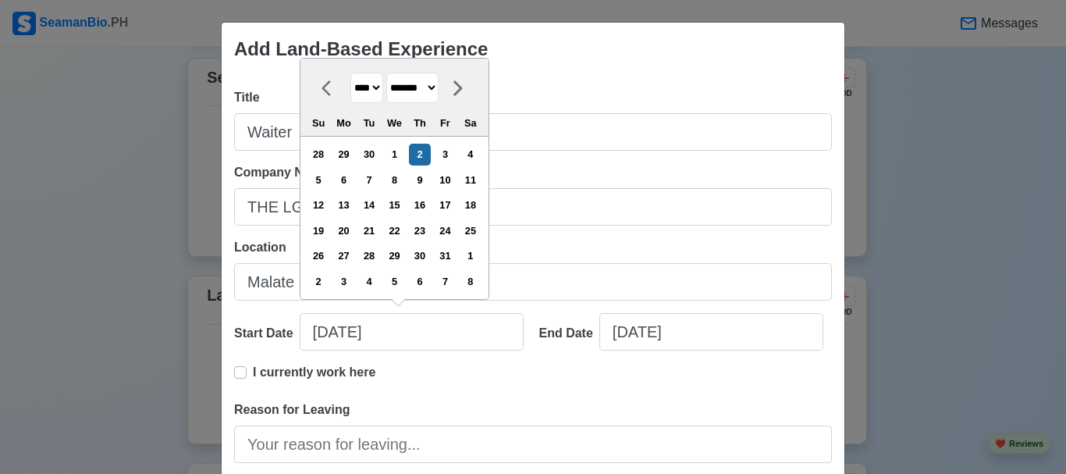
click at [376, 91] on select "**** **** **** **** **** **** **** **** **** **** **** **** **** **** **** ****…" at bounding box center [367, 88] width 33 height 30
select select "****"
click at [351, 73] on select "**** **** **** **** **** **** **** **** **** **** **** **** **** **** **** ****…" at bounding box center [367, 88] width 33 height 30
click at [353, 205] on div "16" at bounding box center [343, 204] width 21 height 21
type input "[DATE]"
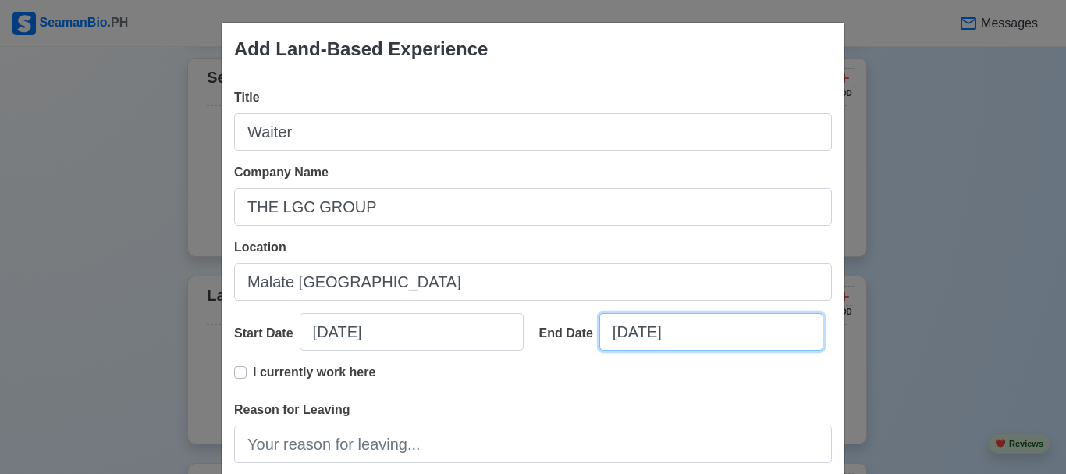
click at [644, 333] on input "[DATE]" at bounding box center [712, 331] width 224 height 37
select select "****"
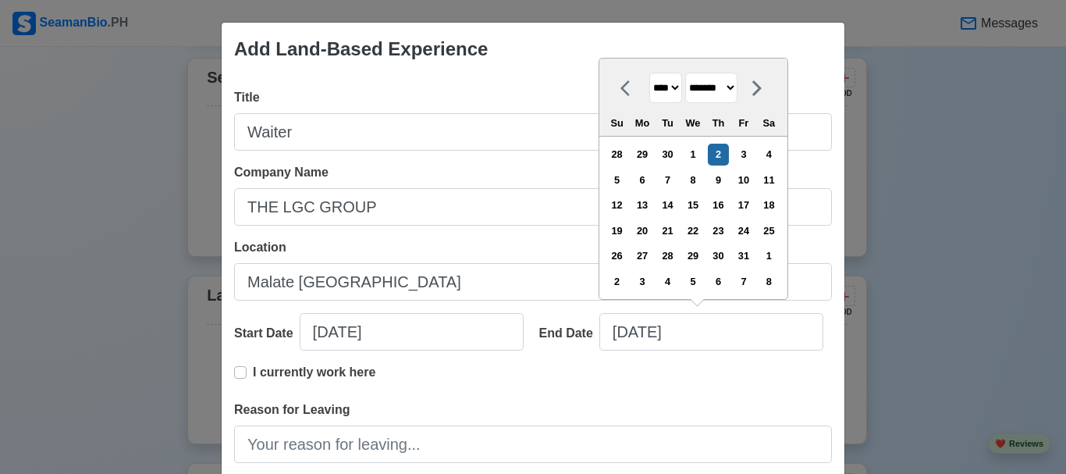
click at [677, 94] on select "**** **** **** **** **** **** **** **** **** **** **** **** **** **** **** ****…" at bounding box center [666, 88] width 33 height 30
click at [650, 73] on select "**** **** **** **** **** **** **** **** **** **** **** **** **** **** **** ****…" at bounding box center [666, 88] width 33 height 30
click at [707, 97] on select "******* ******** ***** ***** *** **** **** ****** ********* ******* ******** **…" at bounding box center [711, 88] width 52 height 30
select select "****"
click at [686, 73] on select "******* ******** ***** ***** *** **** **** ****** ********* ******* ******** **…" at bounding box center [711, 88] width 52 height 30
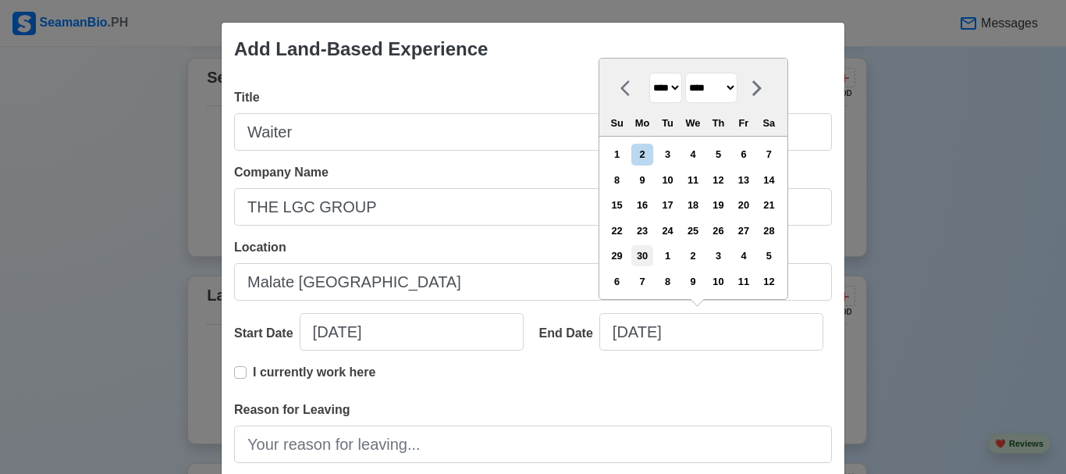
click at [644, 256] on div "30" at bounding box center [642, 255] width 21 height 21
type input "[DATE]"
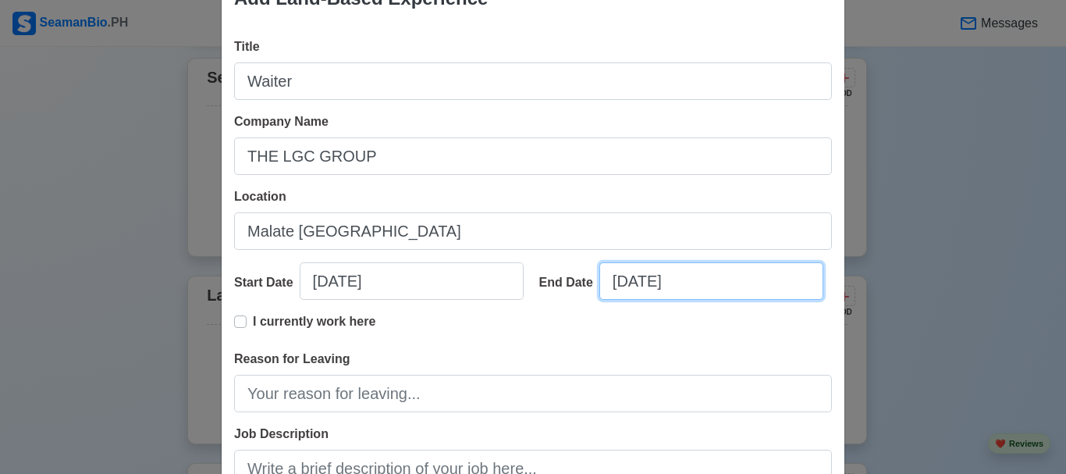
scroll to position [78, 0]
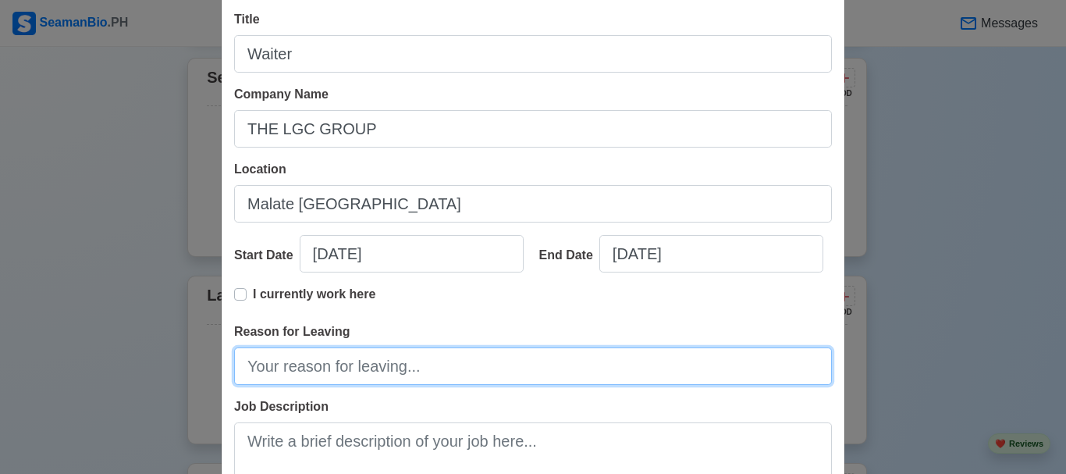
click at [349, 371] on input "Reason for Leaving" at bounding box center [533, 365] width 598 height 37
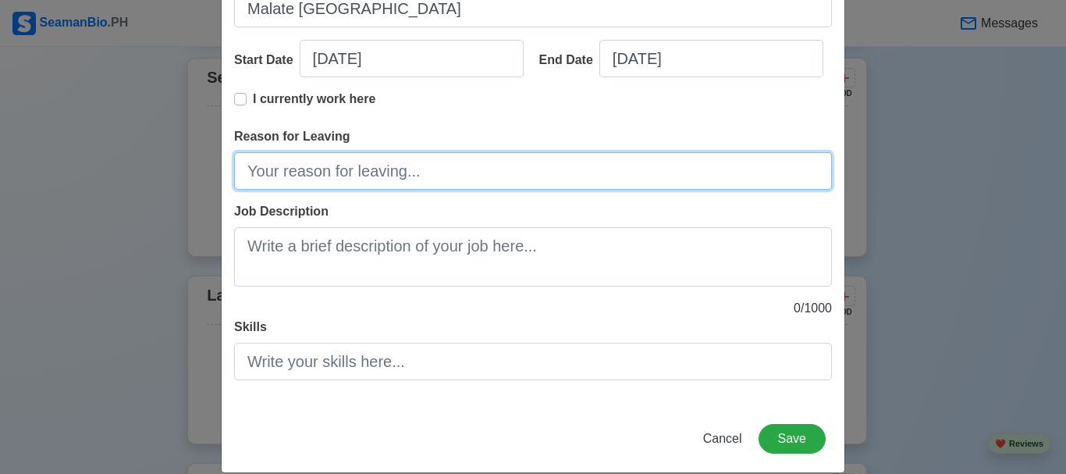
scroll to position [294, 0]
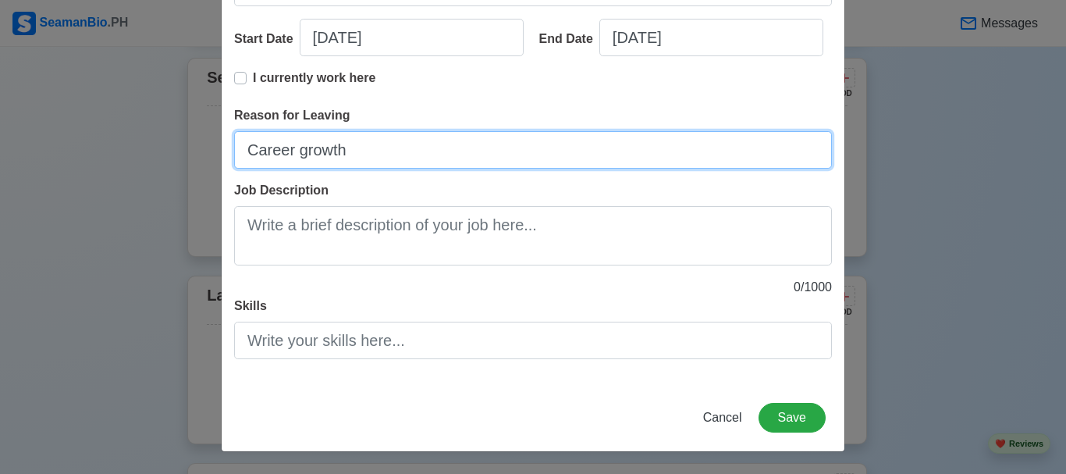
type input "Career growth"
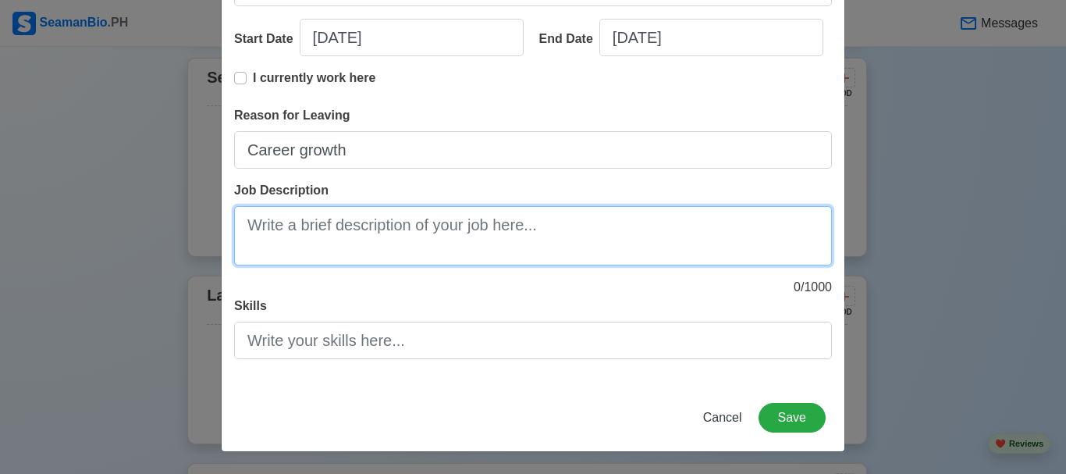
paste textarea "A waiter (or server) is responsible for providing excellent customer service in…"
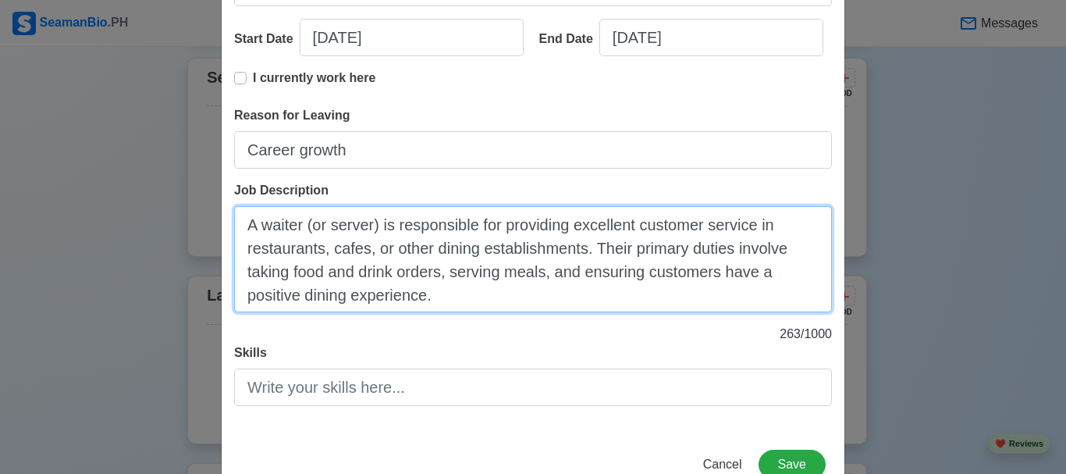
drag, startPoint x: 301, startPoint y: 222, endPoint x: 372, endPoint y: 229, distance: 72.1
click at [372, 229] on textarea "A waiter (or server) is responsible for providing excellent customer service in…" at bounding box center [533, 259] width 598 height 106
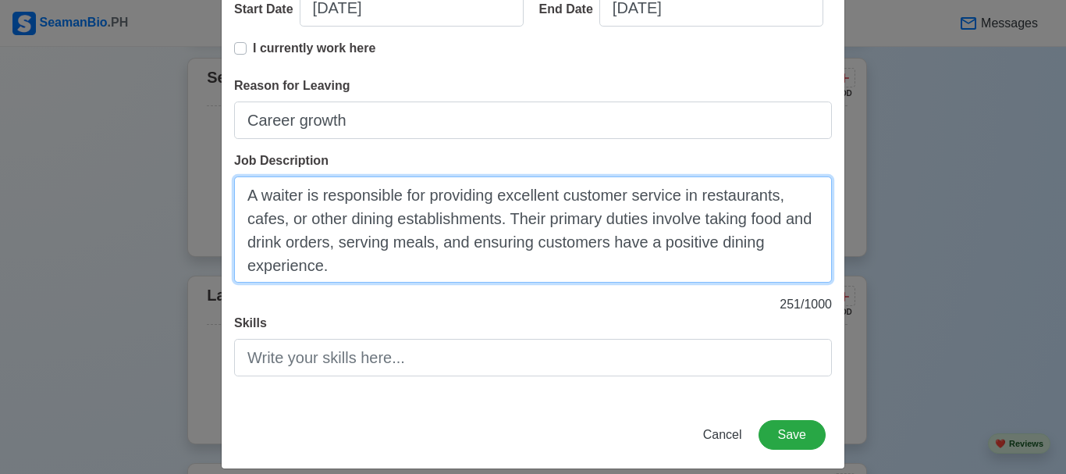
scroll to position [341, 0]
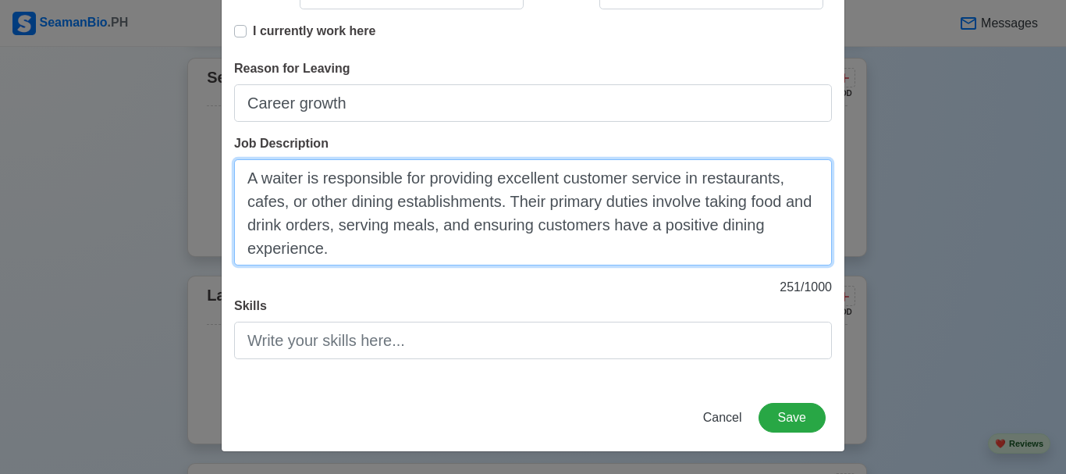
drag, startPoint x: 250, startPoint y: 180, endPoint x: 226, endPoint y: 180, distance: 23.4
click at [234, 180] on textarea "A waiter is responsible for providing excellent customer service in restaurants…" at bounding box center [533, 212] width 598 height 106
drag, startPoint x: 319, startPoint y: 181, endPoint x: 196, endPoint y: 177, distance: 122.6
click at [196, 177] on div "Add Land-Based Experience Title Waiter Company Name THE LGC GROUP Location [GEO…" at bounding box center [533, 237] width 1066 height 474
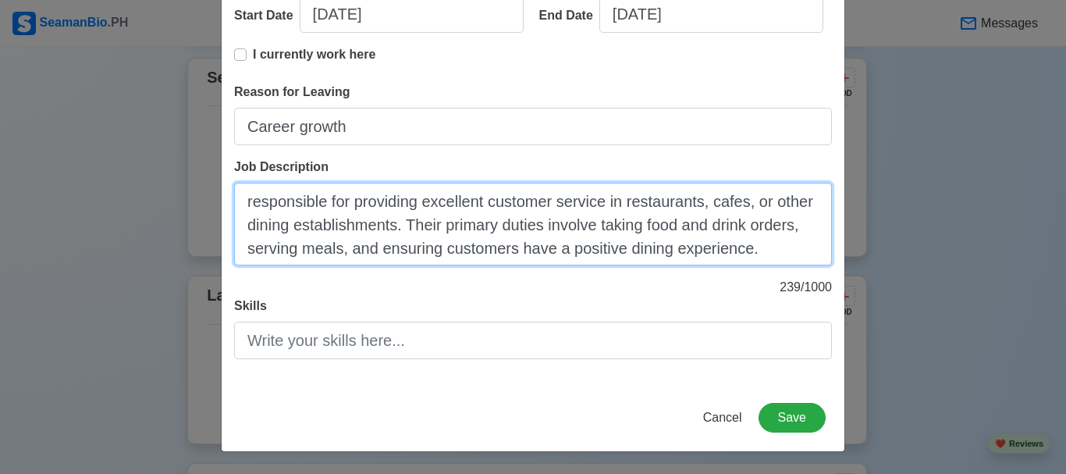
scroll to position [318, 0]
click at [247, 205] on textarea "responsible for providing excellent customer service in restaurants, cafes, or …" at bounding box center [533, 224] width 598 height 83
type textarea "Responsible for providing excellent customer service in restaurants, cafes, or …"
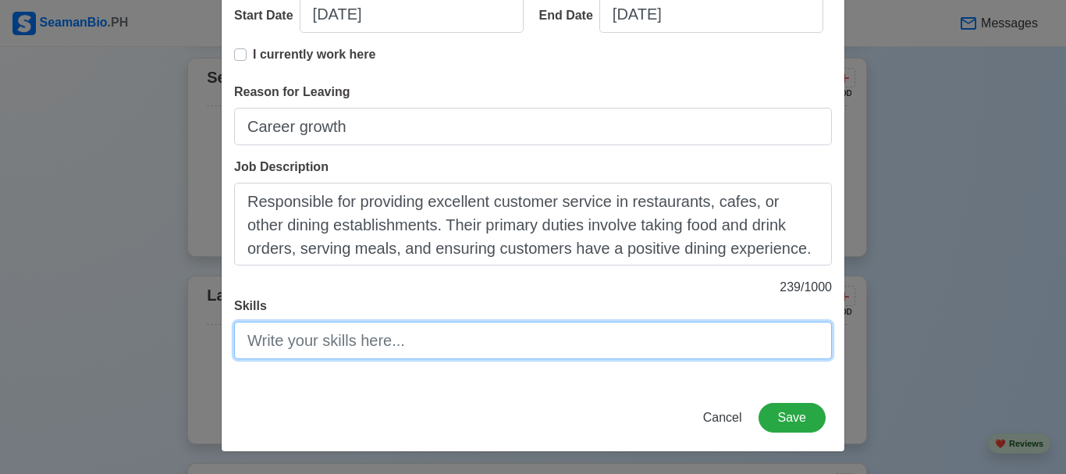
click at [332, 340] on input "Skills" at bounding box center [533, 340] width 598 height 37
type input "d"
click at [250, 344] on input "Communication skills," at bounding box center [533, 340] width 598 height 37
click at [481, 329] on input "Good communication skills," at bounding box center [533, 340] width 598 height 37
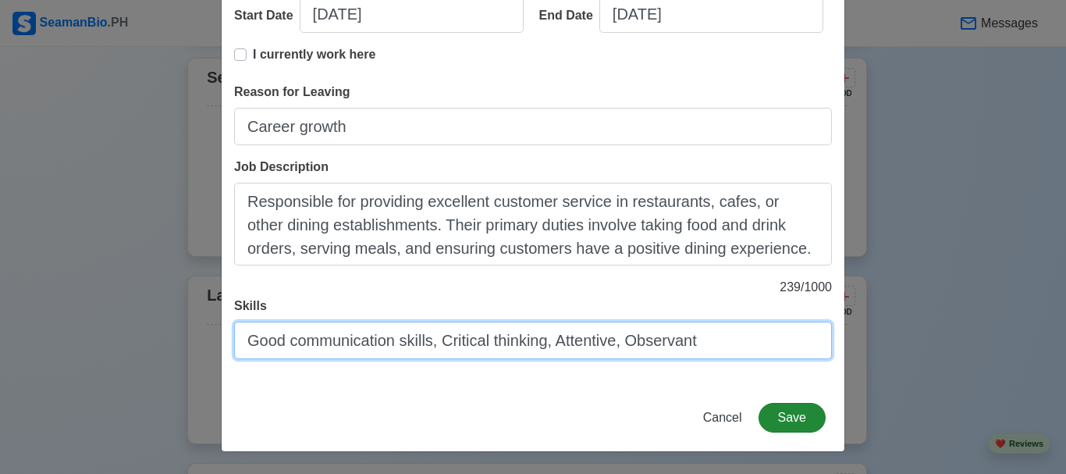
type input "Good communication skills, Critical thinking, Attentive, Observant"
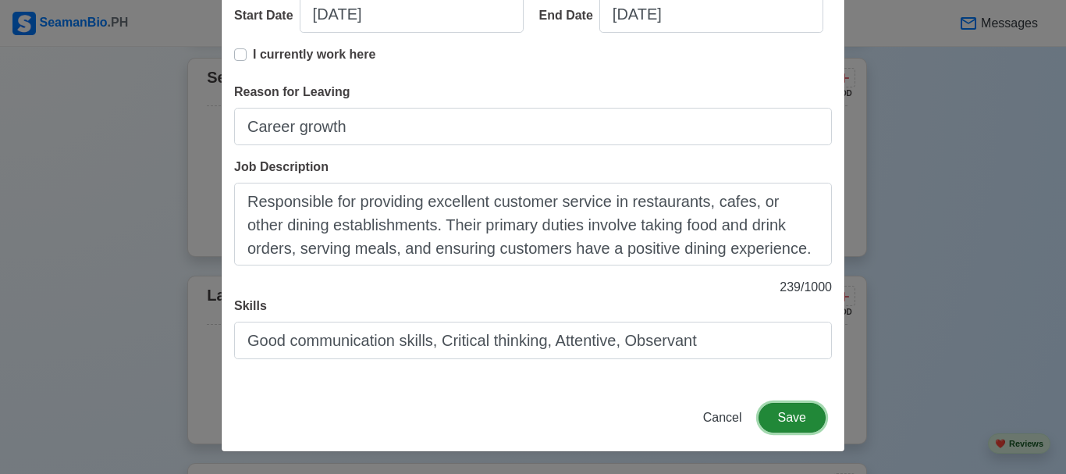
click at [805, 426] on button "Save" at bounding box center [792, 418] width 67 height 30
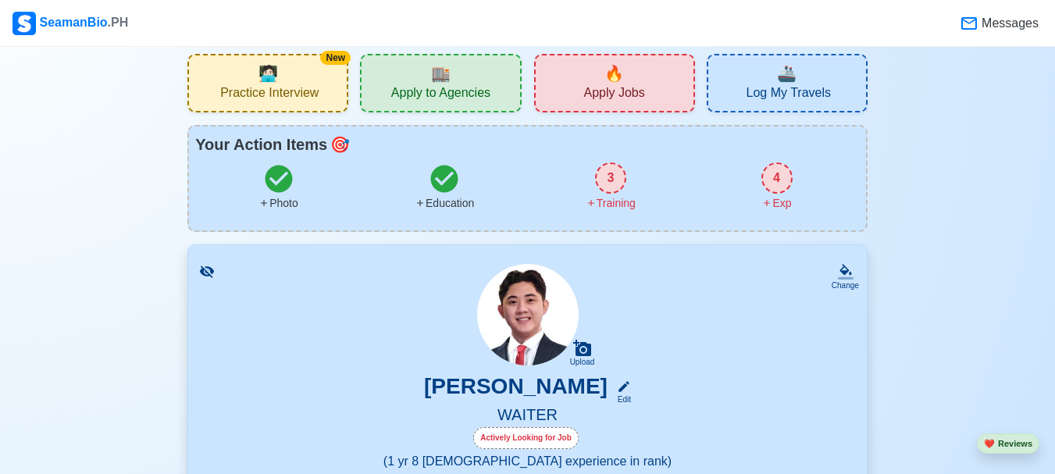
scroll to position [0, 0]
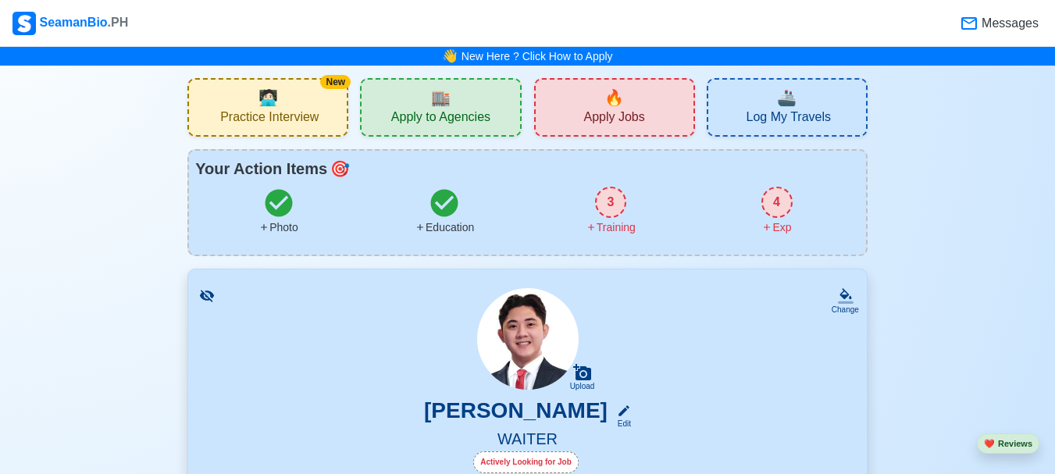
click at [771, 205] on div "4" at bounding box center [776, 202] width 31 height 31
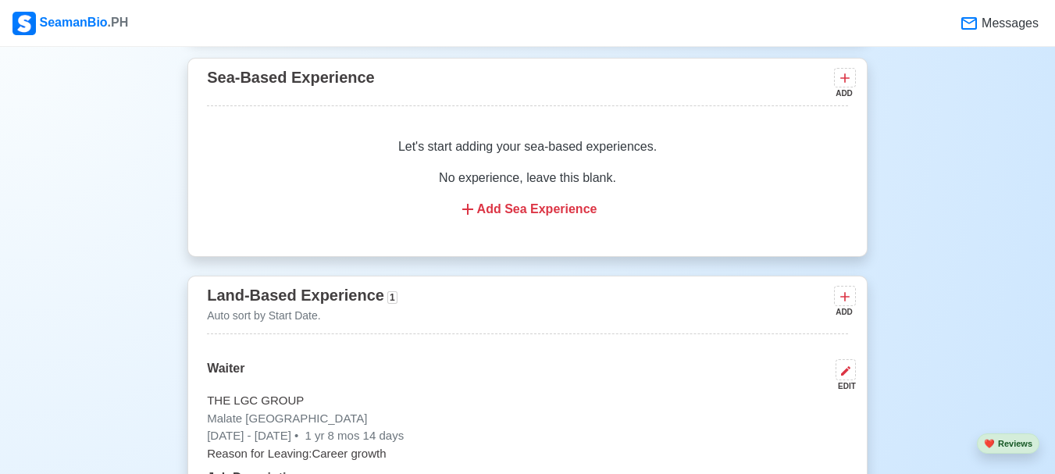
scroll to position [2411, 0]
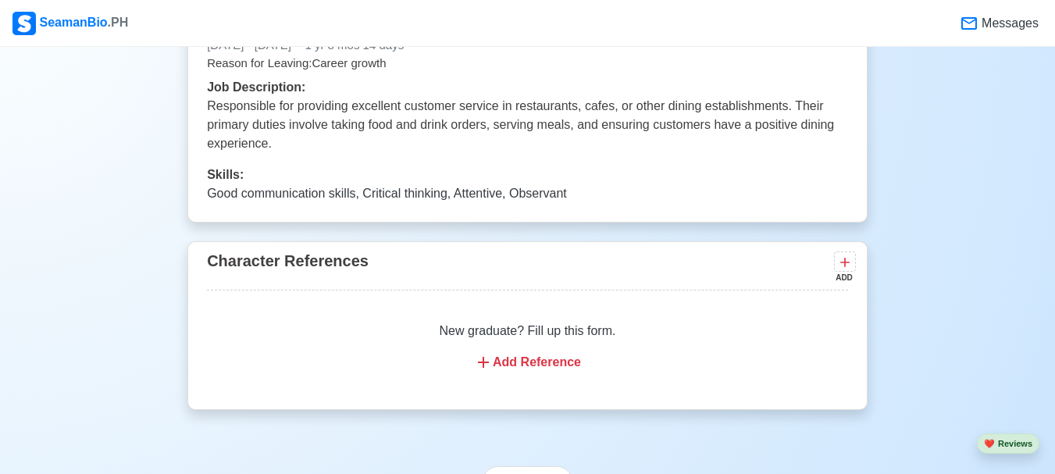
click at [543, 370] on div "Add Reference" at bounding box center [527, 362] width 603 height 19
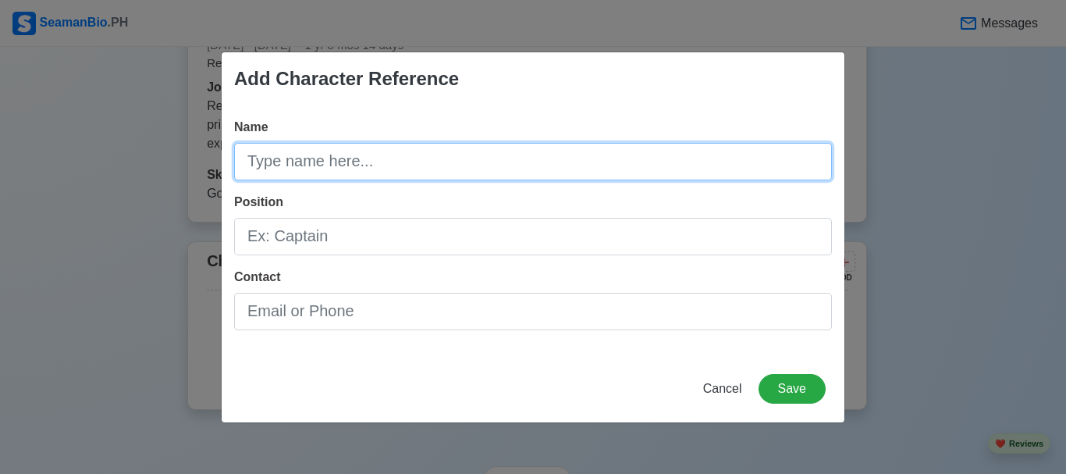
click at [340, 162] on input "Name" at bounding box center [533, 161] width 598 height 37
type input "[PERSON_NAME]"
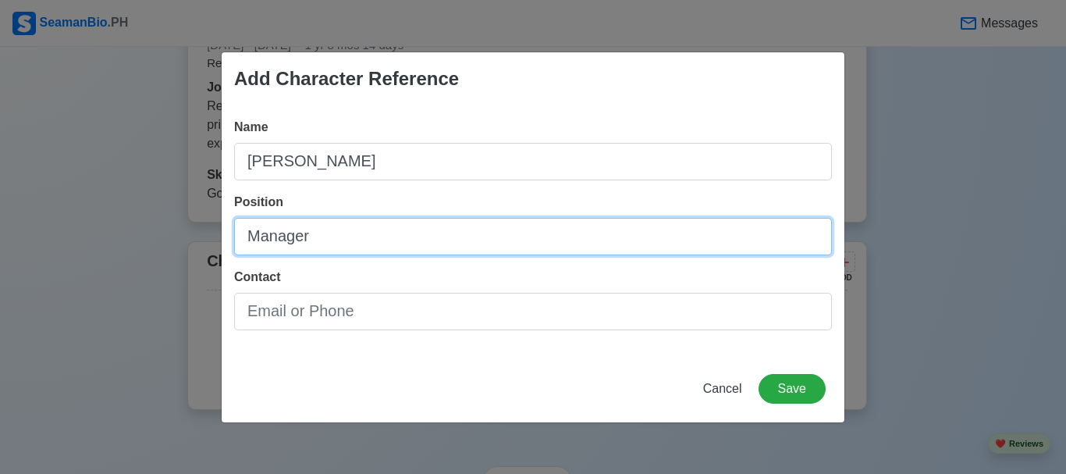
type input "Manager"
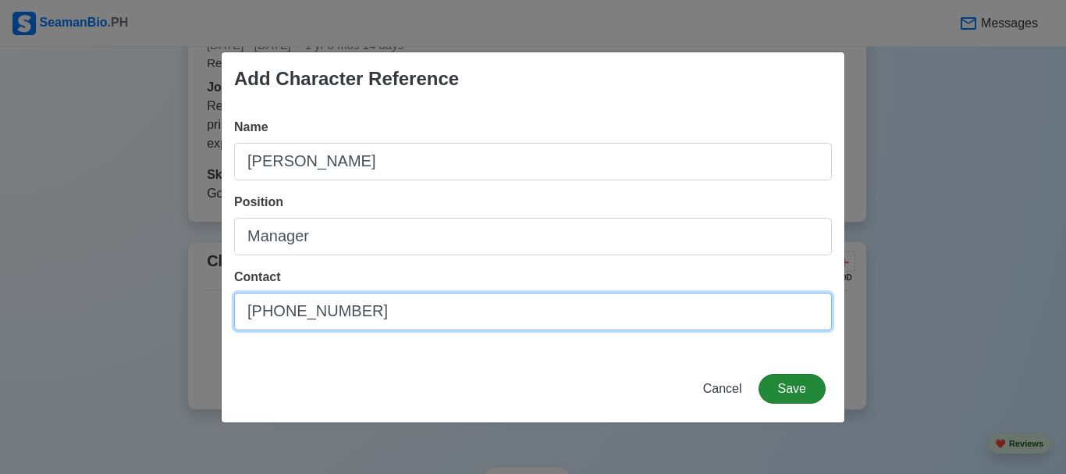
type input "[PHONE_NUMBER]"
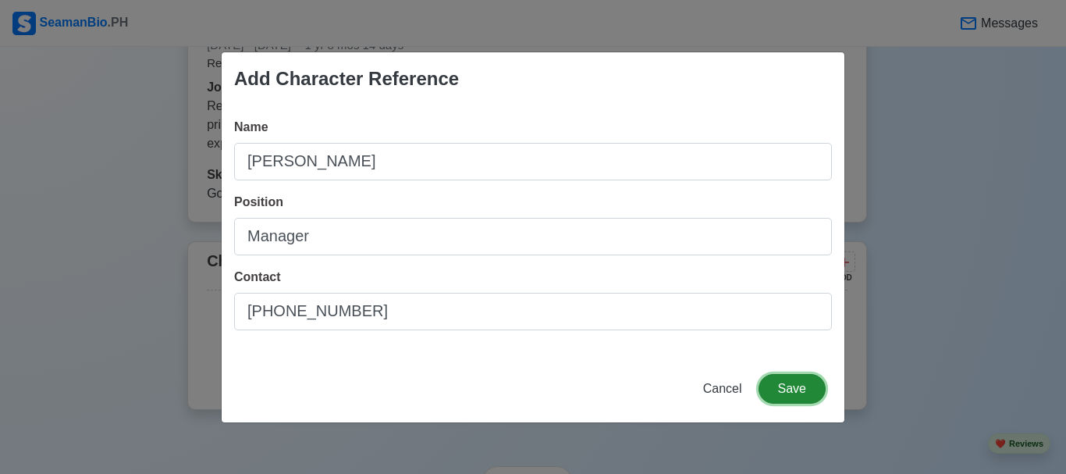
click at [792, 385] on button "Save" at bounding box center [792, 389] width 67 height 30
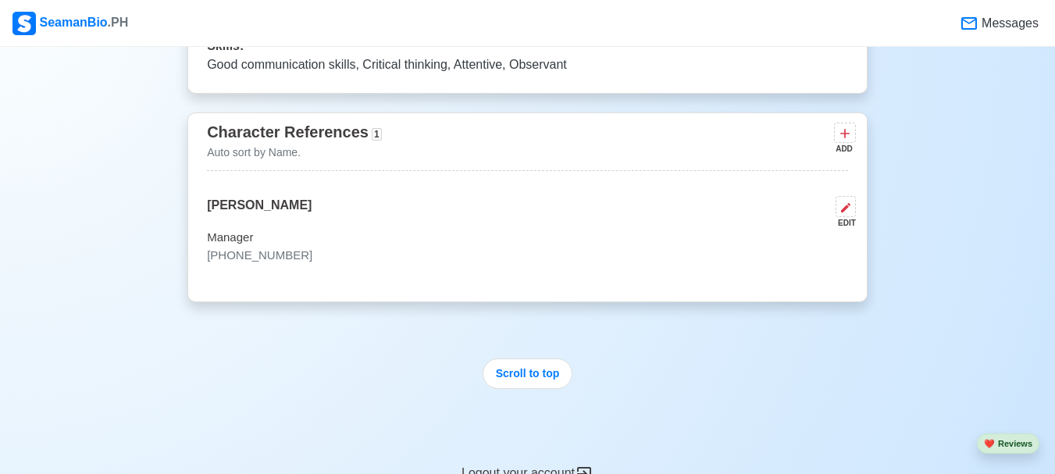
scroll to position [2567, 0]
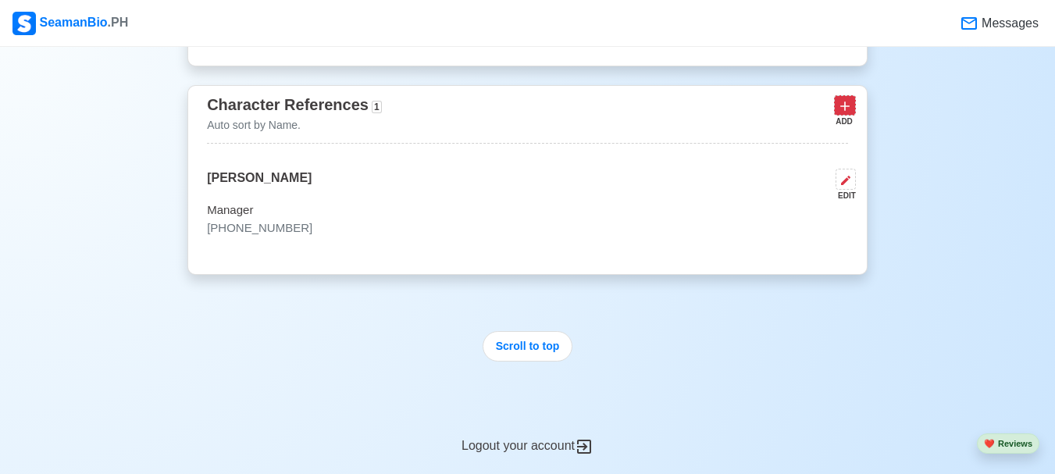
click at [854, 112] on button at bounding box center [845, 105] width 22 height 20
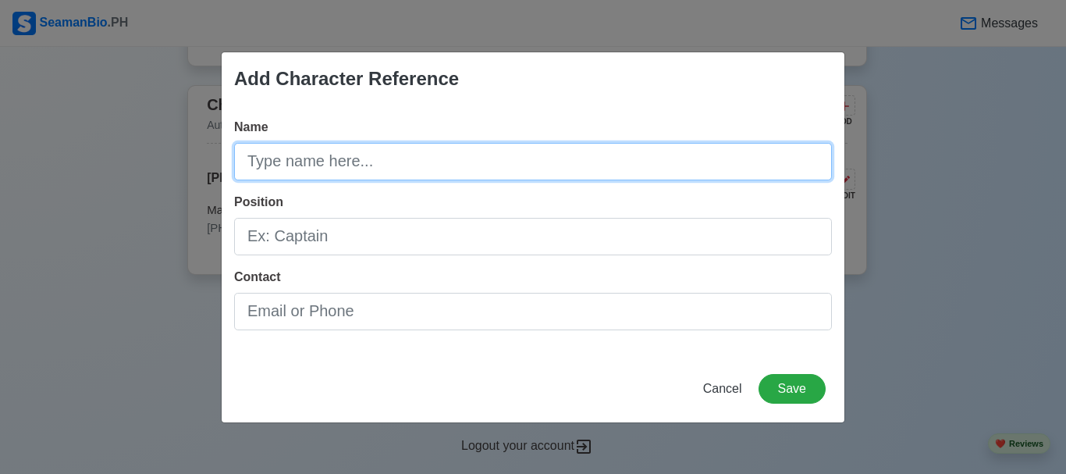
click at [538, 168] on input "Name" at bounding box center [533, 161] width 598 height 37
type input "Edzel Java"
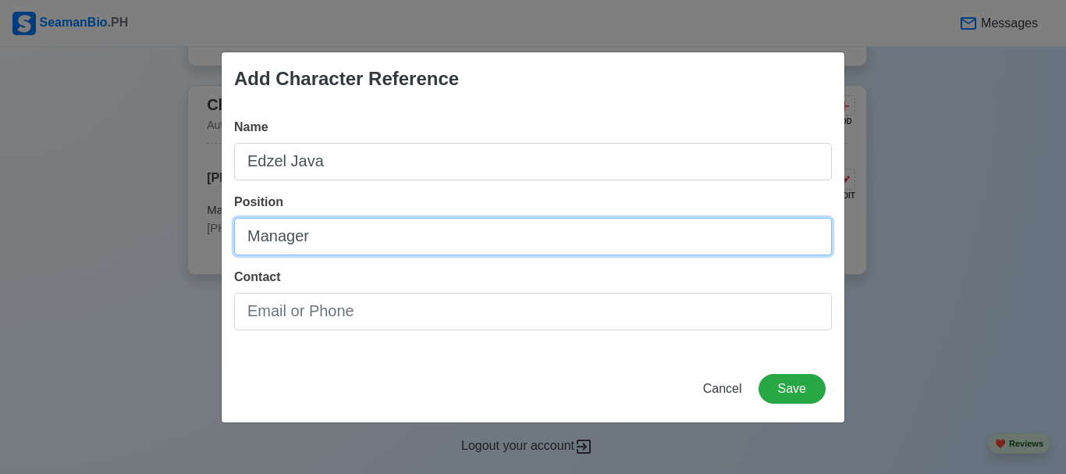
type input "Manager"
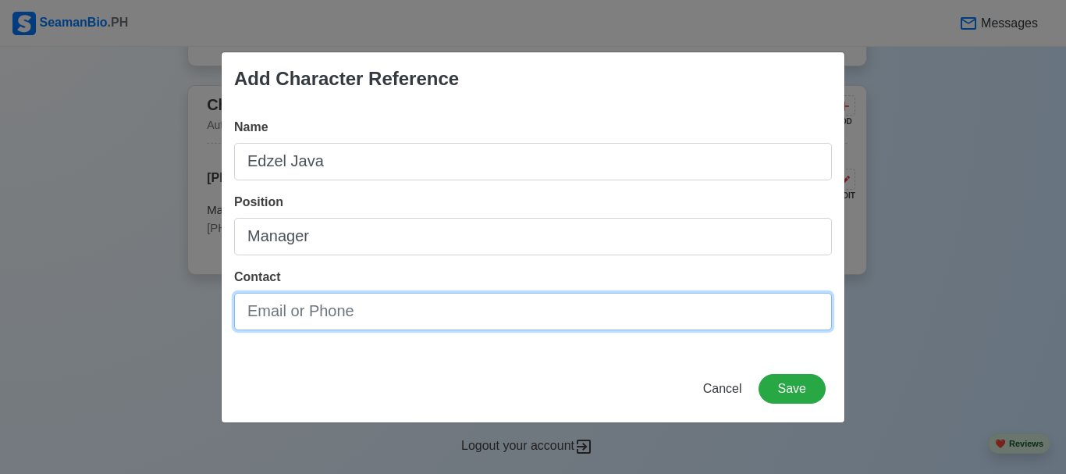
type input "_"
type input "[PHONE_NUMBER]"
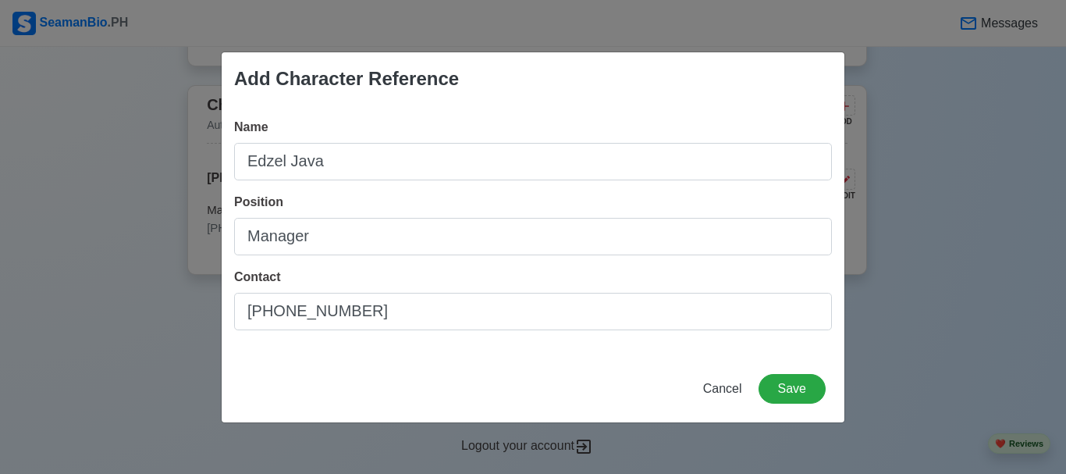
click at [789, 406] on div "Cancel Save" at bounding box center [533, 398] width 623 height 48
click at [802, 389] on button "Save" at bounding box center [792, 389] width 67 height 30
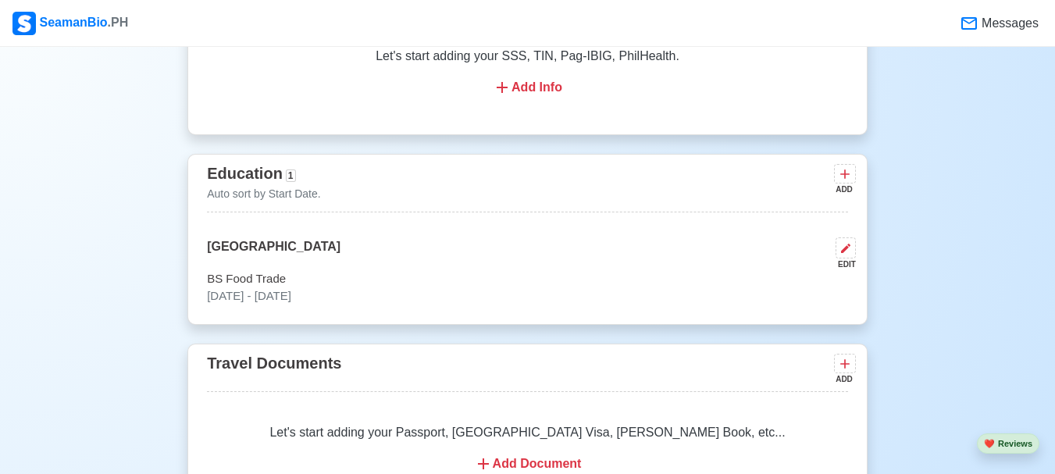
scroll to position [781, 0]
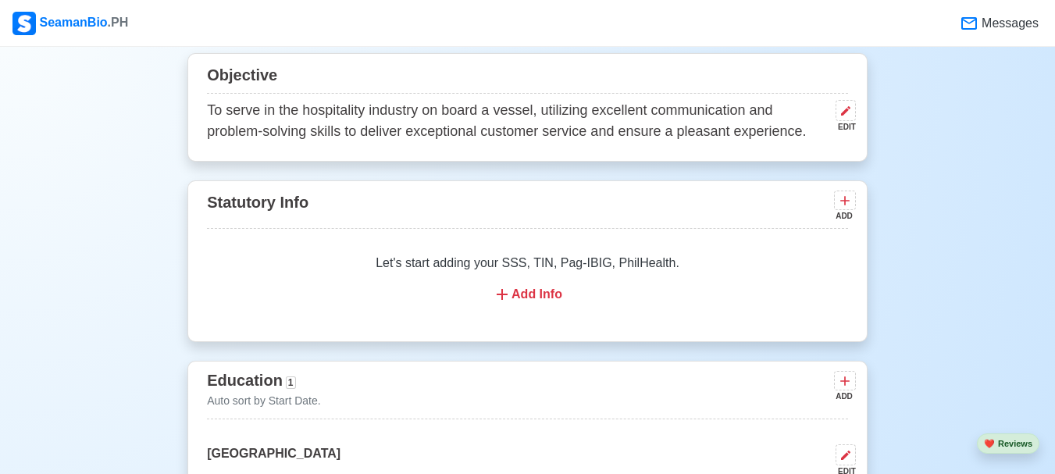
click at [541, 298] on div "Add Info" at bounding box center [527, 294] width 603 height 19
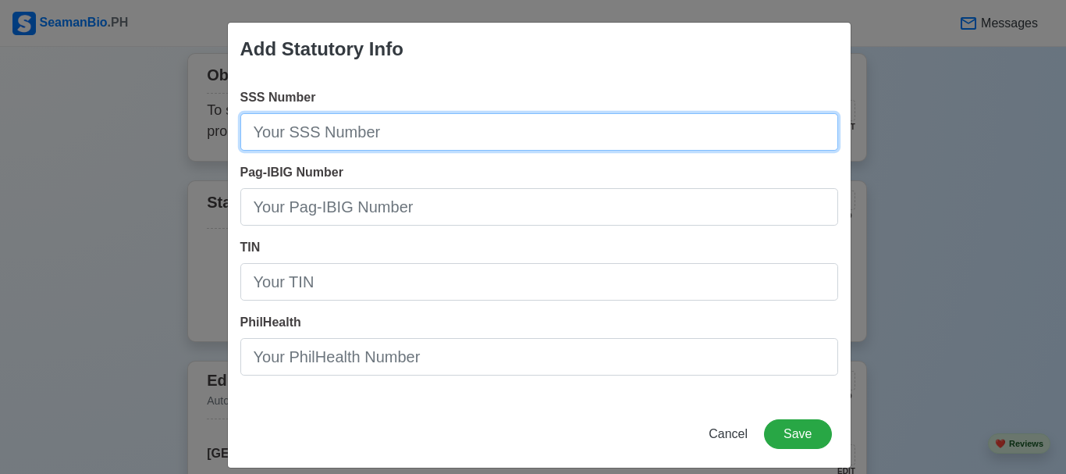
click at [385, 131] on input "SSS Number" at bounding box center [539, 131] width 598 height 37
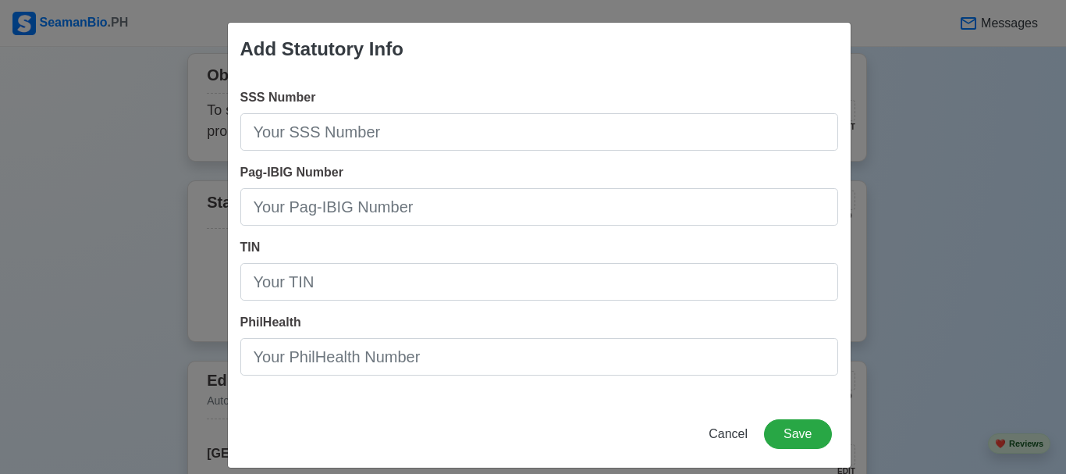
click at [950, 173] on div "Add Statutory Info SSS Number Pag-IBIG Number TIN PhilHealth Cancel Save" at bounding box center [533, 237] width 1066 height 474
click at [728, 429] on span "Cancel" at bounding box center [728, 433] width 39 height 13
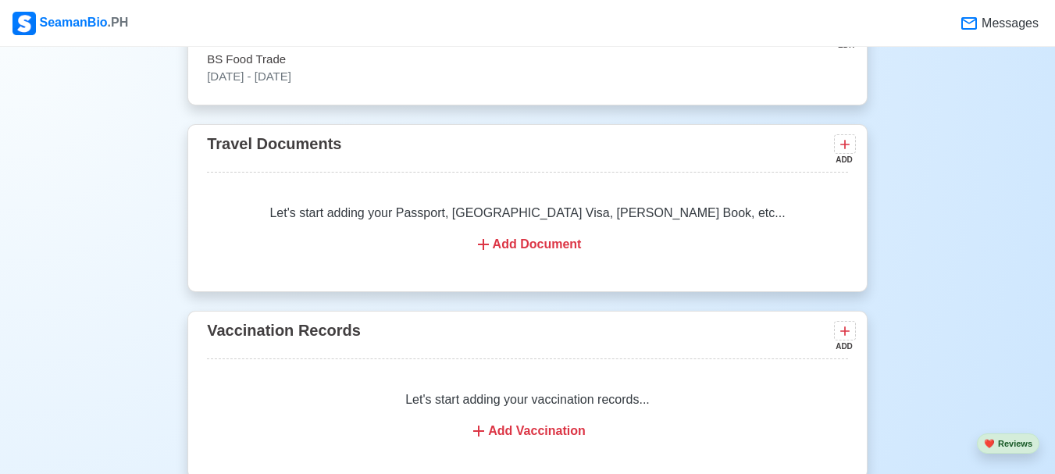
scroll to position [1208, 0]
click at [558, 244] on div "Add Document" at bounding box center [527, 243] width 603 height 19
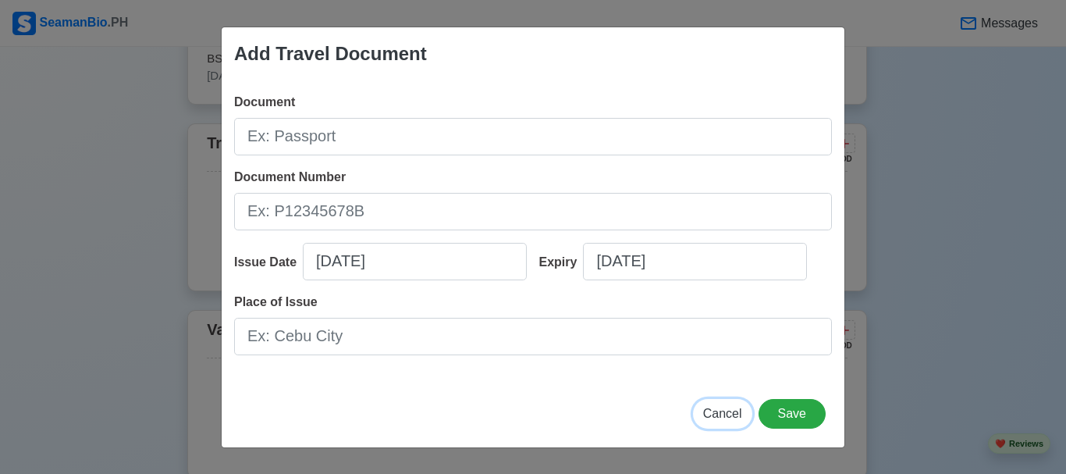
click at [729, 407] on span "Cancel" at bounding box center [722, 413] width 39 height 13
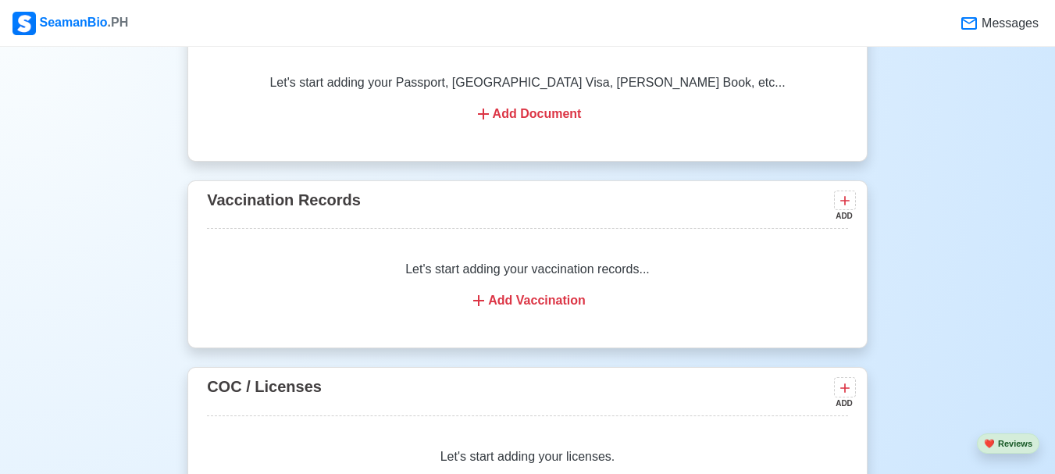
scroll to position [1364, 0]
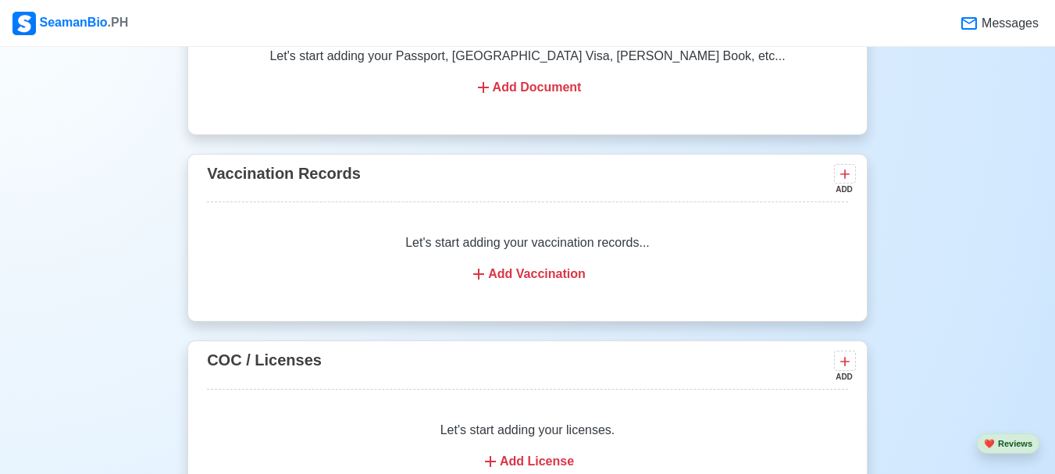
click at [511, 279] on div "Add Vaccination" at bounding box center [527, 274] width 603 height 19
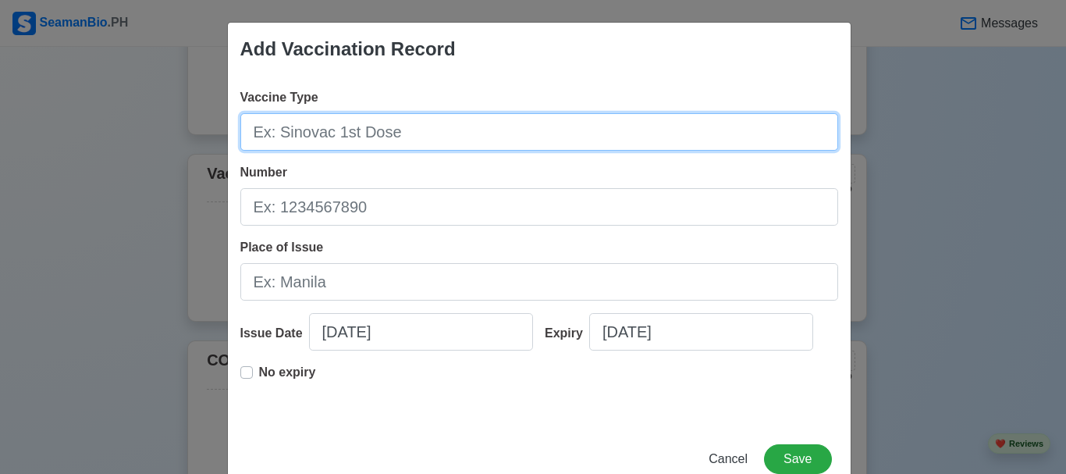
click at [359, 136] on input "Vaccine Type" at bounding box center [539, 131] width 598 height 37
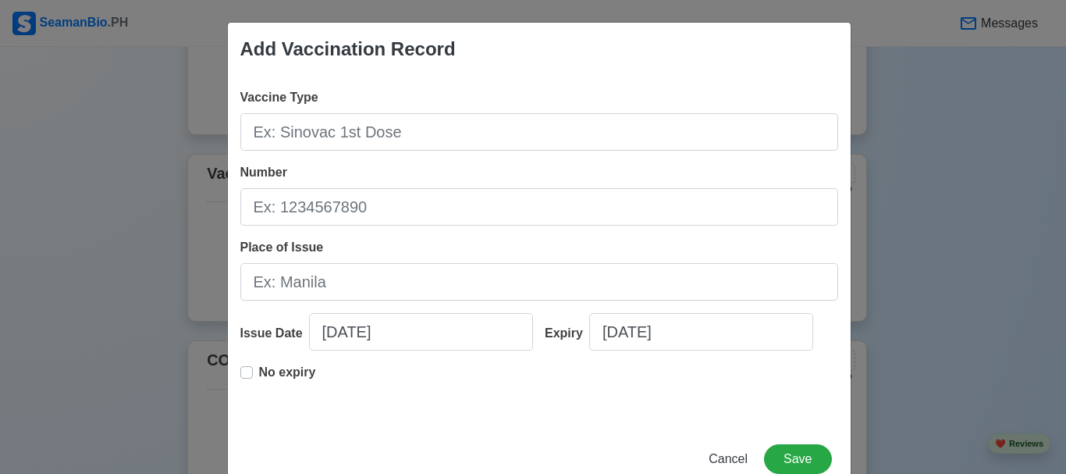
click at [934, 140] on div "Add Vaccination Record Vaccine Type Number Place of Issue Issue Date [DATE] Exp…" at bounding box center [533, 237] width 1066 height 474
click at [730, 459] on span "Cancel" at bounding box center [728, 458] width 39 height 13
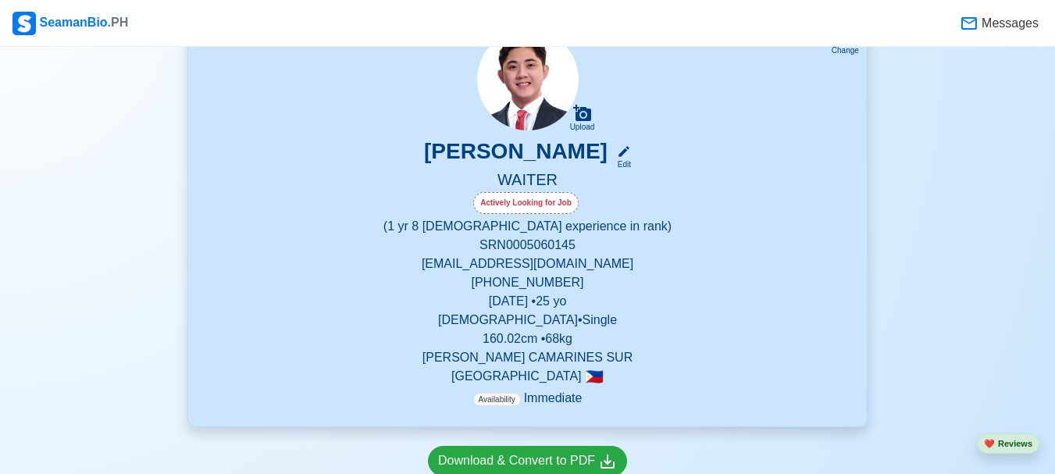
scroll to position [193, 0]
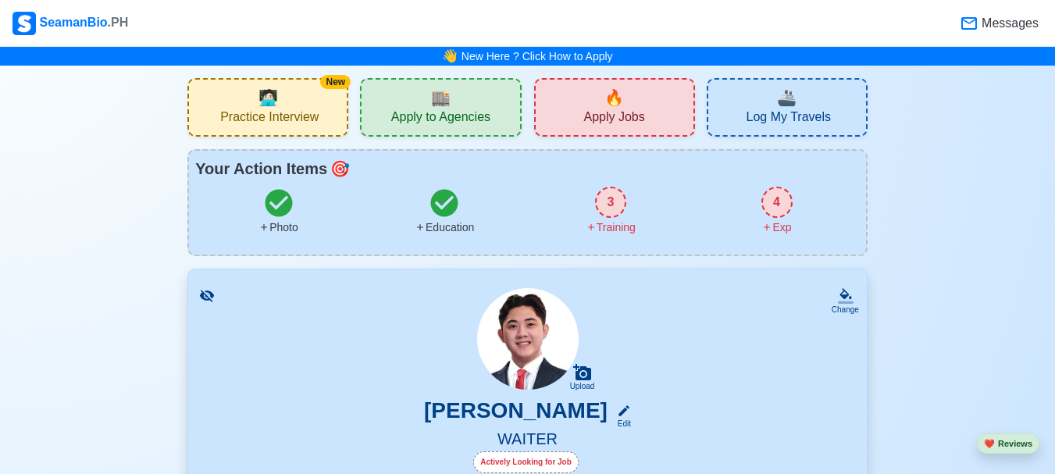
scroll to position [312, 0]
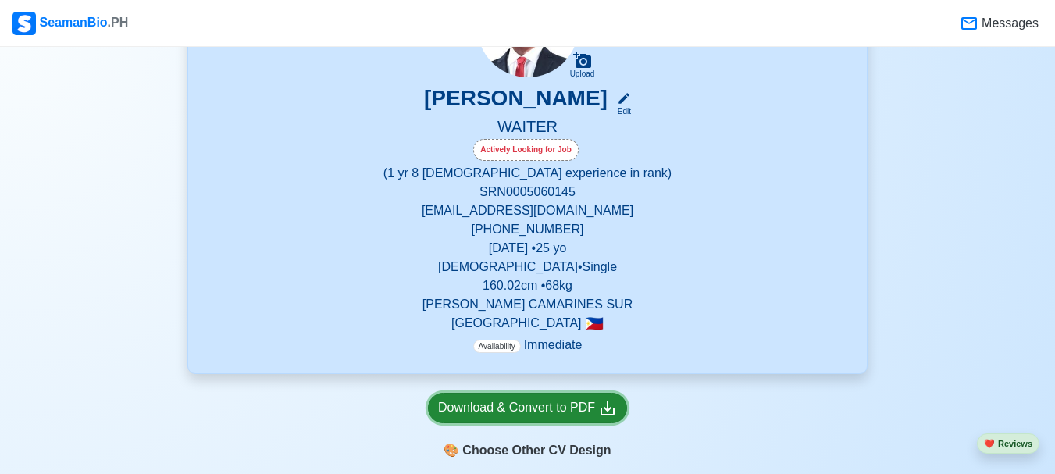
click at [542, 402] on div "Download & Convert to PDF" at bounding box center [527, 408] width 179 height 20
